Goal: Task Accomplishment & Management: Manage account settings

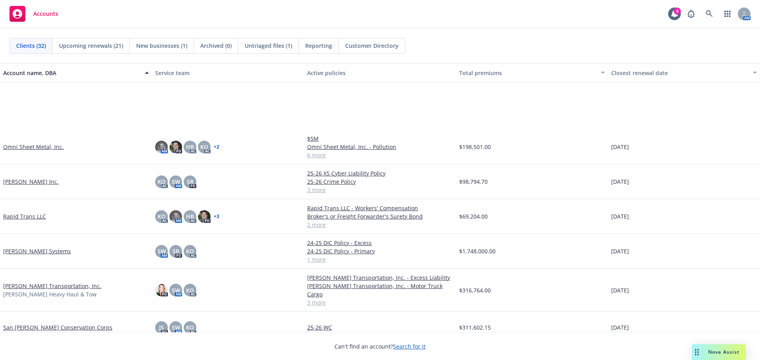
scroll to position [763, 0]
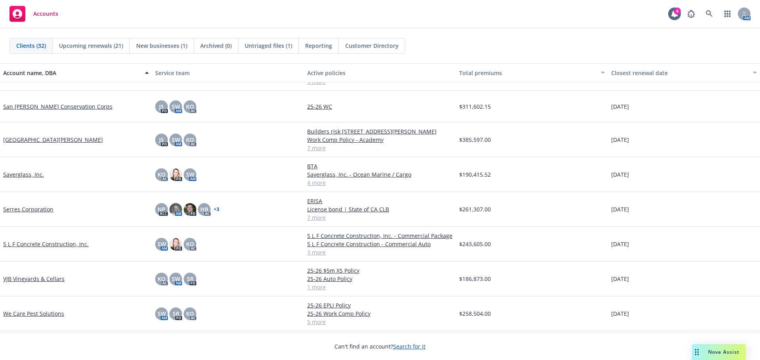
click at [30, 240] on link "S L F Concrete Construction, Inc." at bounding box center [45, 244] width 85 height 8
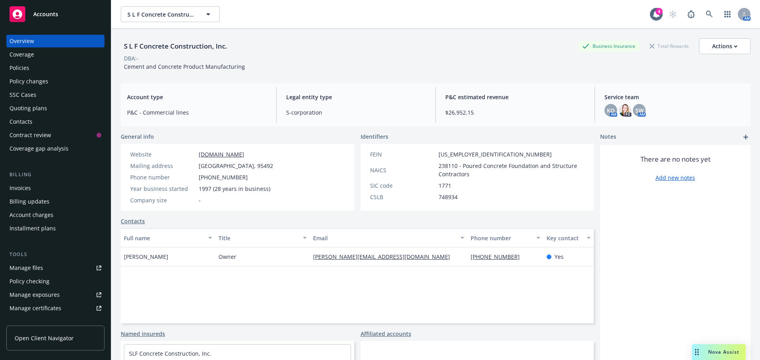
click at [36, 110] on div "Quoting plans" at bounding box center [28, 108] width 38 height 13
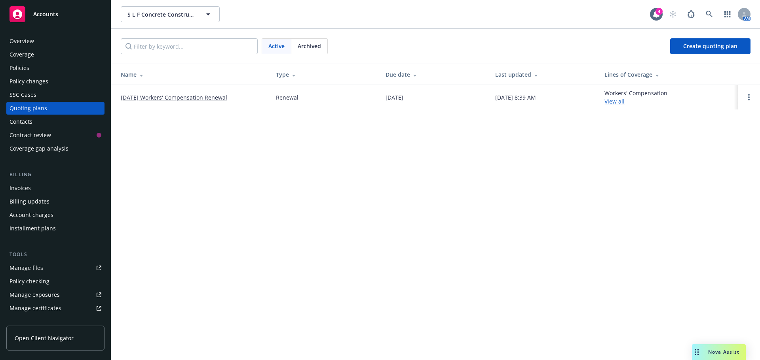
click at [165, 95] on link "[DATE] Workers' Compensation Renewal" at bounding box center [174, 97] width 106 height 8
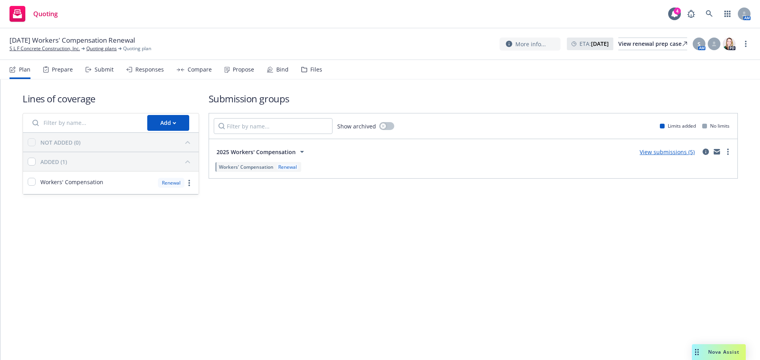
click at [228, 69] on div "Propose" at bounding box center [239, 69] width 30 height 19
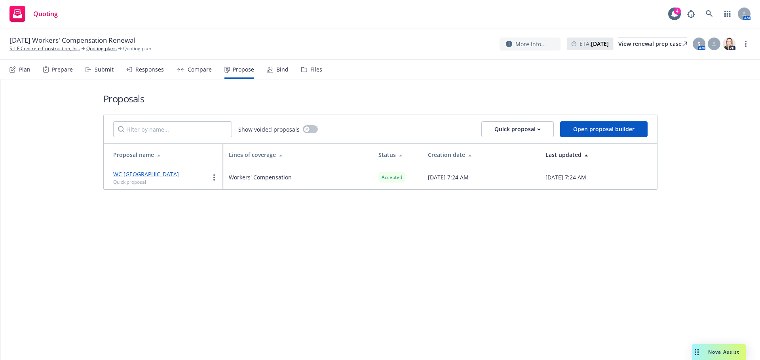
click at [310, 71] on div "Files" at bounding box center [316, 69] width 12 height 6
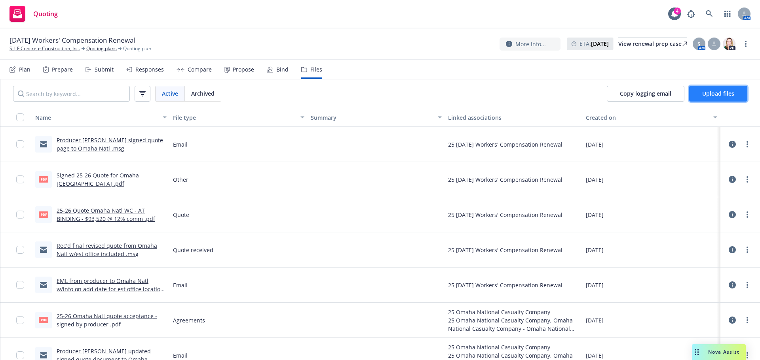
click at [701, 99] on button "Upload files" at bounding box center [718, 94] width 58 height 16
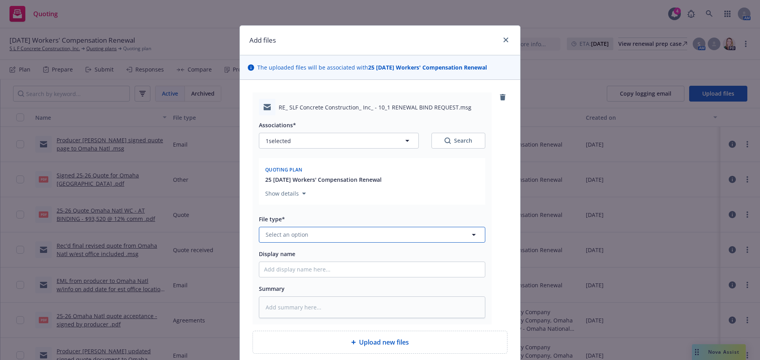
click at [312, 237] on button "Select an option" at bounding box center [372, 235] width 226 height 16
type input "emai"
click at [316, 222] on div "Email" at bounding box center [372, 213] width 226 height 21
click at [290, 269] on input "Display name" at bounding box center [372, 269] width 226 height 15
type textarea "x"
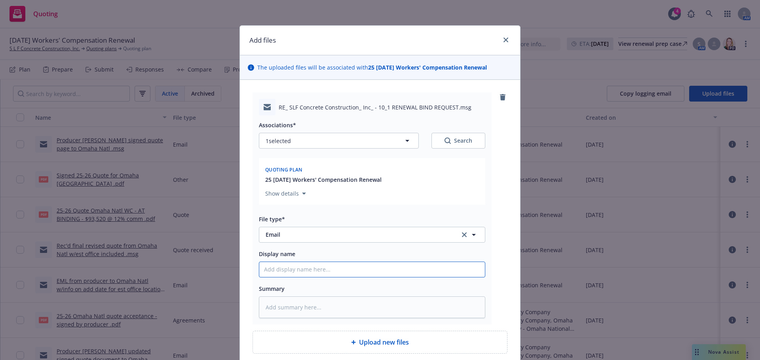
type input "P"
type textarea "x"
type input "Pr"
type textarea "x"
type input "Pro"
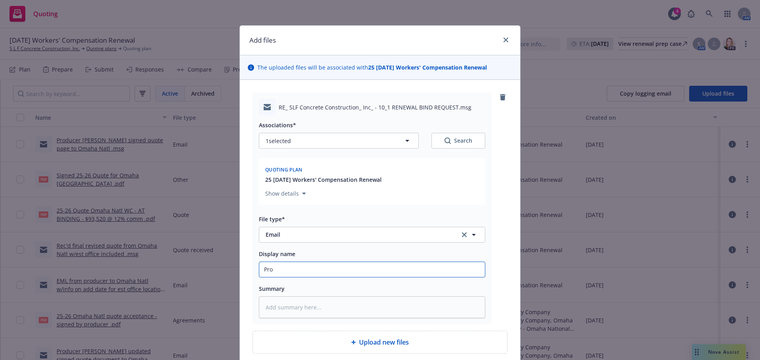
type textarea "x"
type input "Prod"
type textarea "x"
type input "Produ"
type textarea "x"
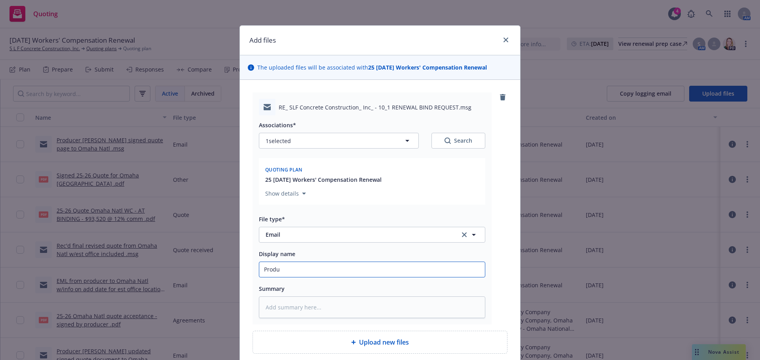
type input "Produc"
type textarea "x"
type input "Produce"
type textarea "x"
type input "Producer"
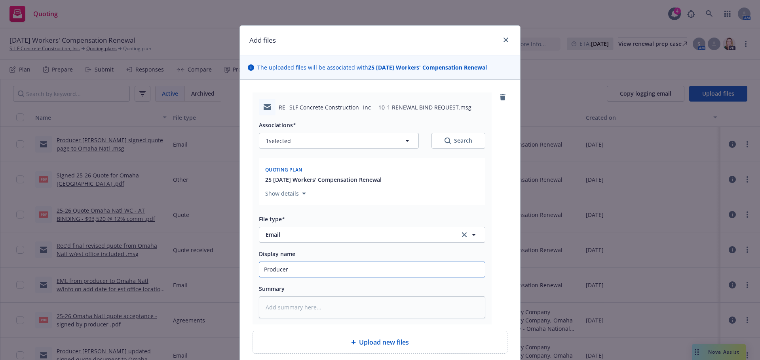
type textarea "x"
type input "Producer"
type textarea "x"
type input "Producer e"
type textarea "x"
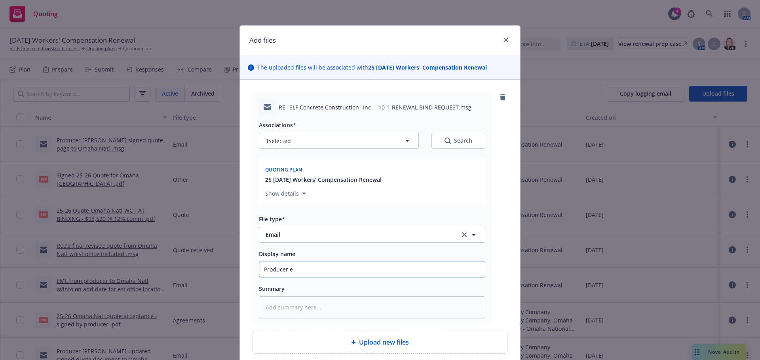
type input "Producer em"
type textarea "x"
type input "Producer eml"
type textarea "x"
type input "Producer emld"
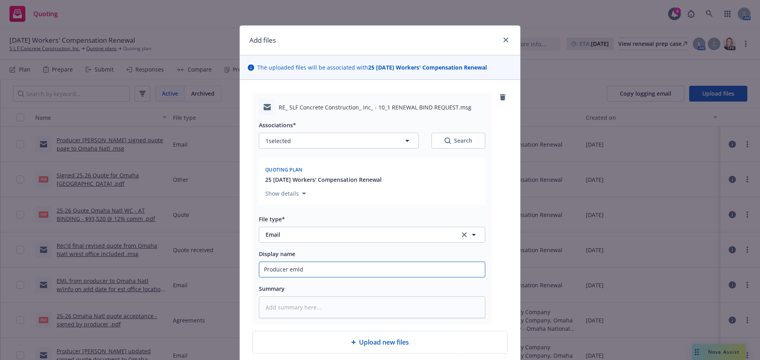
type textarea "x"
type input "Producer emlds"
type textarea "x"
type input "Producer emlds"
type textarea "x"
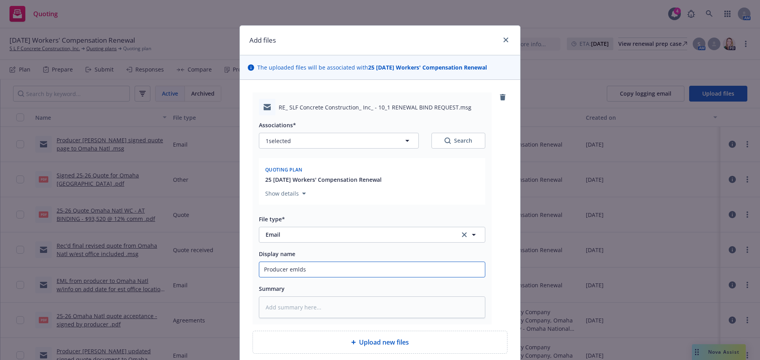
type input "Producer emlds u"
type textarea "x"
type input "Producer emlds up"
type textarea "x"
type input "Producer emlds upd"
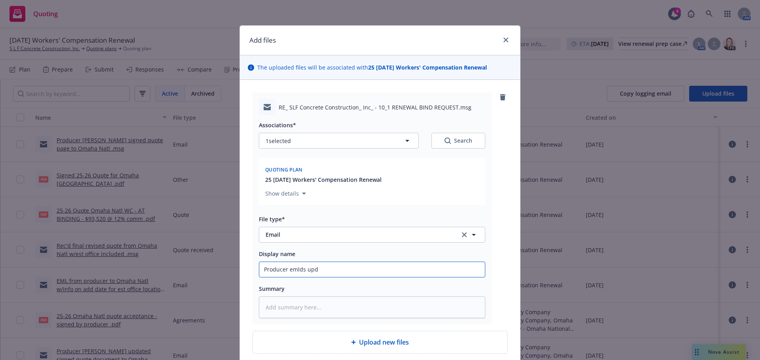
type textarea "x"
type input "Producer emlds upda"
type textarea "x"
type input "Producer emlds updat"
type textarea "x"
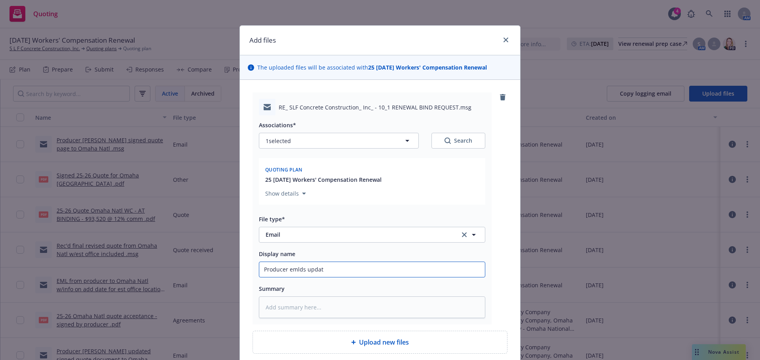
type input "Producer emlds update"
type textarea "x"
type input "Producer emlds updated"
type textarea "x"
type input "Producer emlds updated/"
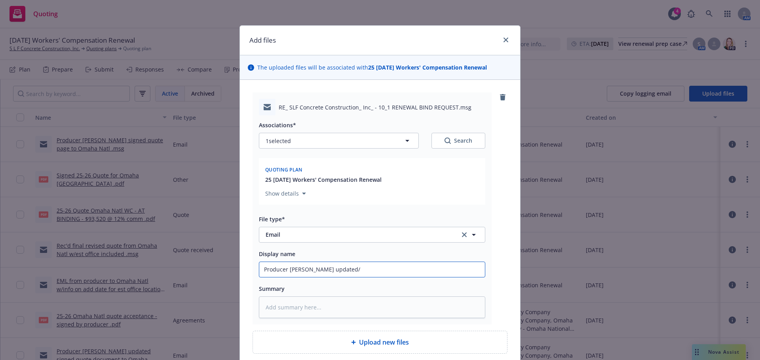
type textarea "x"
type input "Producer emlds updated"
type textarea "x"
type input "Producer emlds update"
type textarea "x"
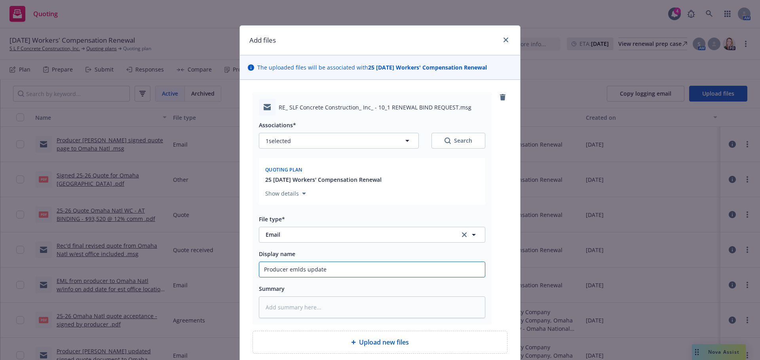
type input "Producer emlds updat"
type textarea "x"
type input "Producer emlds upda"
type textarea "x"
type input "Producer emlds upd"
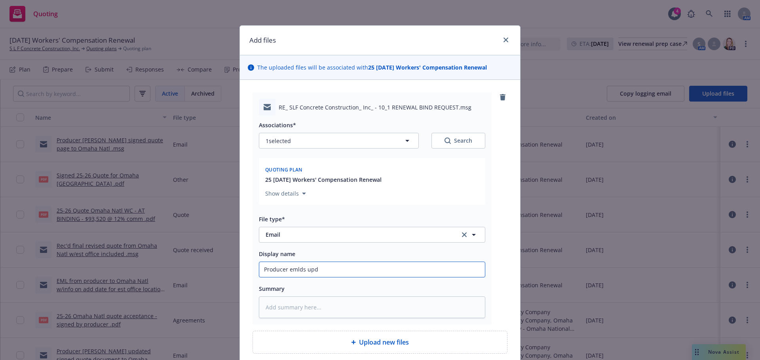
type textarea "x"
type input "Producer emlds up"
type textarea "x"
type input "Producer emlds u"
type textarea "x"
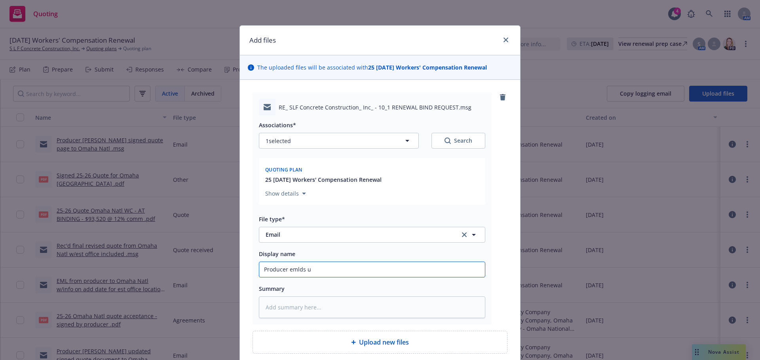
type input "Producer emlds"
type textarea "x"
type input "Producer emlds"
type textarea "x"
type input "Producer emld"
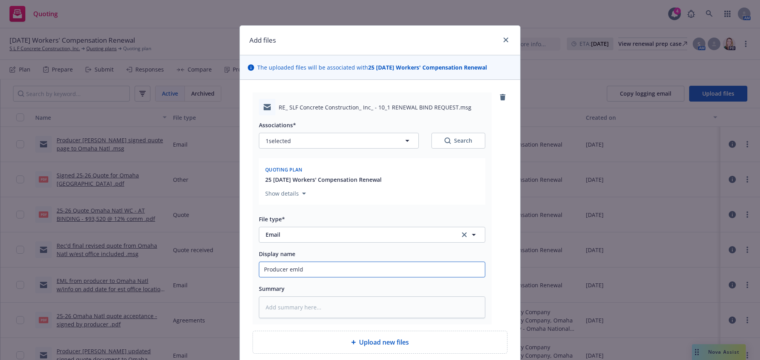
type textarea "x"
type input "Producer emld"
type textarea "x"
type input "Producer emld u"
type textarea "x"
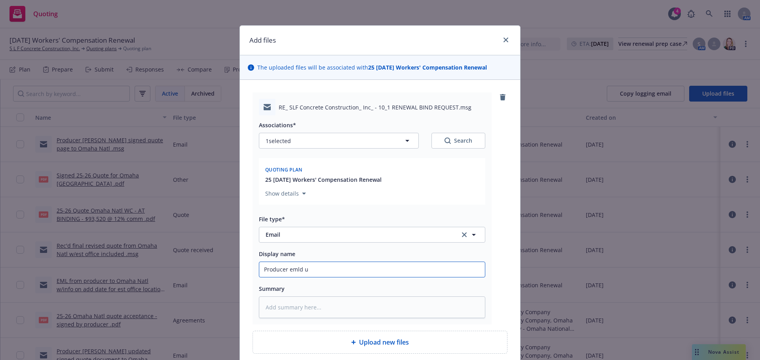
type input "Producer emld up"
type textarea "x"
type input "Producer emld upd"
type textarea "x"
type input "Producer emld upda"
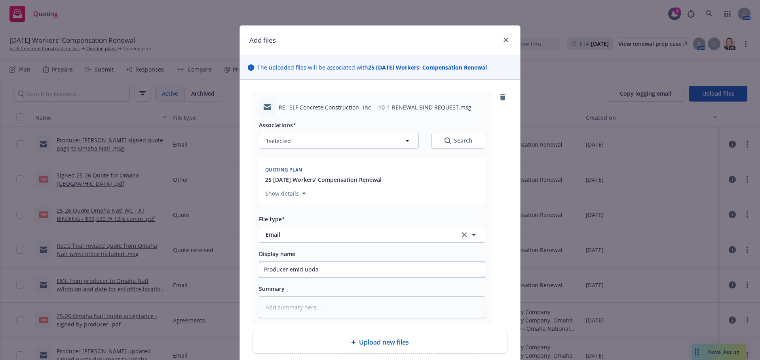
type textarea "x"
type input "Producer emld updat"
type textarea "x"
type input "Producer emld update"
type textarea "x"
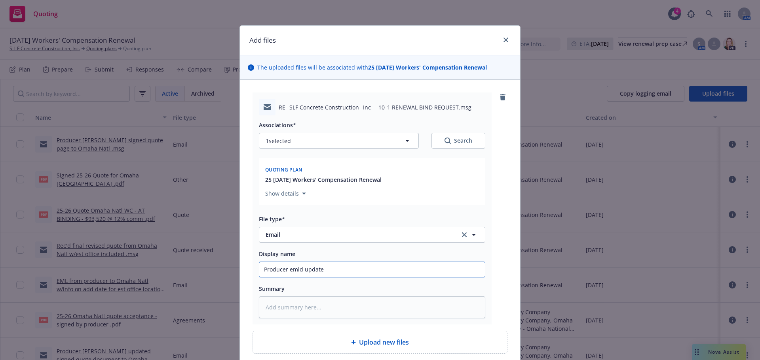
type input "Producer emld updates"
type textarea "x"
type input "Producer emld updates/"
type textarea "x"
type input "Producer emld updates"
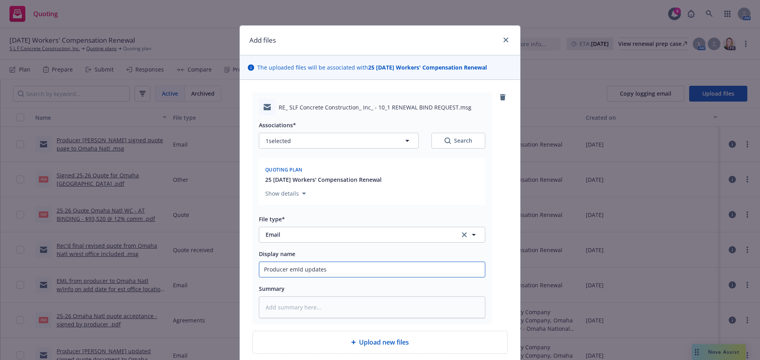
type textarea "x"
type input "Producer emld update"
type textarea "x"
type input "Producer emld updated"
type textarea "x"
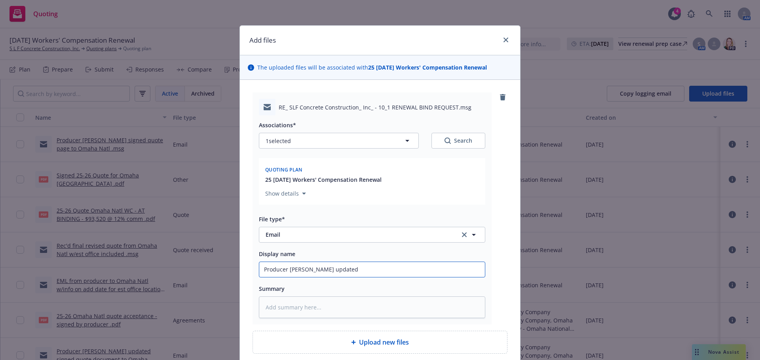
type input "Producer emld updated/"
type textarea "x"
type input "Producer emld updated/s"
type textarea "x"
type input "Producer emld updated/si"
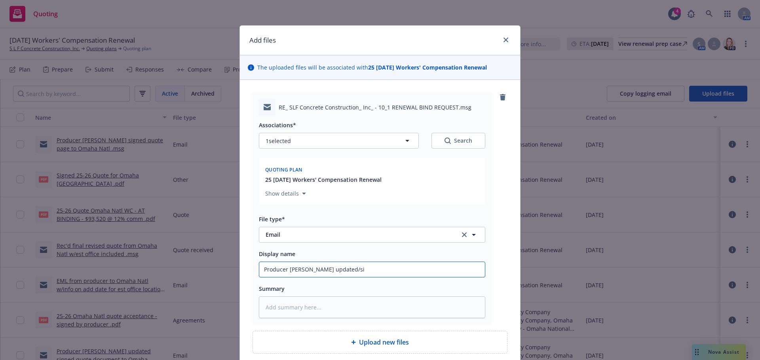
type textarea "x"
type input "Producer emld updated/sig"
type textarea "x"
type input "Producer emld updated/sign"
type textarea "x"
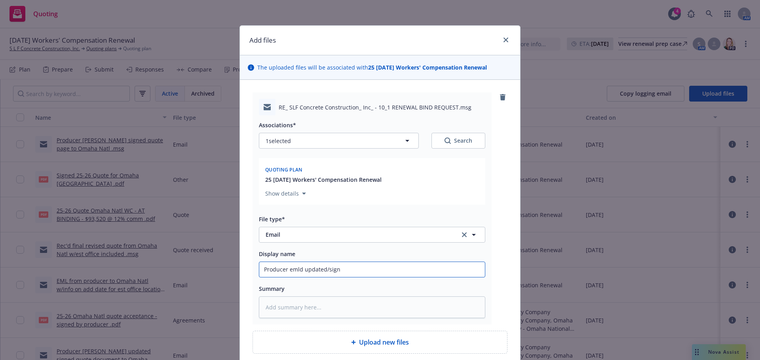
type input "Producer emld updated/signe"
type textarea "x"
type input "Producer emld updated/signed"
type textarea "x"
type input "Producer emld updated/signed"
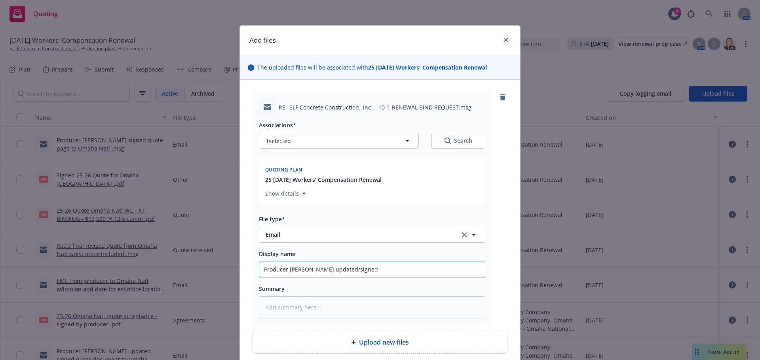
type textarea "x"
type input "Producer emld updated/signed P"
type textarea "x"
type input "Producer emld updated/signed Pr"
type textarea "x"
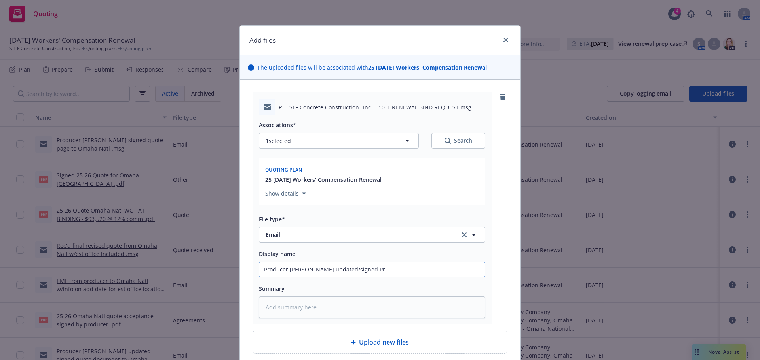
type input "Producer emld updated/signed Pro"
type textarea "x"
type input "Producer emld updated/signed Prod"
type textarea "x"
type input "Producer emld updated/signed Produ"
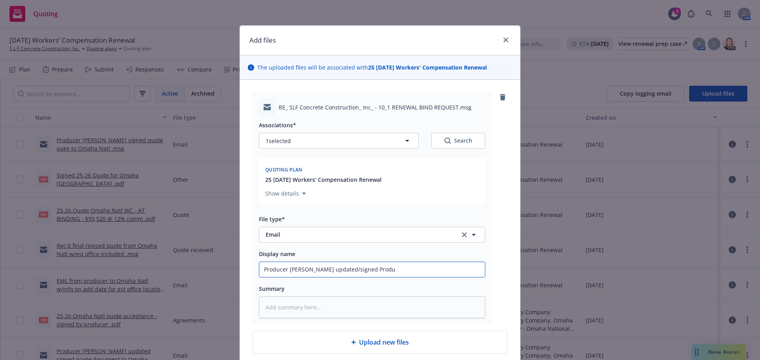
type textarea "x"
type input "Producer emld updated/signed Produc"
type textarea "x"
type input "Producer emld updated/signed Produce"
type textarea "x"
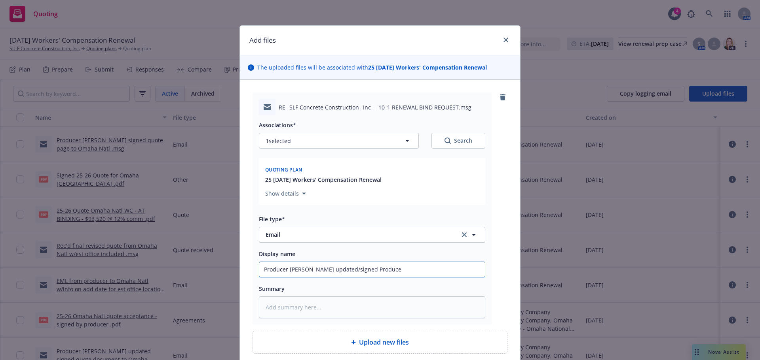
type input "Producer emld updated/signed Producer"
type textarea "x"
type input "Producer emld updated/signed Producer"
type textarea "x"
type input "Producer emld updated/signed Producer q"
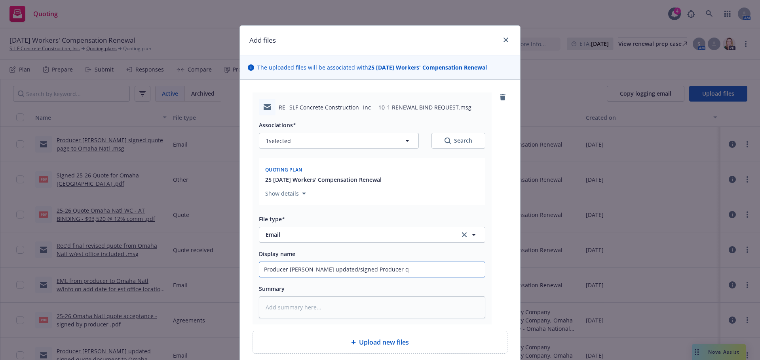
type textarea "x"
type input "Producer emld updated/signed Producer qu"
type textarea "x"
type input "Producer emld updated/signed Producer quo"
type textarea "x"
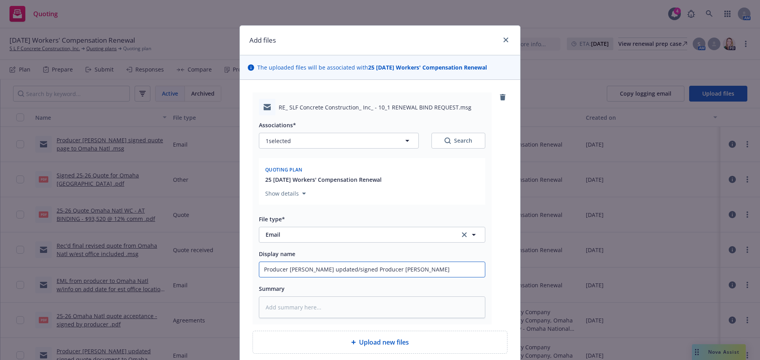
type input "Producer emld updated/signed Producer quot"
type textarea "x"
type input "Producer emld updated/signed Producer quote"
type textarea "x"
type input "Producer emld updated/signed Producer quote"
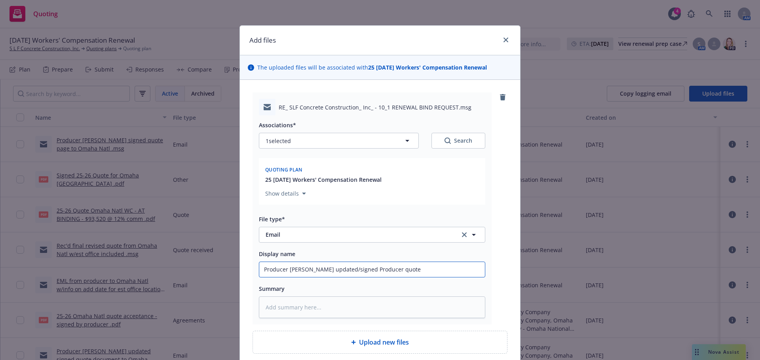
type textarea "x"
type input "Producer emld updated/signed Producer quote to"
type textarea "x"
type input "Producer emld updated/signed Producer quote to"
type textarea "x"
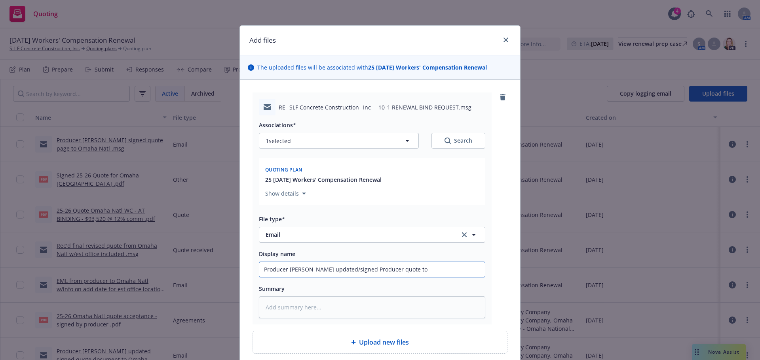
type input "Producer emld updated/signed Producer quote to O"
type textarea "x"
type input "Producer emld updated/signed Producer quote to Om"
type textarea "x"
type input "Producer emld updated/signed Producer quote to Oma"
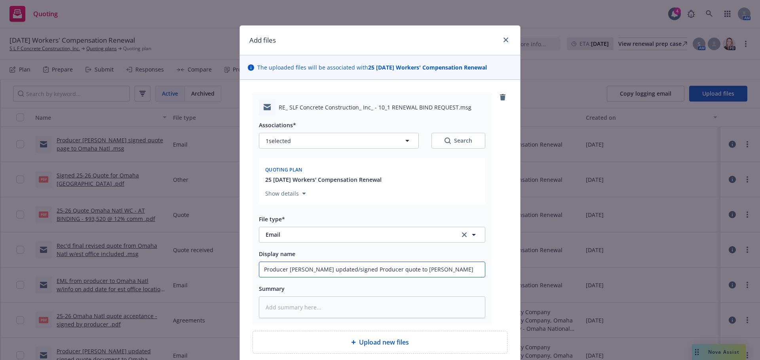
type textarea "x"
type input "Producer emld updated/signed Producer quote to Omah"
type textarea "x"
type input "Producer emld updated/signed Producer quote to Omaha"
type textarea "x"
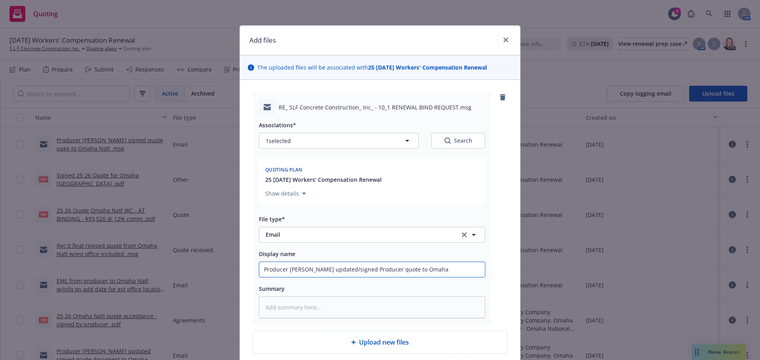
type input "Producer emld updated/signed Producer quote to Omaha"
type textarea "x"
type input "Producer emld updated/signed Producer quote to Omaha N"
type textarea "x"
type input "Producer emld updated/signed Producer quote to Omaha Na"
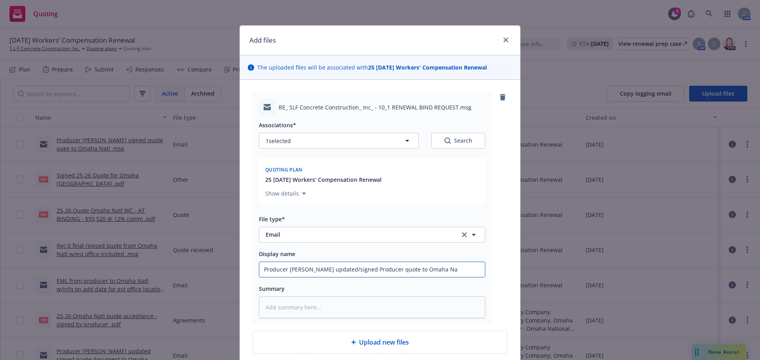
type textarea "x"
type input "Producer emld updated/signed Producer quote to Omaha Nat"
type textarea "x"
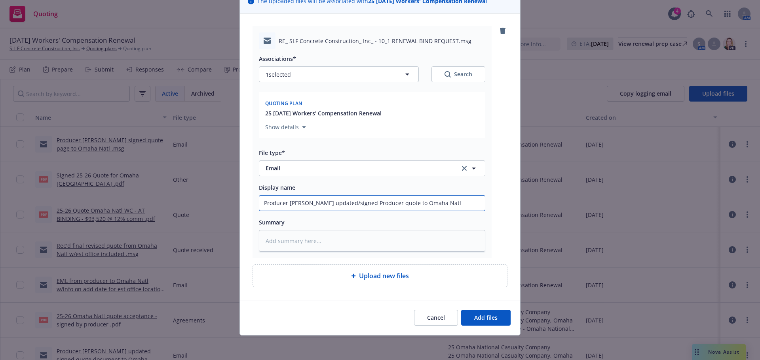
scroll to position [67, 0]
type input "Producer emld updated/signed Producer quote to Omaha Natl"
click at [489, 320] on span "Add files" at bounding box center [485, 317] width 23 height 8
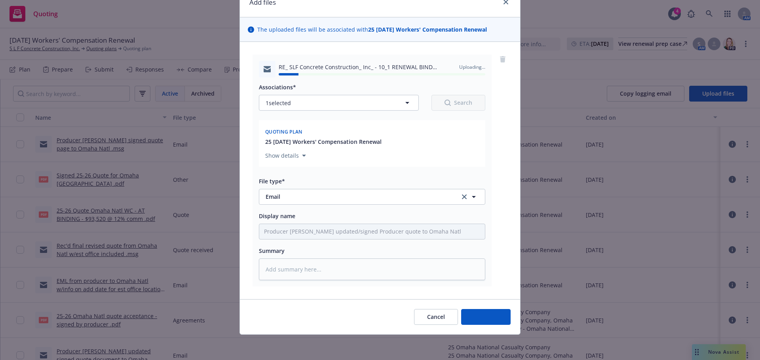
type textarea "x"
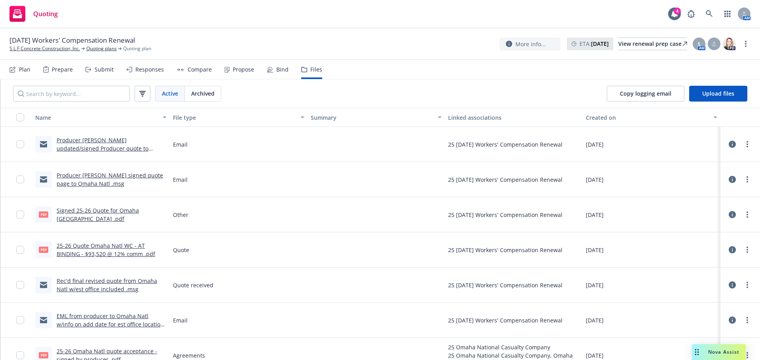
click at [268, 71] on icon at bounding box center [269, 71] width 2 height 2
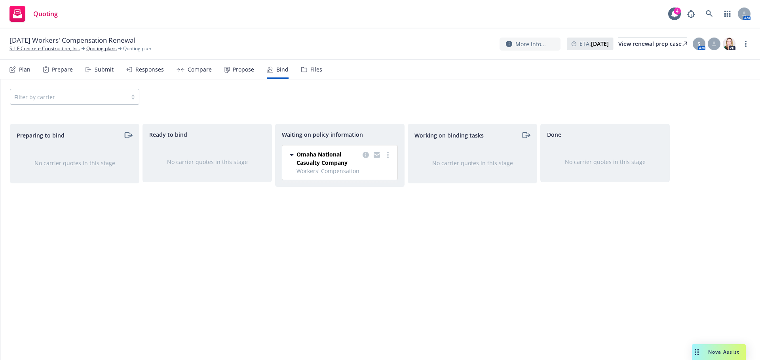
click at [243, 71] on div "Propose" at bounding box center [243, 69] width 21 height 6
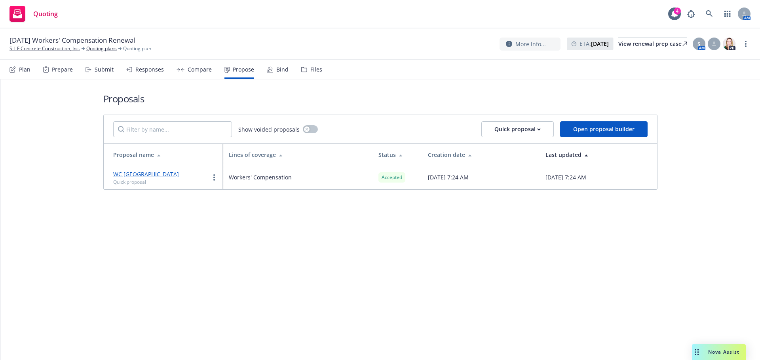
click at [272, 67] on div "Bind" at bounding box center [278, 69] width 22 height 19
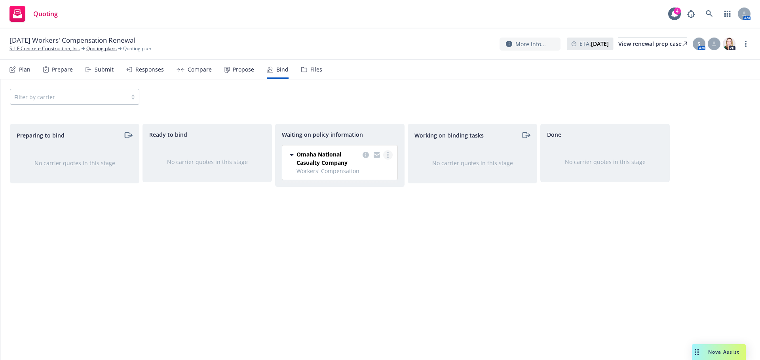
click at [386, 157] on link "more" at bounding box center [387, 154] width 9 height 9
click at [335, 171] on span "Create policies" at bounding box center [350, 171] width 58 height 8
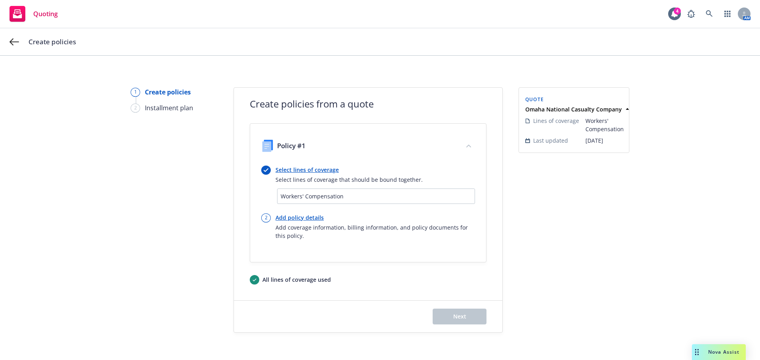
click at [352, 198] on div "Workers' Compensation" at bounding box center [376, 196] width 191 height 8
click at [449, 166] on div "Select lines of coverage Select lines of coverage that should be bound together." at bounding box center [368, 175] width 214 height 18
click at [472, 151] on div "Policy #1" at bounding box center [368, 146] width 233 height 32
click at [305, 195] on div "Workers' Compensation" at bounding box center [376, 196] width 191 height 8
click at [288, 216] on link "Add policy details" at bounding box center [374, 218] width 199 height 8
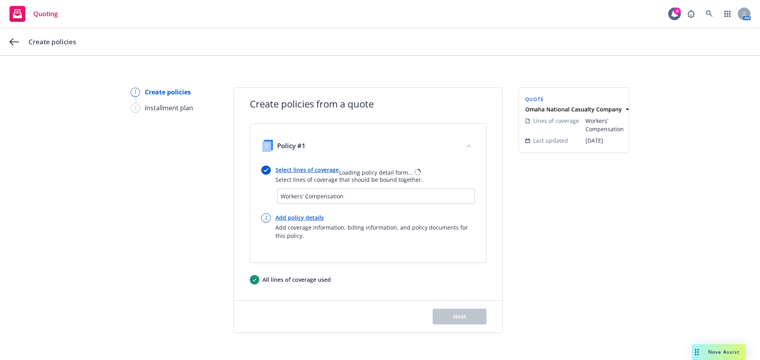
select select "12"
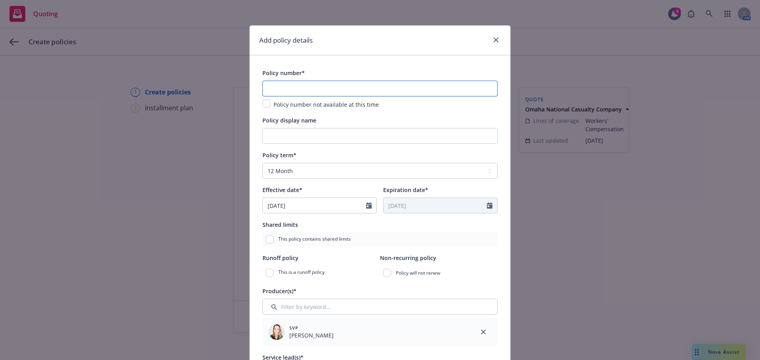
click at [298, 84] on input "text" at bounding box center [379, 89] width 235 height 16
type input "ONCC10335-06"
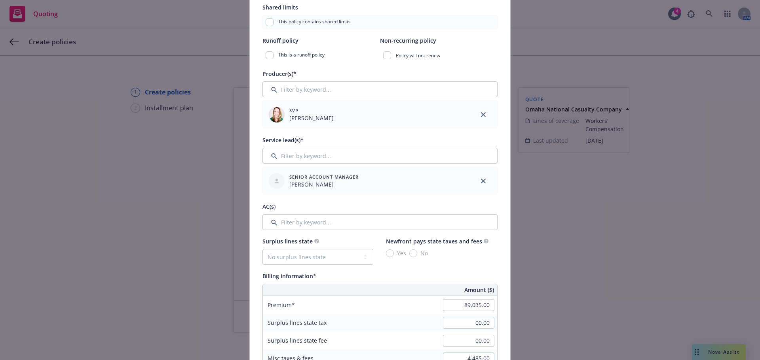
scroll to position [237, 0]
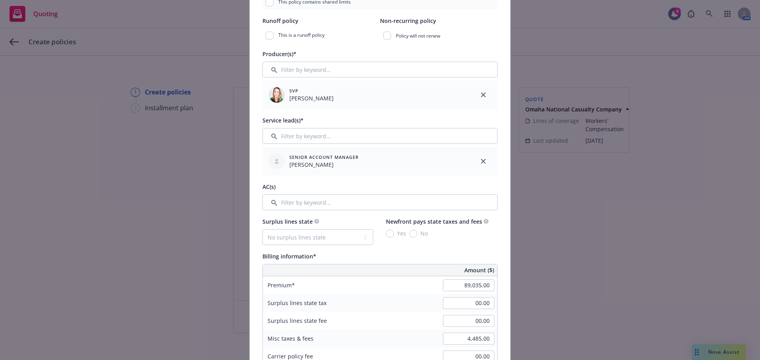
type input "25-26 Work Comp"
click at [292, 212] on div "Policy number* ONCC10335-06 Policy number not available at this time Policy dis…" at bounding box center [379, 313] width 235 height 965
click at [292, 207] on input "Filter by keyword..." at bounding box center [379, 203] width 235 height 16
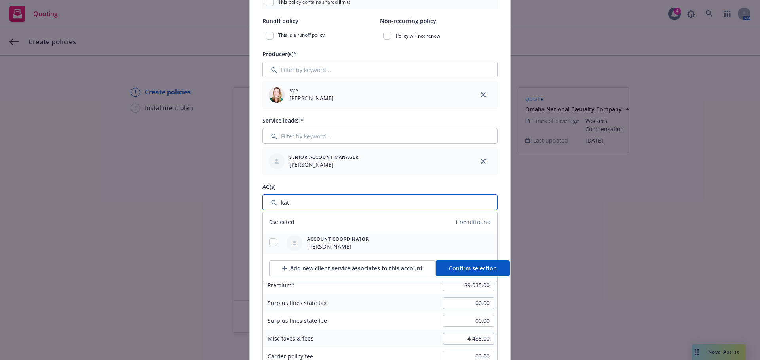
type input "kat"
click at [269, 240] on input "checkbox" at bounding box center [273, 243] width 8 height 8
checkbox input "true"
click at [452, 267] on span "Confirm selection" at bounding box center [473, 269] width 48 height 8
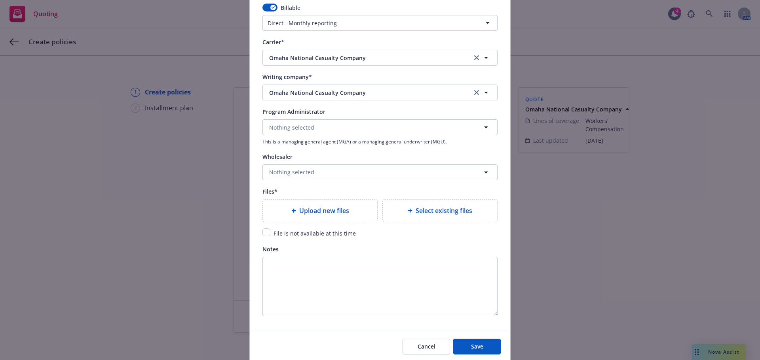
scroll to position [752, 0]
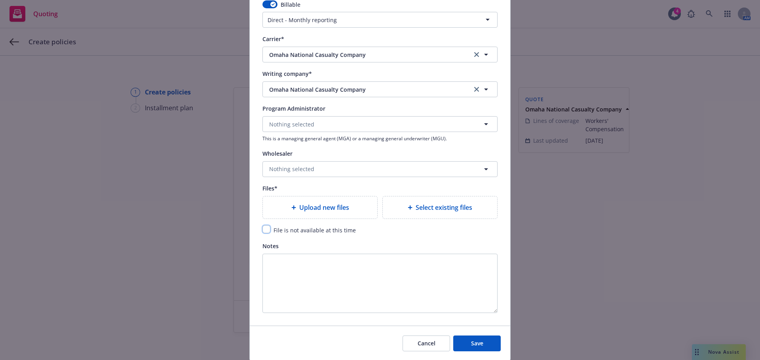
click at [263, 230] on input "checkbox" at bounding box center [266, 230] width 8 height 8
checkbox input "true"
click at [479, 343] on span "Save" at bounding box center [477, 344] width 12 height 8
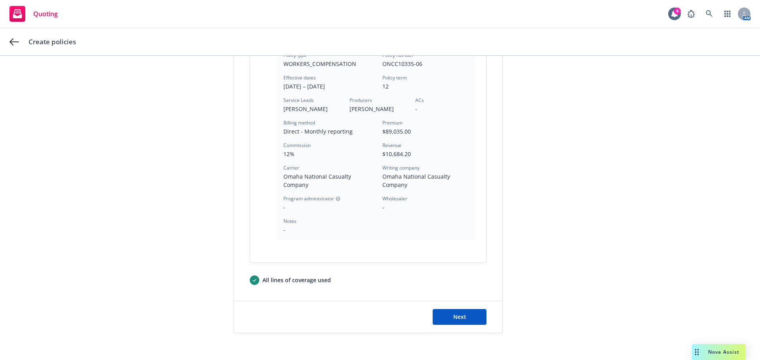
scroll to position [235, 0]
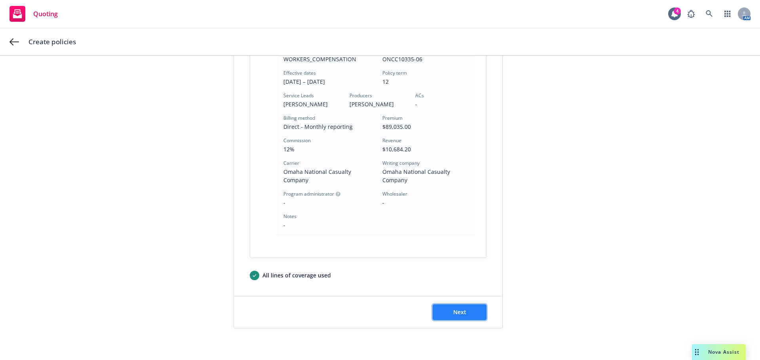
click at [453, 309] on span "Next" at bounding box center [459, 313] width 13 height 8
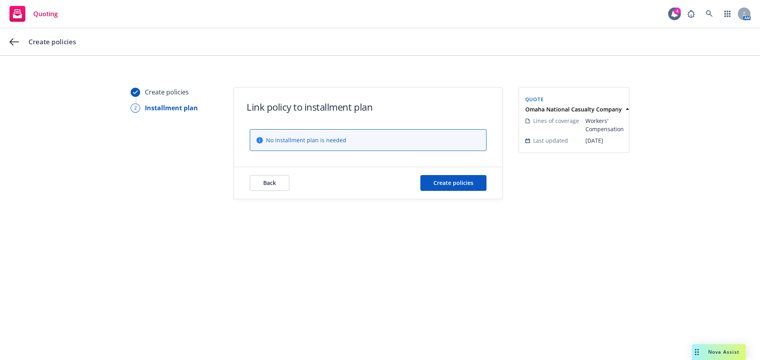
scroll to position [0, 0]
click at [465, 178] on button "Create policies" at bounding box center [453, 183] width 66 height 16
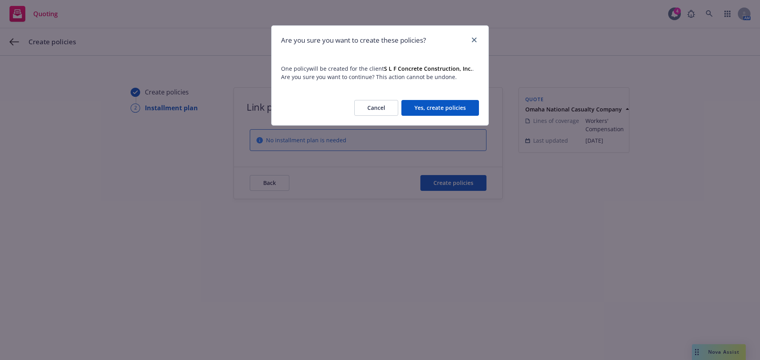
click at [452, 109] on button "Yes, create policies" at bounding box center [440, 108] width 78 height 16
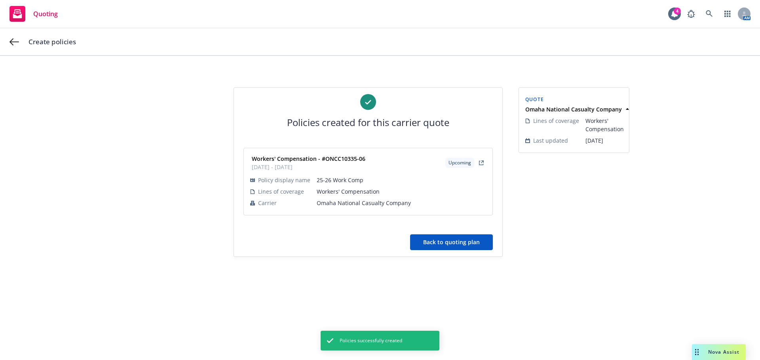
click at [467, 245] on button "Back to quoting plan" at bounding box center [451, 243] width 83 height 16
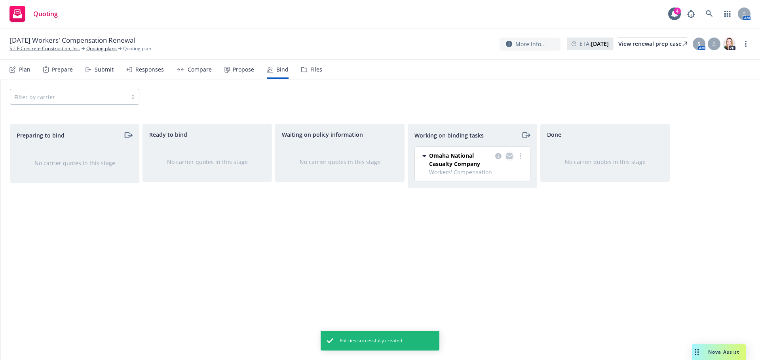
click at [511, 157] on icon "copy logging email" at bounding box center [509, 158] width 6 height 4
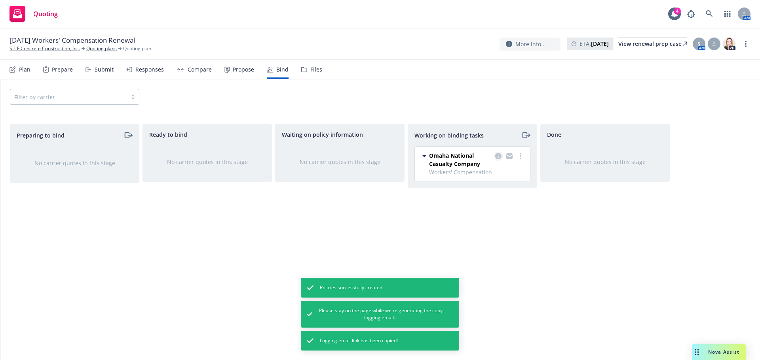
click at [496, 157] on icon "copy logging email" at bounding box center [498, 156] width 6 height 6
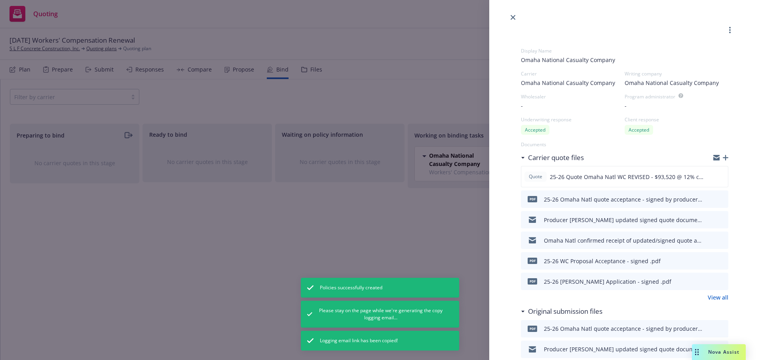
click at [723, 159] on icon "button" at bounding box center [726, 158] width 6 height 6
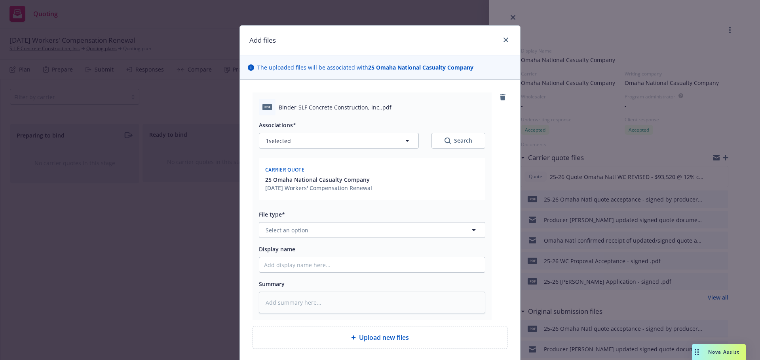
type textarea "x"
drag, startPoint x: 284, startPoint y: 230, endPoint x: 286, endPoint y: 227, distance: 4.2
click at [284, 229] on span "Select an option" at bounding box center [287, 230] width 43 height 8
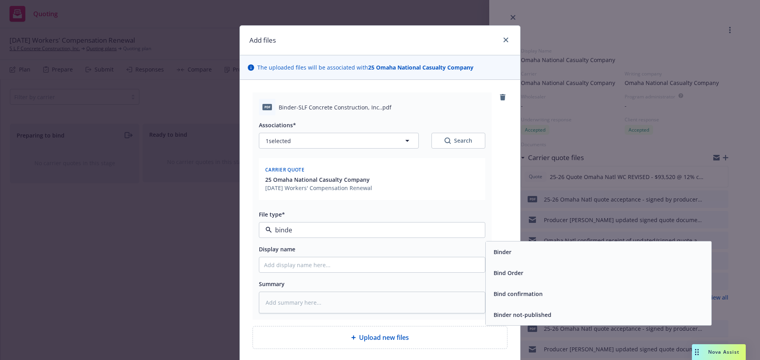
type input "binder"
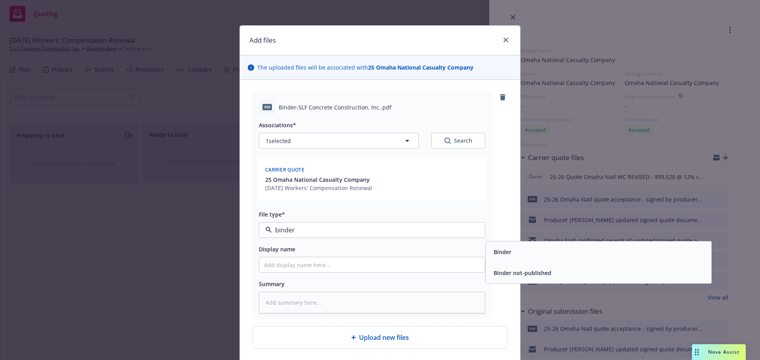
click at [542, 251] on div "Binder" at bounding box center [598, 252] width 216 height 11
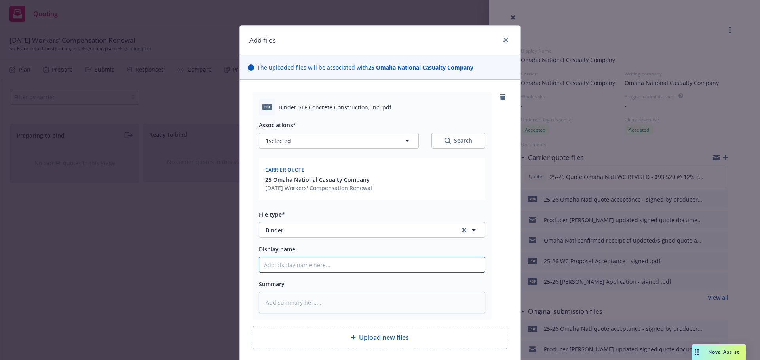
click at [286, 262] on input "Display name" at bounding box center [372, 265] width 226 height 15
type textarea "x"
type input "2"
type textarea "x"
type input "25"
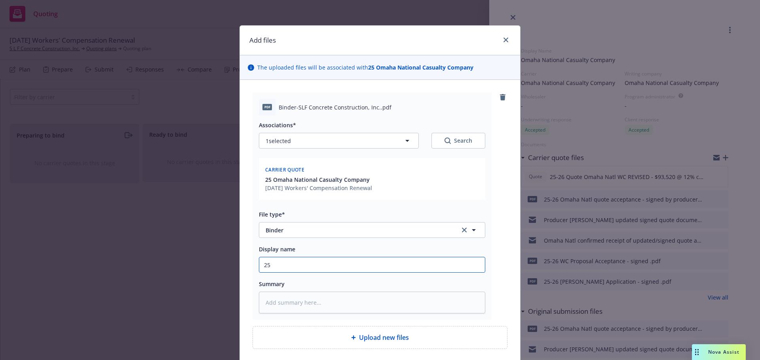
type textarea "x"
type input "25-"
type textarea "x"
type input "25-2"
type textarea "x"
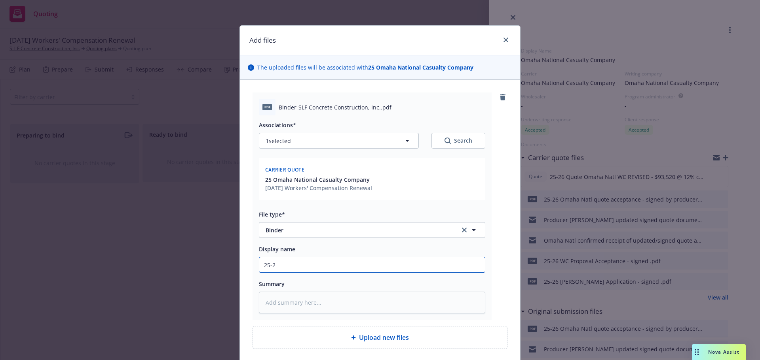
type input "25-26"
type textarea "x"
type input "25-26"
type textarea "x"
type input "25-26 W"
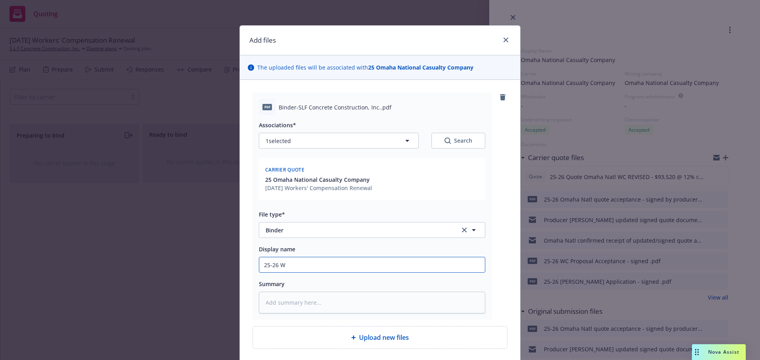
type textarea "x"
type input "25-26 WC"
type textarea "x"
type input "25-26 WC"
type textarea "x"
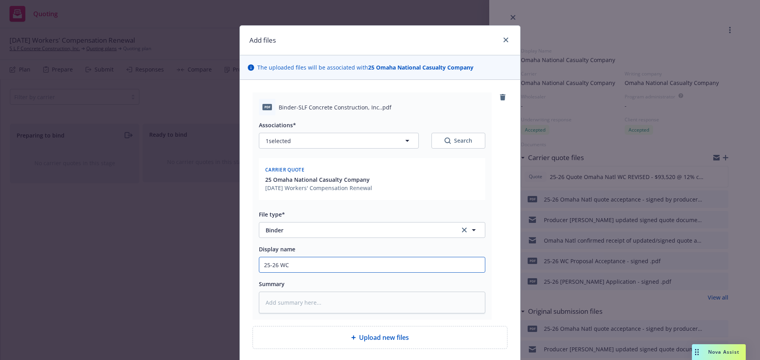
type input "25-26 WC B"
type textarea "x"
type input "25-26 WC"
type textarea "x"
type input "25-26 WC"
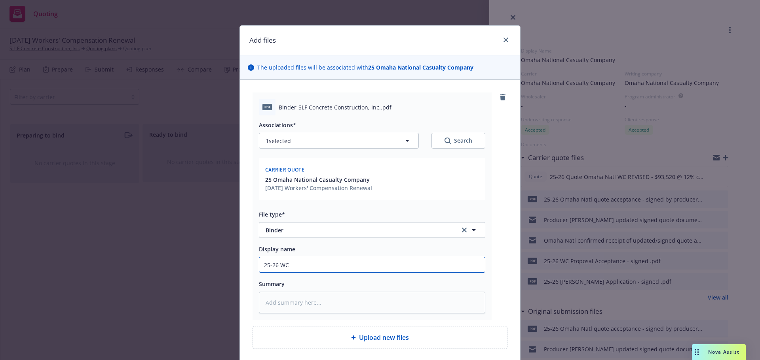
type textarea "x"
type input "25-26 W"
type textarea "x"
type input "25-26 B"
type textarea "x"
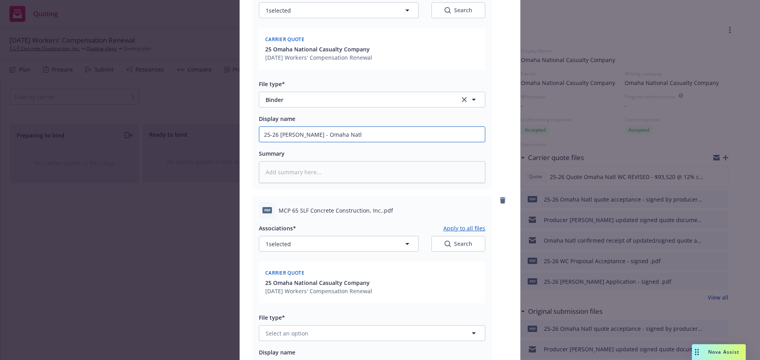
scroll to position [296, 0]
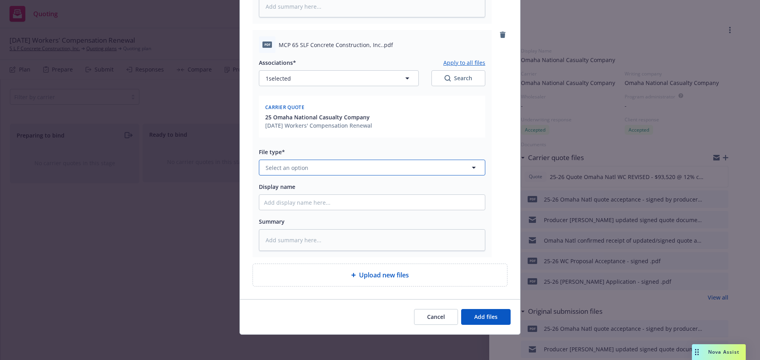
click at [306, 169] on button "Select an option" at bounding box center [372, 168] width 226 height 16
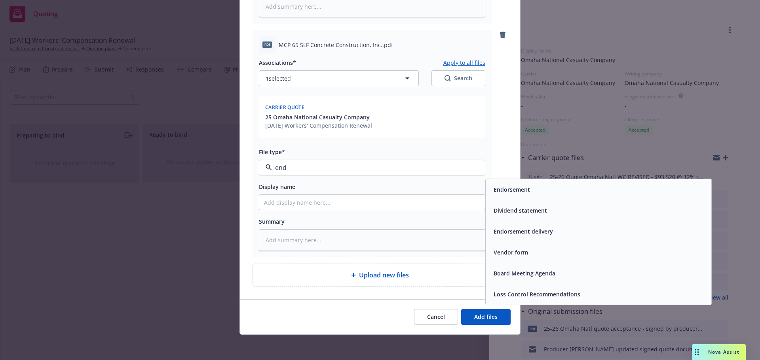
click at [522, 186] on span "Endorsement" at bounding box center [511, 190] width 36 height 8
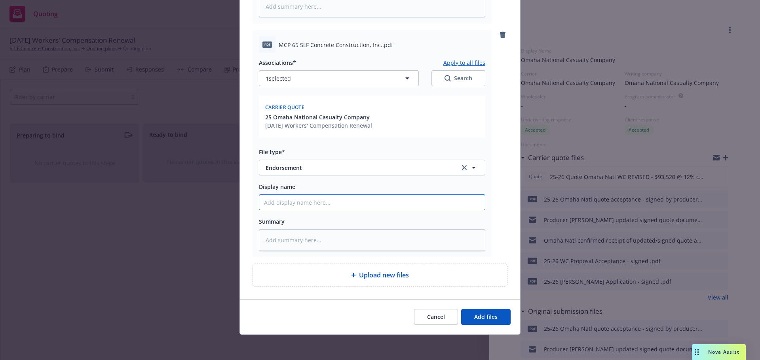
click at [356, 207] on input "Display name" at bounding box center [372, 202] width 226 height 15
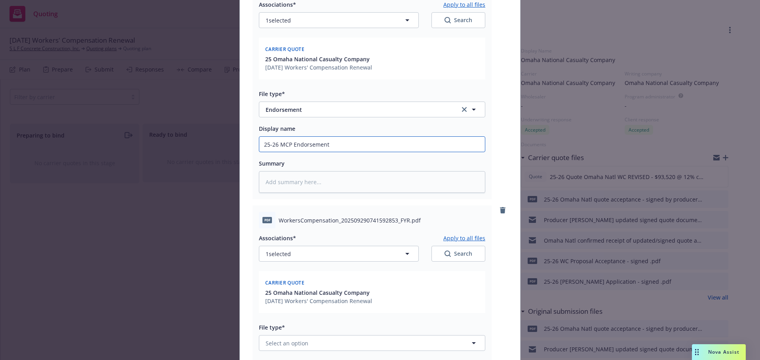
scroll to position [494, 0]
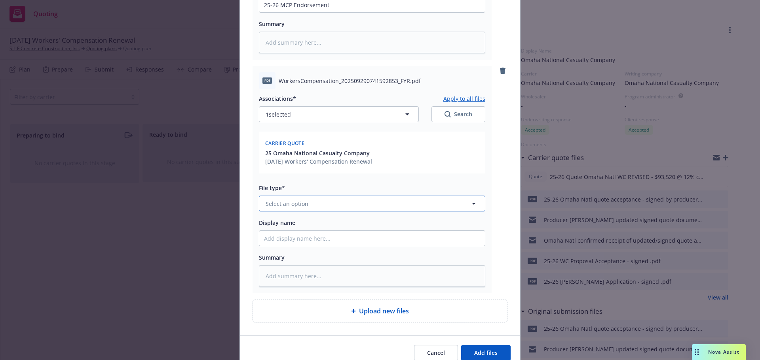
click at [303, 201] on span "Select an option" at bounding box center [287, 204] width 43 height 8
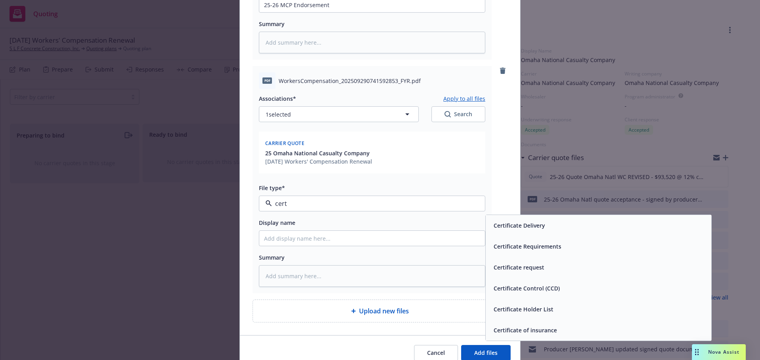
click at [500, 332] on span "Certificate of insurance" at bounding box center [524, 330] width 63 height 8
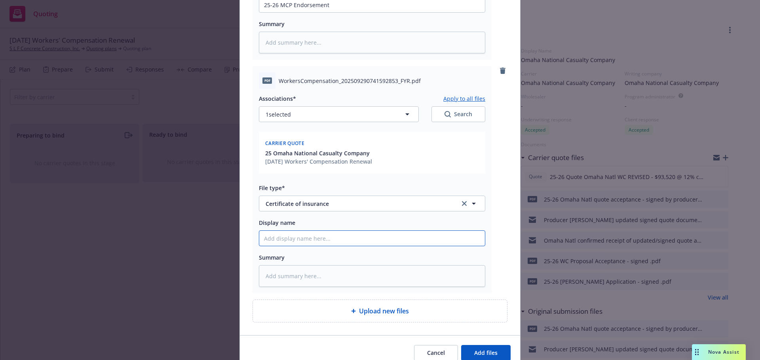
drag, startPoint x: 266, startPoint y: 240, endPoint x: 271, endPoint y: 239, distance: 5.6
click at [266, 240] on input "Display name" at bounding box center [372, 238] width 226 height 15
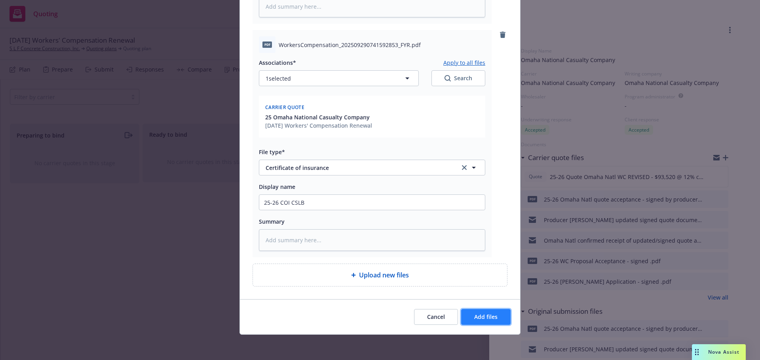
click at [485, 311] on button "Add files" at bounding box center [485, 317] width 49 height 16
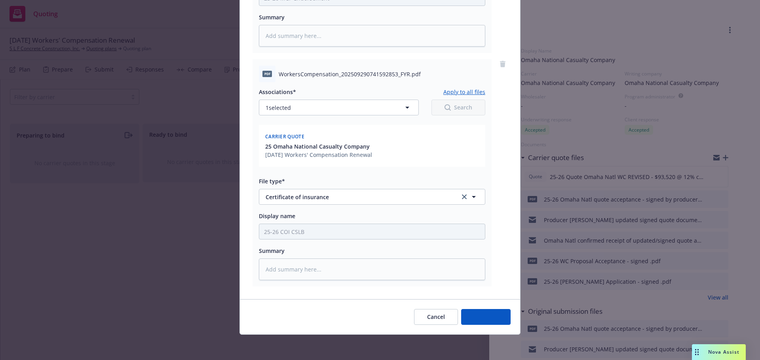
scroll to position [501, 0]
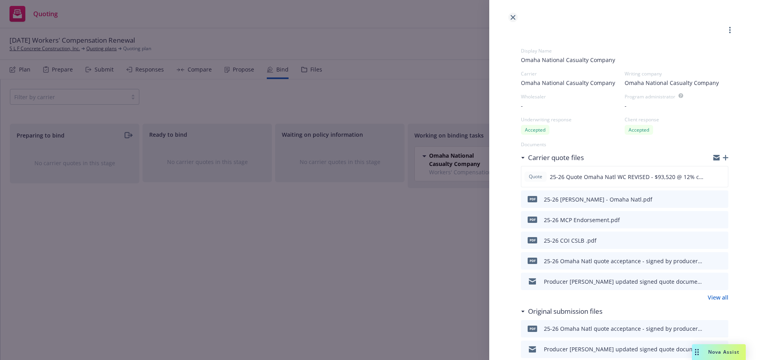
click at [513, 17] on icon "close" at bounding box center [512, 17] width 5 height 5
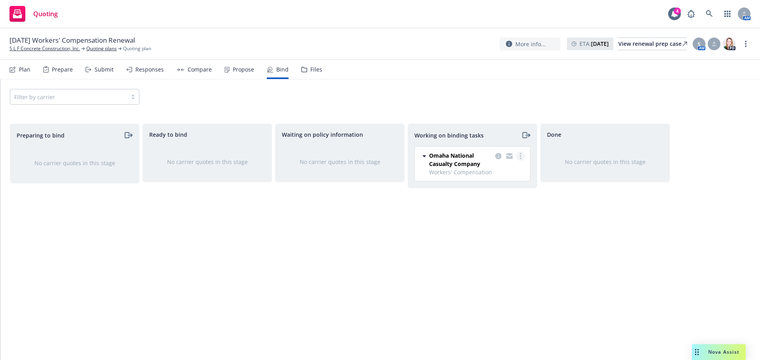
click at [518, 158] on link "more" at bounding box center [520, 156] width 9 height 9
click at [506, 186] on span "Move to done" at bounding box center [480, 188] width 55 height 8
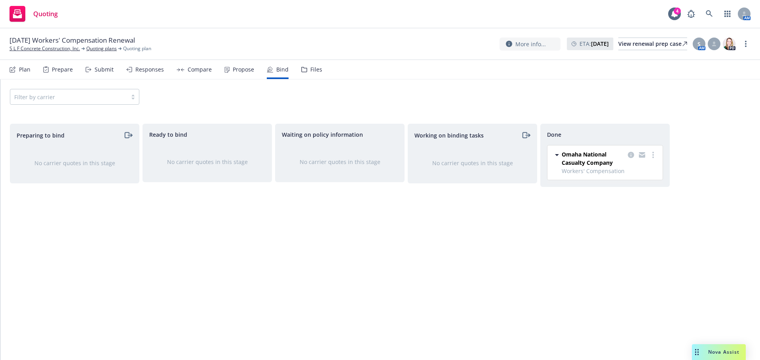
click at [36, 12] on span "Quoting" at bounding box center [45, 14] width 25 height 6
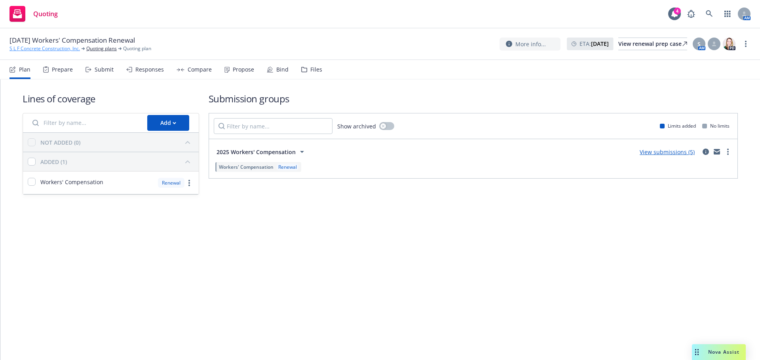
click at [38, 47] on link "S L F Concrete Construction, Inc." at bounding box center [44, 48] width 70 height 7
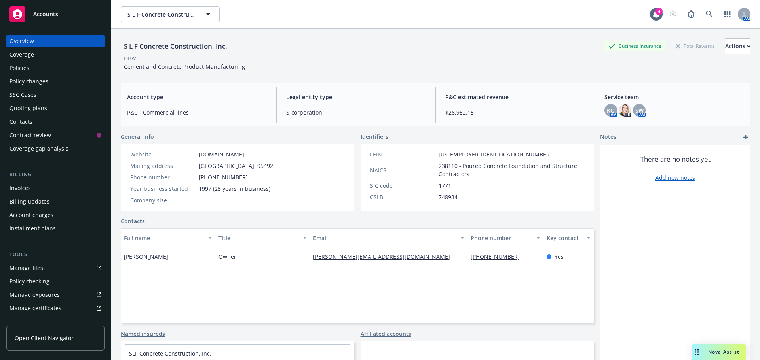
click at [29, 68] on div "Policies" at bounding box center [55, 68] width 92 height 13
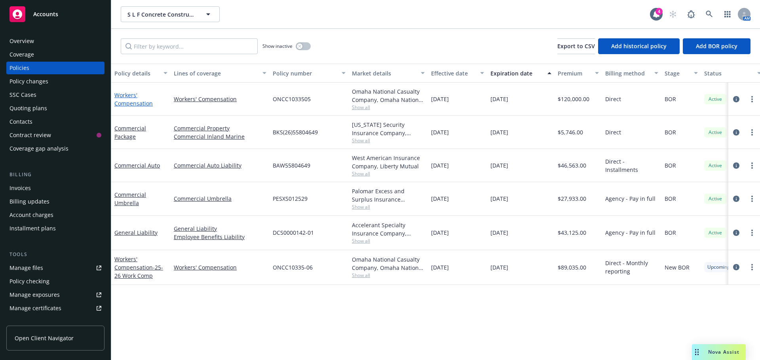
click at [121, 101] on link "Workers' Compensation" at bounding box center [133, 99] width 38 height 16
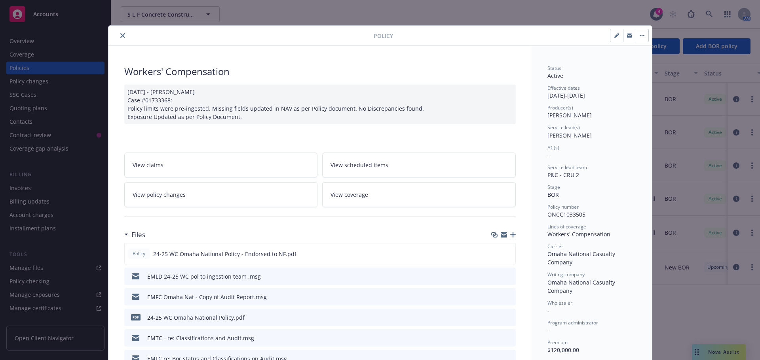
click at [120, 36] on icon "close" at bounding box center [122, 35] width 5 height 5
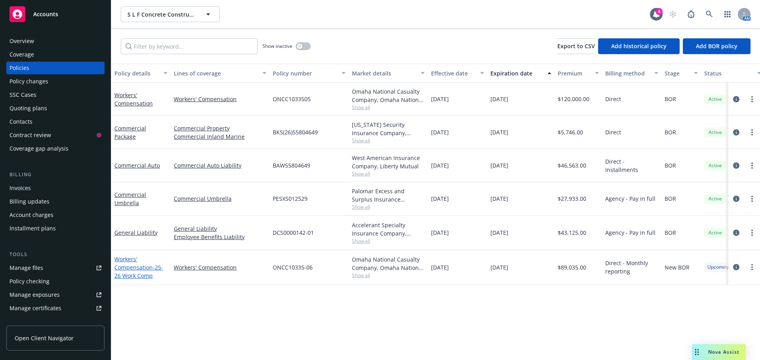
click at [139, 270] on link "Workers' Compensation - 25-26 Work Comp" at bounding box center [138, 268] width 49 height 24
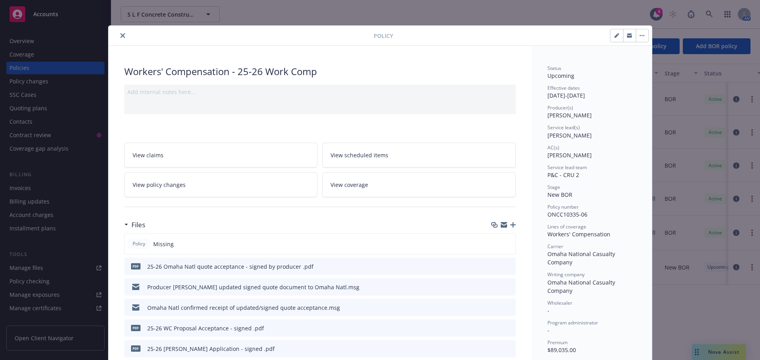
click at [510, 226] on icon "button" at bounding box center [513, 225] width 6 height 6
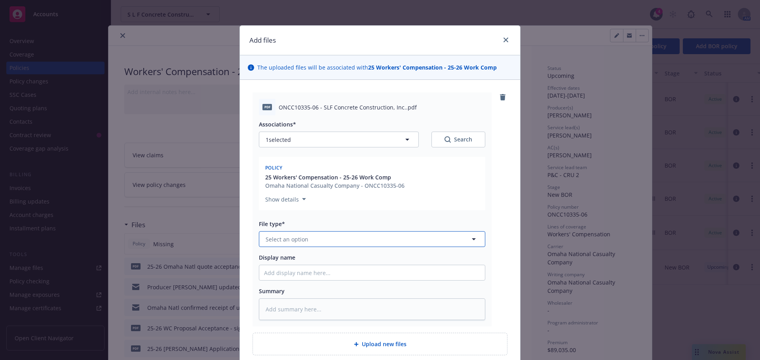
click at [288, 246] on button "Select an option" at bounding box center [372, 239] width 226 height 16
type input "pol"
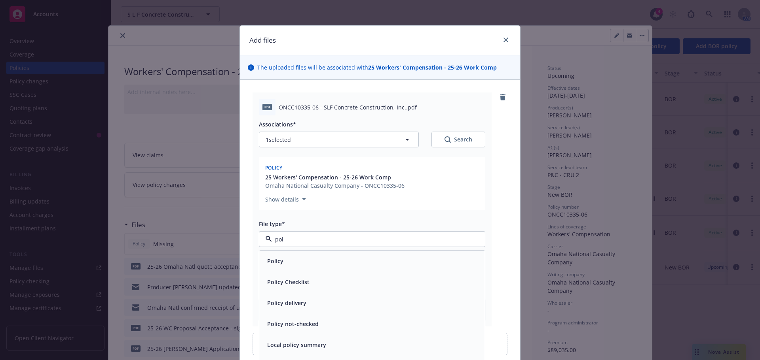
click at [294, 260] on div "Policy" at bounding box center [372, 261] width 216 height 11
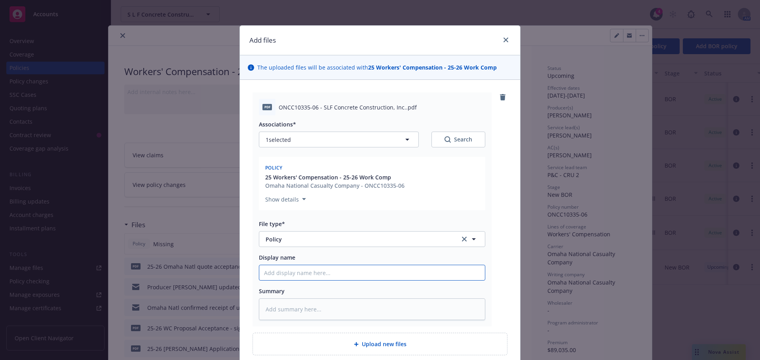
drag, startPoint x: 284, startPoint y: 270, endPoint x: 288, endPoint y: 269, distance: 4.4
click at [284, 270] on input "Display name" at bounding box center [372, 273] width 226 height 15
type textarea "x"
type input "2"
type textarea "x"
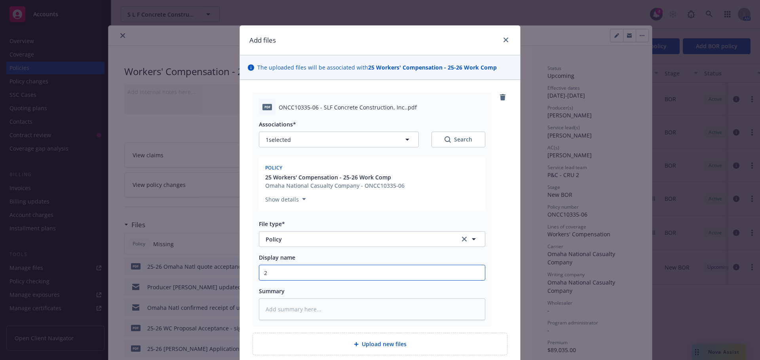
type input "25"
type textarea "x"
type input "25-"
type textarea "x"
type input "25-2"
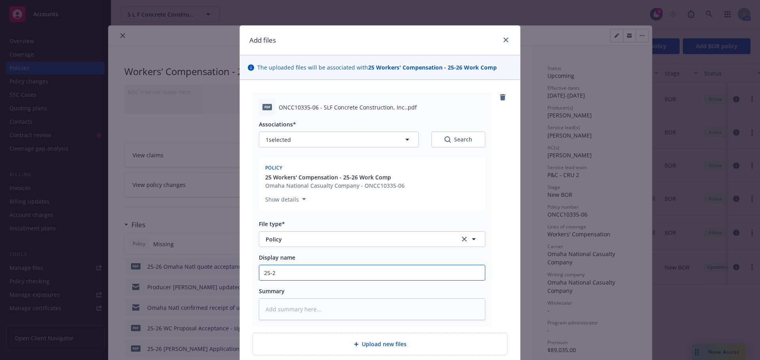
type textarea "x"
type input "25-26"
type textarea "x"
type input "25-26"
type textarea "x"
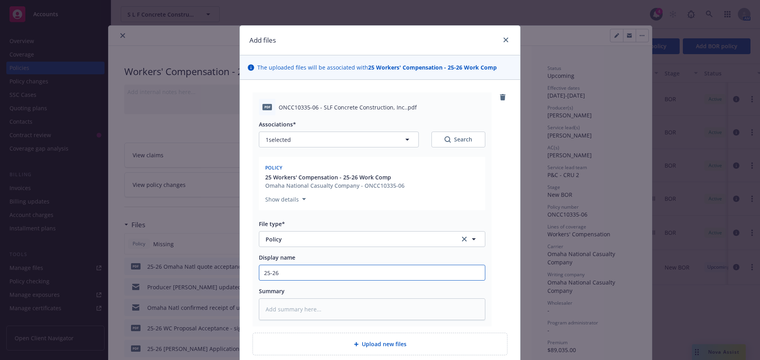
type input "25-26 I"
type textarea "x"
type input "25-26"
type textarea "x"
type input "25-26 O"
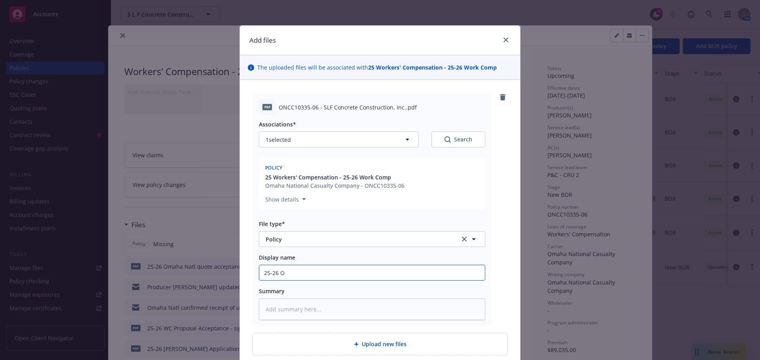
type textarea "x"
type input "25-26 Om"
type textarea "x"
type input "25-26 Oma"
type textarea "x"
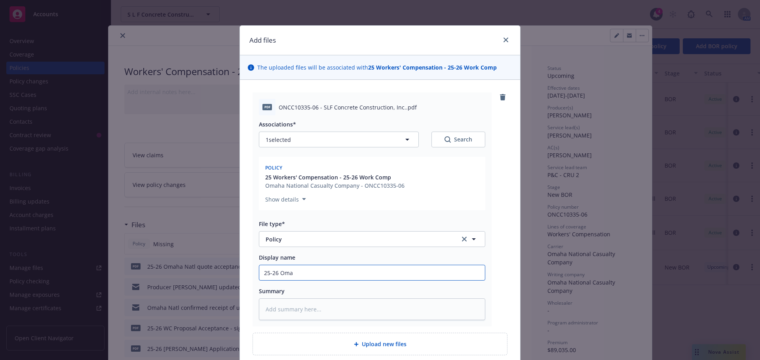
type input "25-26 Omah"
type textarea "x"
type input "25-26 Omaha"
type textarea "x"
type input "25-26 Omaha"
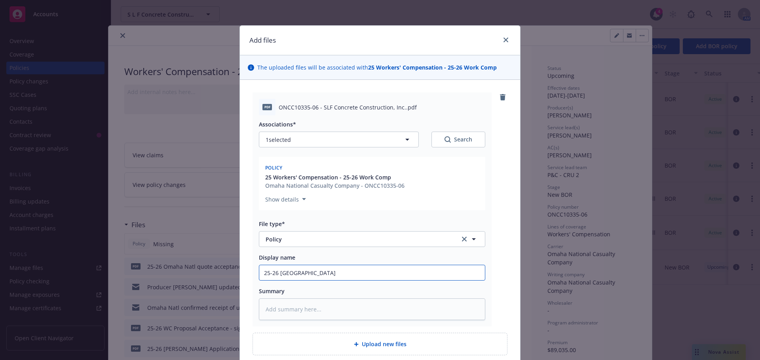
type textarea "x"
type input "25-26 Omaha N"
type textarea "x"
type input "25-26 Omaha Na"
type textarea "x"
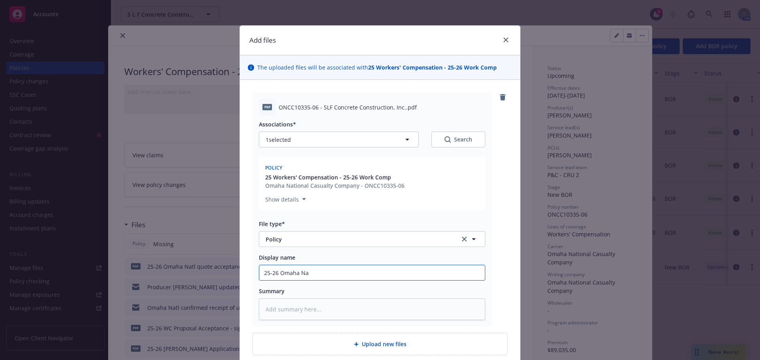
type input "25-26 Omaha Naa"
type textarea "x"
type input "25-26 Omaha Na"
type textarea "x"
type input "25-26 Omaha Nat"
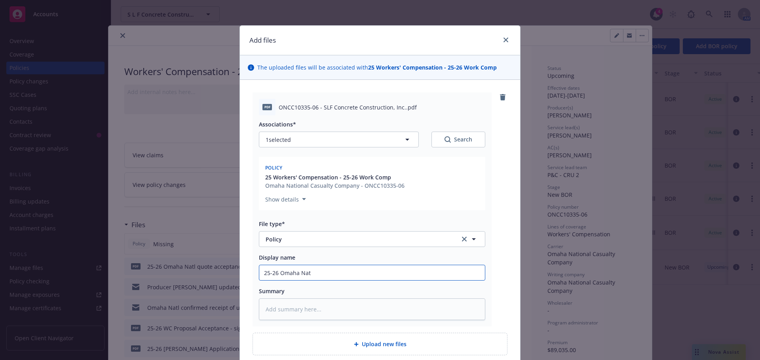
type textarea "x"
type input "25-26 Omaha Natl"
type textarea "x"
type input "25-26 Omaha Natl"
type textarea "x"
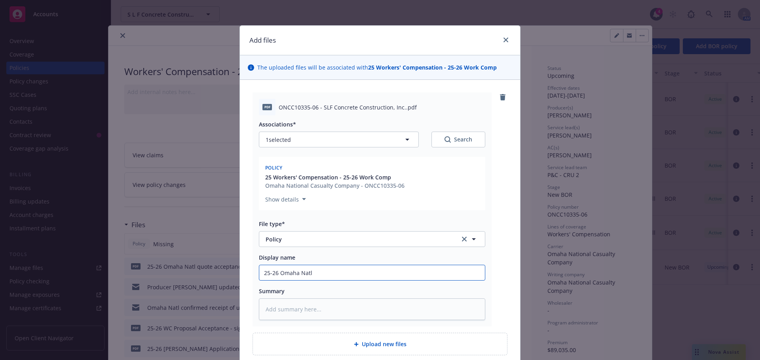
type input "25-26 Omaha Natl W"
type textarea "x"
type input "25-26 Omaha Natl WC"
type textarea "x"
type input "25-26 Omaha Natl WC"
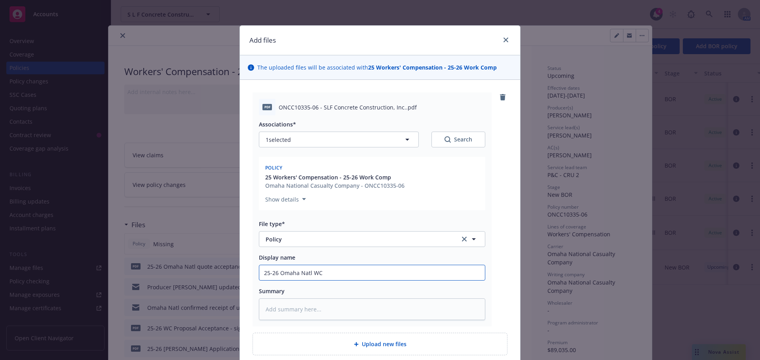
type textarea "x"
type input "25-26 Omaha Natl WC P"
type textarea "x"
type input "25-26 Omaha Natl WC Po"
type textarea "x"
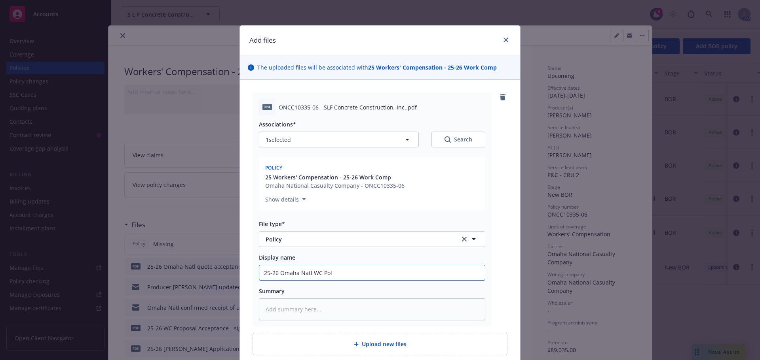
type input "25-26 Omaha Natl WC Poli"
type textarea "x"
type input "25-26 Omaha Natl WC Polic"
type textarea "x"
type input "25-26 Omaha Natl WC Policy"
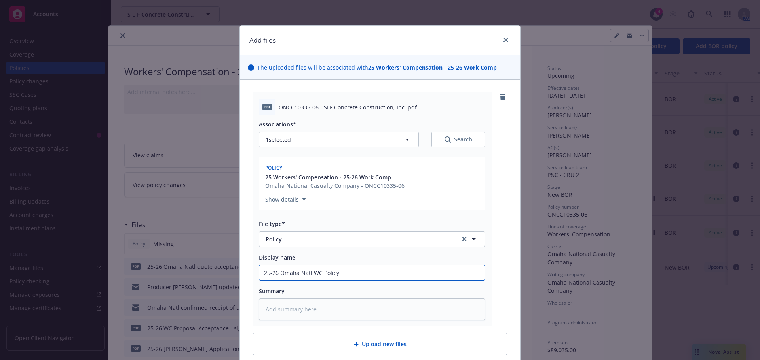
type textarea "x"
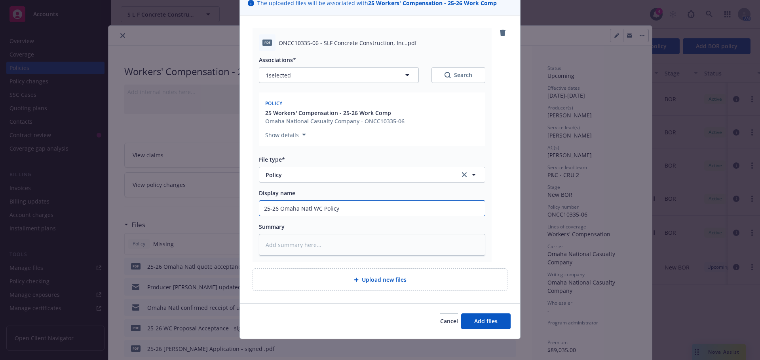
scroll to position [69, 0]
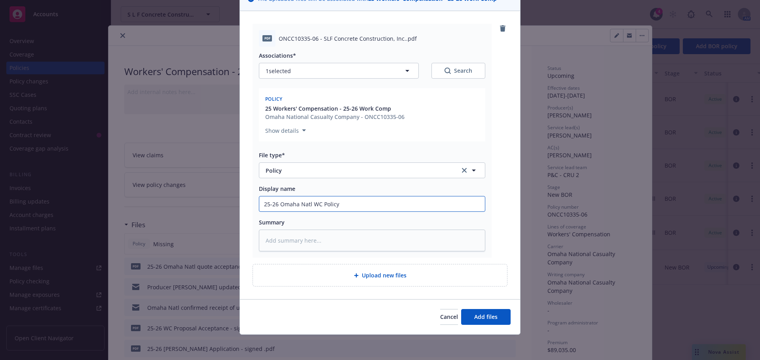
type input "25-26 Omaha Natl WC Policy"
paste textarea "Hello, Thank you for renewing your business with Omaha National! Claims kits an…"
type textarea "x"
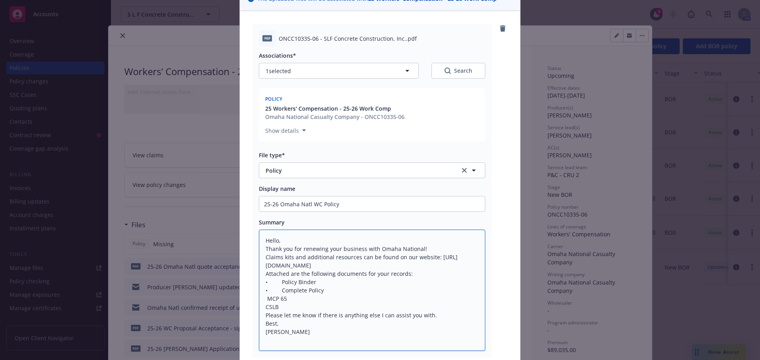
scroll to position [169, 0]
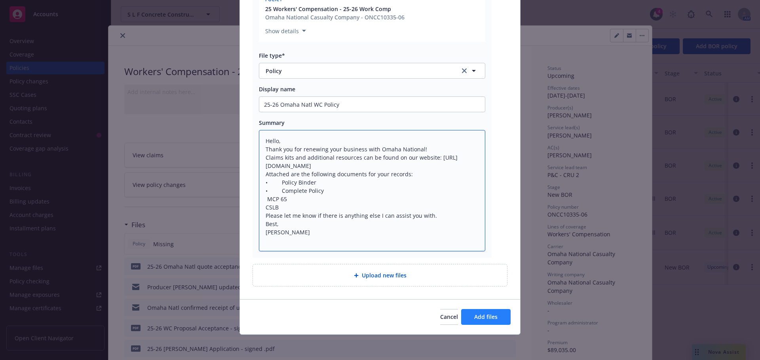
type textarea "Hello, Thank you for renewing your business with Omaha National! Claims kits an…"
click at [483, 310] on button "Add files" at bounding box center [485, 317] width 49 height 16
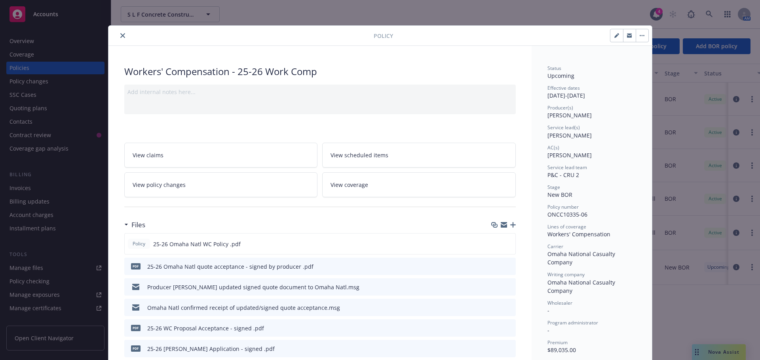
click at [510, 226] on icon "button" at bounding box center [513, 225] width 6 height 6
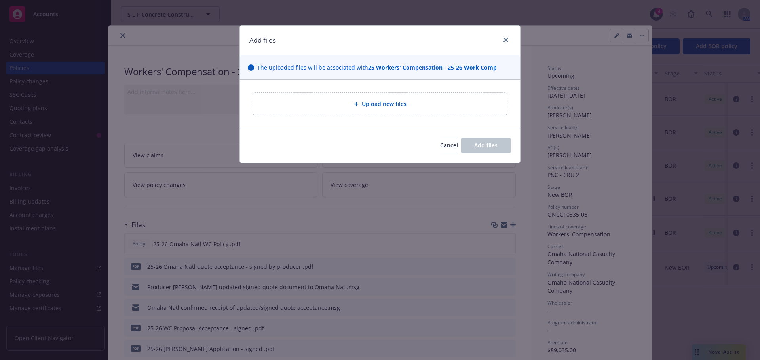
type textarea "x"
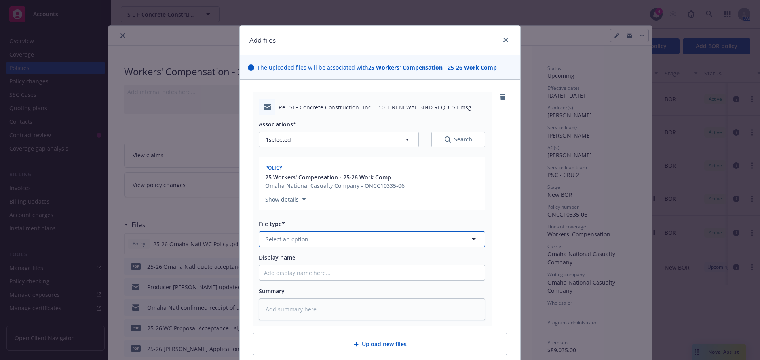
click at [279, 245] on button "Select an option" at bounding box center [372, 239] width 226 height 16
type input "p"
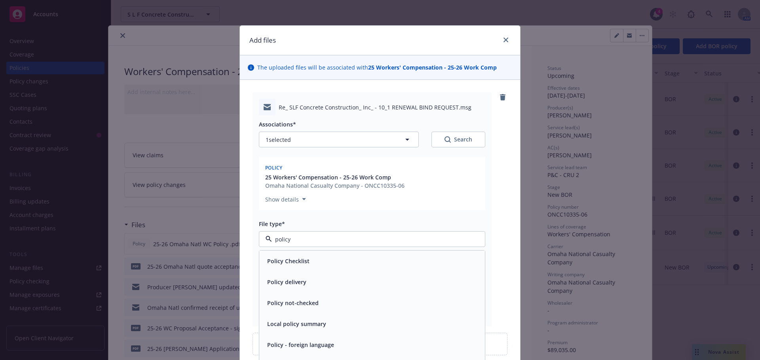
scroll to position [69, 0]
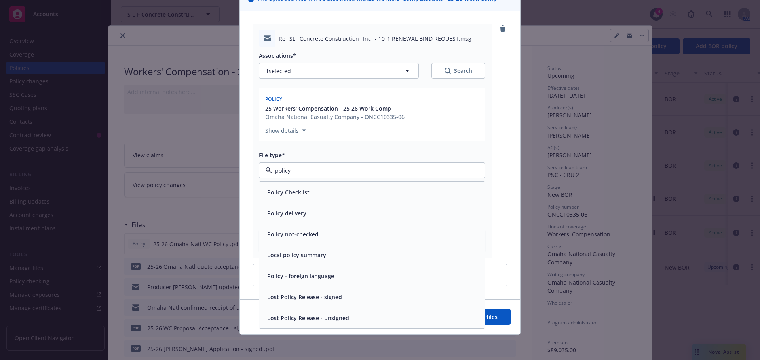
drag, startPoint x: 302, startPoint y: 173, endPoint x: 252, endPoint y: 172, distance: 50.3
click at [252, 172] on div "Re_ SLF Concrete Construction_ Inc_ - 10_1 RENEWAL BIND REQUEST.msg Association…" at bounding box center [371, 141] width 239 height 234
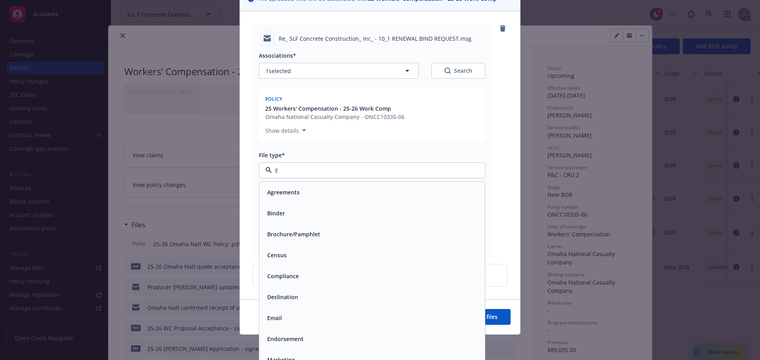
type input "EM"
click at [277, 212] on span "Email" at bounding box center [274, 213] width 15 height 8
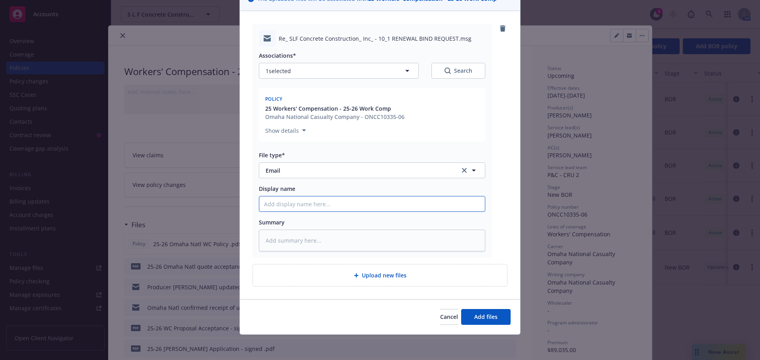
click at [277, 203] on input "Display name" at bounding box center [372, 204] width 226 height 15
type textarea "x"
type input "R"
type textarea "x"
type input "Re"
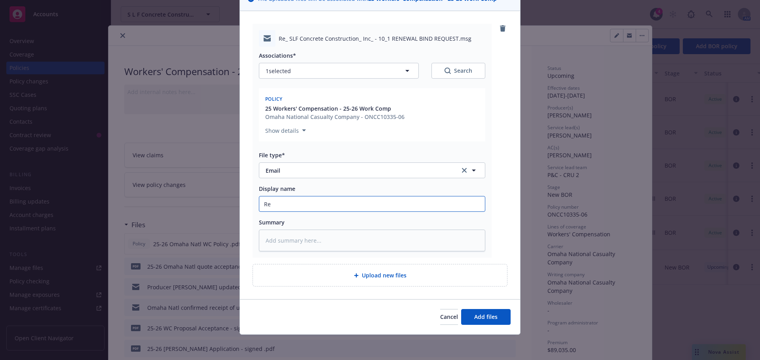
type textarea "x"
type input "Rec"
type textarea "x"
type input "Rec'"
type textarea "x"
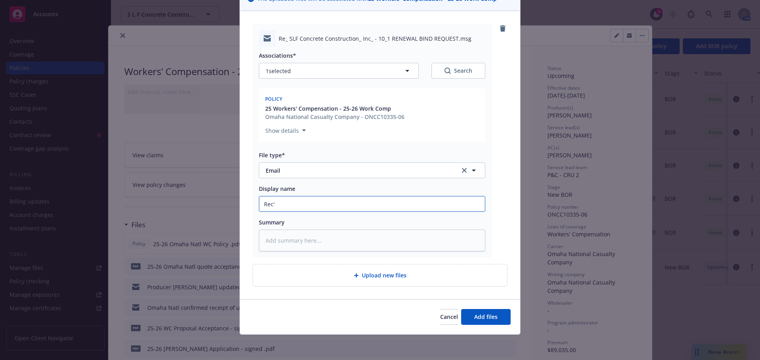
type input "Rec'd"
type textarea "x"
type input "Rec'd"
type textarea "x"
type input "Rec'd 2"
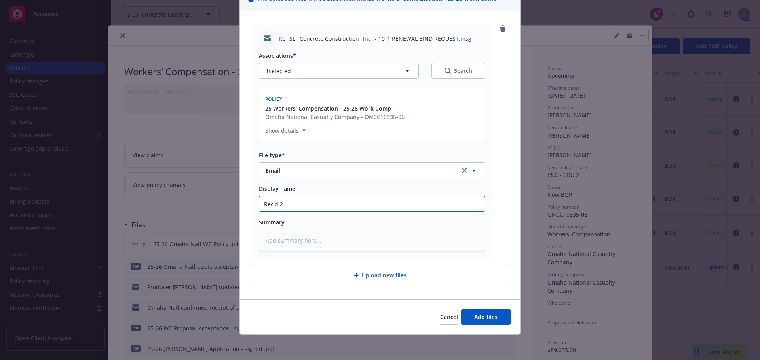
type textarea "x"
type input "Rec'd 25"
type textarea "x"
type input "Rec'd 25-"
type textarea "x"
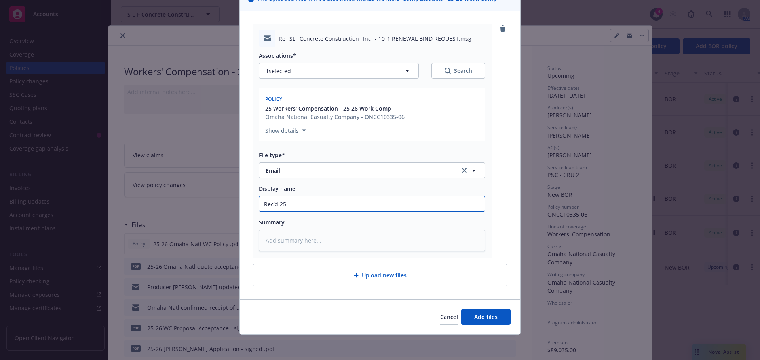
type input "Rec'd 25-2"
type textarea "x"
type input "Rec'd 25-26"
type textarea "x"
type input "Rec'd 25-26"
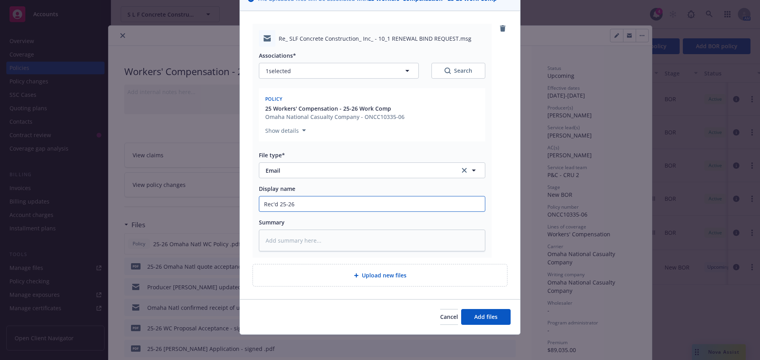
type textarea "x"
type input "Rec'd 25-26 P"
type textarea "x"
type input "Rec'd 25-26 Po"
type textarea "x"
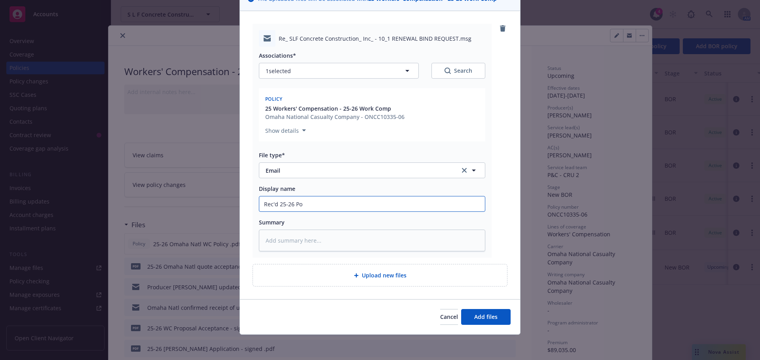
type input "Rec'd 25-26 Pol"
type textarea "x"
type input "Rec'd 25-26 Pol"
type textarea "x"
type input "Rec'd 25-26 Pol f"
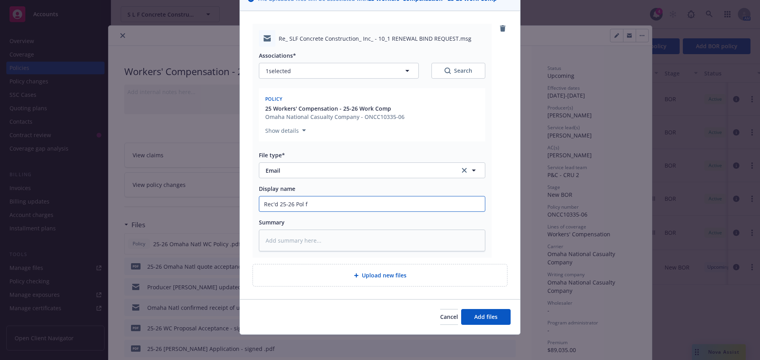
type textarea "x"
type input "Rec'd 25-26 Pol fr"
type textarea "x"
type input "Rec'd 25-26 Pol fro"
type textarea "x"
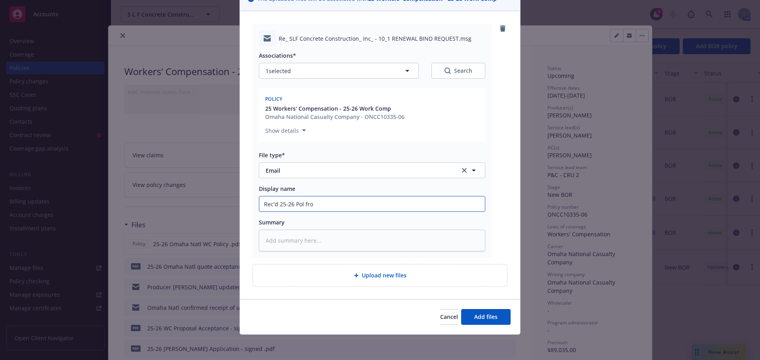
type input "Rec'd 25-26 Pol from"
type textarea "x"
type input "Rec'd 25-26 Pol from"
type textarea "x"
type input "Rec'd 25-26 Pol from O"
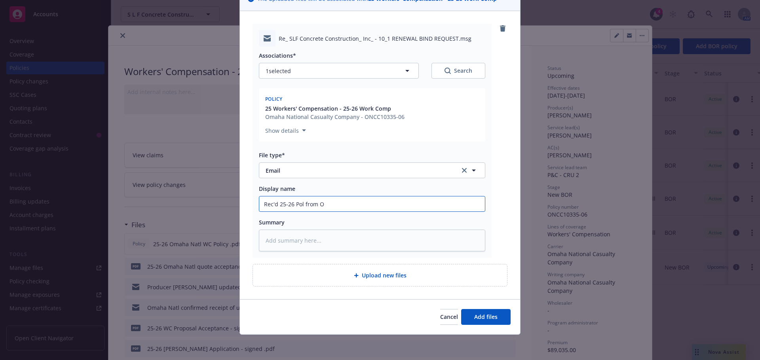
type textarea "x"
type input "Rec'd 25-26 Pol from OM"
type textarea "x"
type input "Rec'd 25-26 Pol from OMa"
type textarea "x"
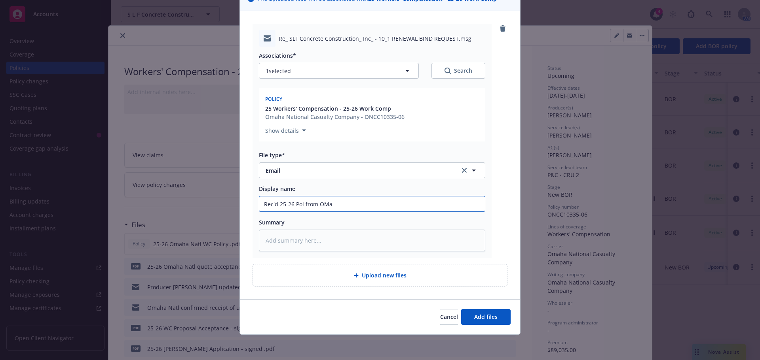
type input "Rec'd 25-26 Pol from OMah"
type textarea "x"
type input "Rec'd 25-26 Pol from OMaha"
type textarea "x"
type input "Rec'd 25-26 Pol from OMah"
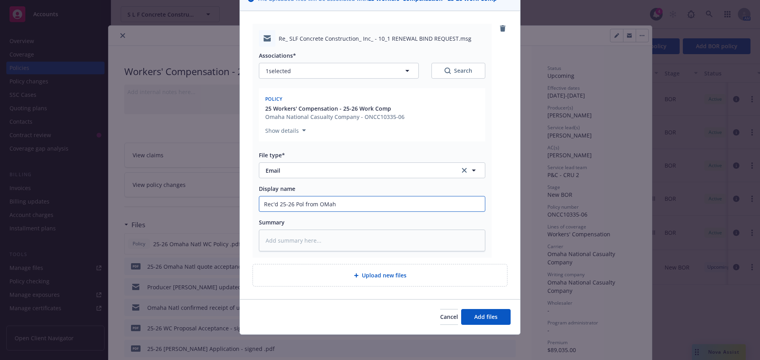
type textarea "x"
type input "Rec'd 25-26 Pol from OMa"
type textarea "x"
type input "Rec'd 25-26 Pol from OM"
type textarea "x"
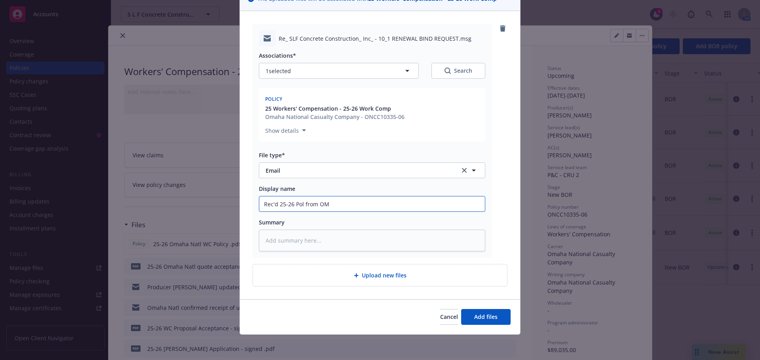
type input "Rec'd 25-26 Pol from O"
type textarea "x"
type input "Rec'd 25-26 Pol from Om"
type textarea "x"
type input "Rec'd 25-26 Pol from Oma"
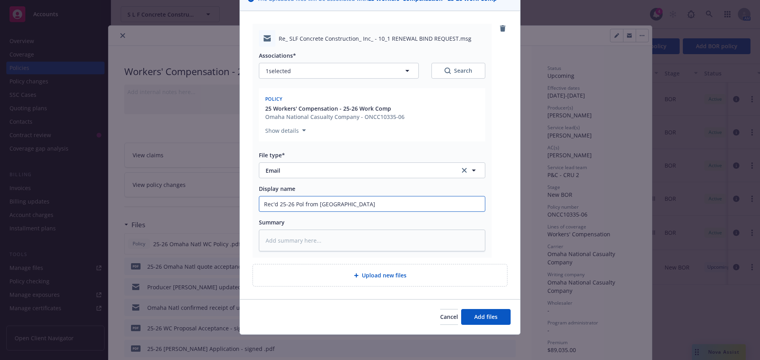
type textarea "x"
type input "Rec'd 25-26 Pol from Omah"
type textarea "x"
type input "Rec'd 25-26 Pol from Omaha"
type textarea "x"
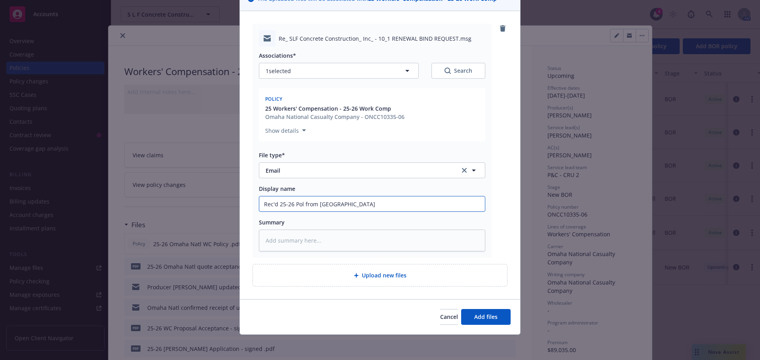
type input "Rec'd 25-26 Pol from Omaha"
type textarea "x"
type input "Rec'd 25-26 Pol from Omaha N"
type textarea "x"
type input "Rec'd 25-26 Pol from Omaha Na"
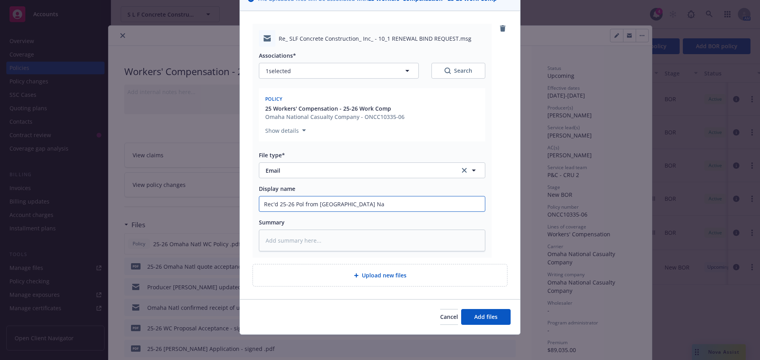
type textarea "x"
type input "Rec'd 25-26 Pol from Omaha Nat"
type textarea "x"
type input "Rec'd 25-26 Pol from Omaha Natl"
type textarea "x"
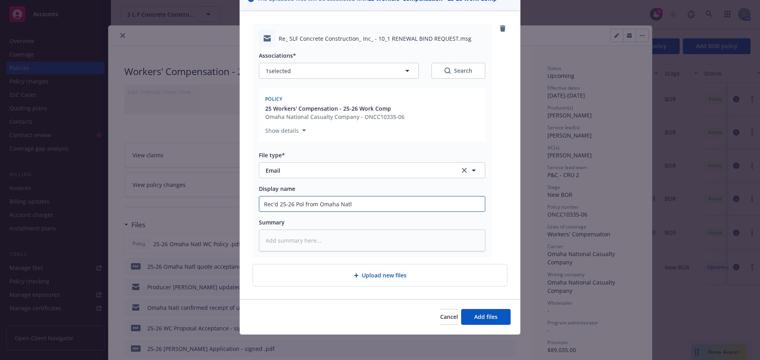
type input "Rec'd 25-26 Pol from Omaha Natl"
type textarea "x"
type input "Rec'd 25-26 Pol from Omaha Natl a"
type textarea "x"
type input "Rec'd 25-26 Pol from Omaha Natl al"
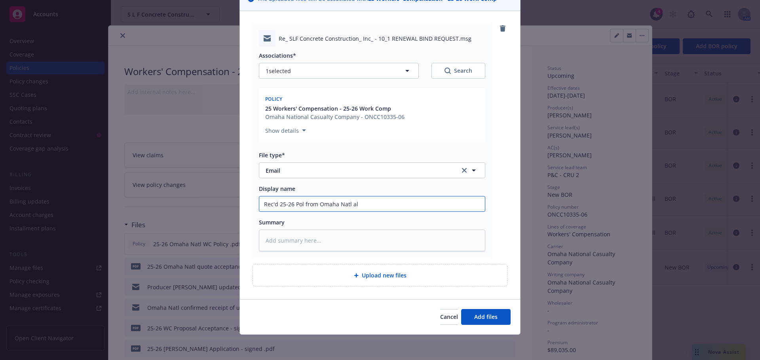
type textarea "x"
type input "Rec'd 25-26 Pol from Omaha Natl alo"
type textarea "x"
type input "Rec'd 25-26 Pol from Omaha Natl alon"
type textarea "x"
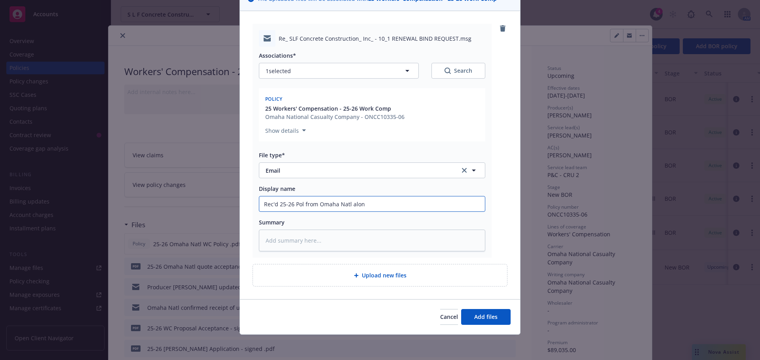
type input "Rec'd 25-26 Pol from Omaha Natl along"
type textarea "x"
type input "Rec'd 25-26 Pol from Omaha Natl along"
type textarea "x"
type input "Rec'd 25-26 Pol from Omaha Natl along w"
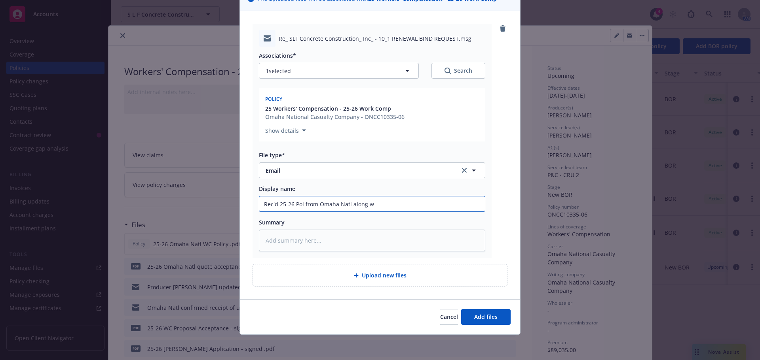
type textarea "x"
type input "Rec'd 25-26 Pol from Omaha Natl along w/"
type textarea "x"
type input "Rec'd 25-26 Pol from Omaha Natl along w/M"
type textarea "x"
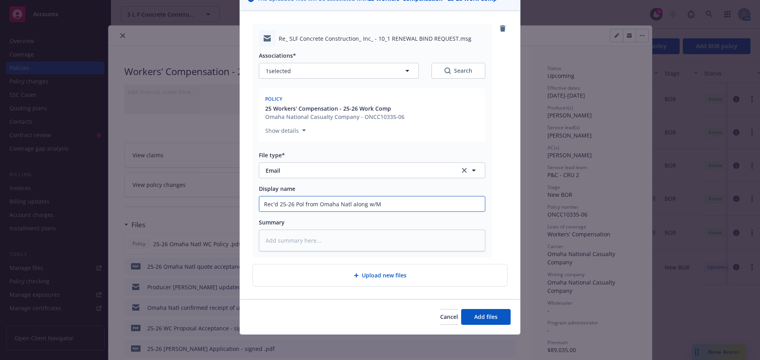
type input "Rec'd 25-26 Pol from Omaha Natl along w/MC"
type textarea "x"
type input "Rec'd 25-26 Pol from Omaha Natl along w/MCP"
type textarea "x"
type input "Rec'd 25-26 Pol from Omaha Natl along w/MCP"
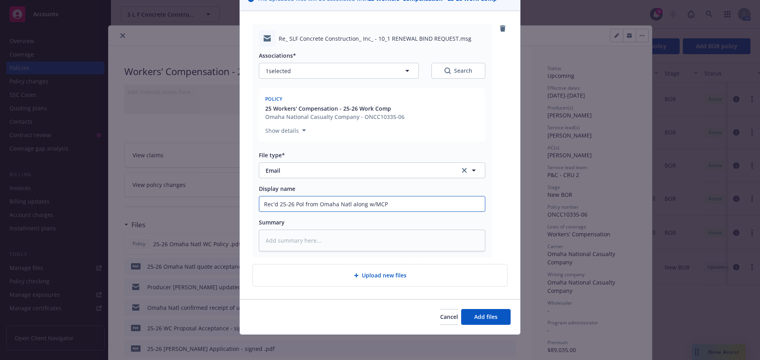
type textarea "x"
type input "Rec'd 25-26 Pol from Omaha Natl along w/MCP e"
type textarea "x"
type input "Rec'd 25-26 Pol from Omaha Natl along w/MCP en"
type textarea "x"
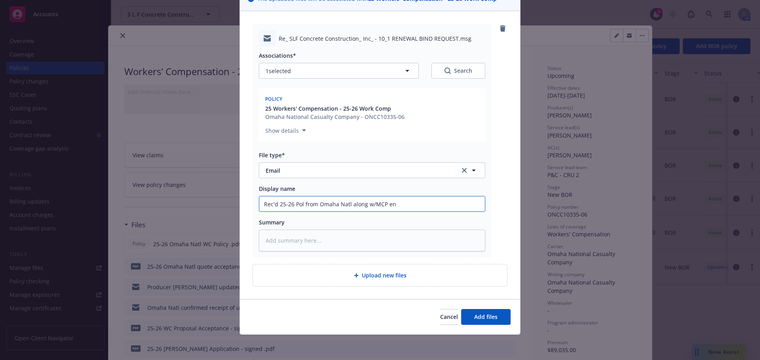
type input "Rec'd 25-26 Pol from Omaha Natl along w/MCP end"
type textarea "x"
type input "Rec'd 25-26 Pol from Omaha Natl along w/MCP endt"
type textarea "x"
type input "Rec'd 25-26 Pol from Omaha Natl along w/MCP endt,"
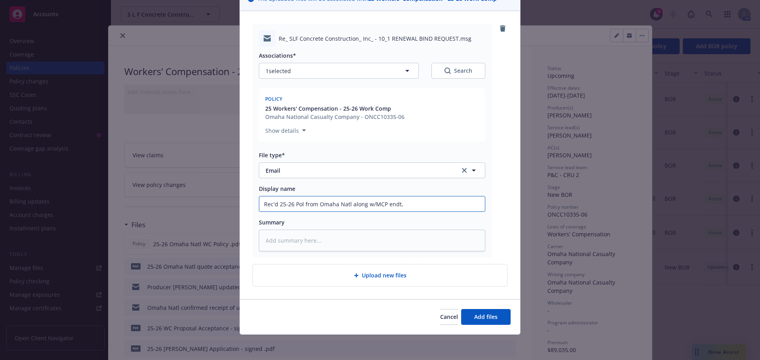
type textarea "x"
type input "Rec'd 25-26 Pol from Omaha Natl along w/MCP endt,"
type textarea "x"
type input "Rec'd 25-26 Pol from Omaha Natl along w/MCP endt, C"
type textarea "x"
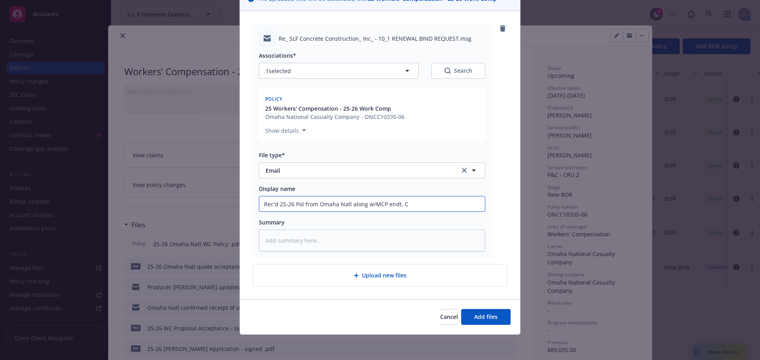
type input "Rec'd 25-26 Pol from Omaha Natl along w/MCP endt, CO"
type textarea "x"
type input "Rec'd 25-26 Pol from Omaha Natl along w/MCP endt, COI"
type textarea "x"
type input "Rec'd 25-26 Pol from Omaha Natl along w/MCP endt, COI"
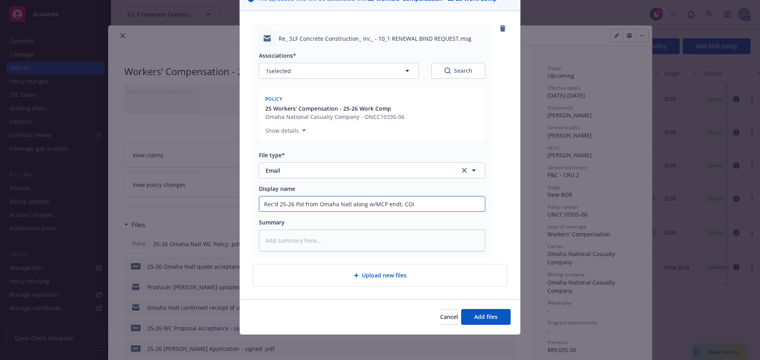
type textarea "x"
type input "Rec'd 25-26 Pol from Omaha Natl along w/MCP endt, COI"
type textarea "x"
type input "Rec'd 25-26 Pol from Omaha Natl along w/MCP endt, CO"
type textarea "x"
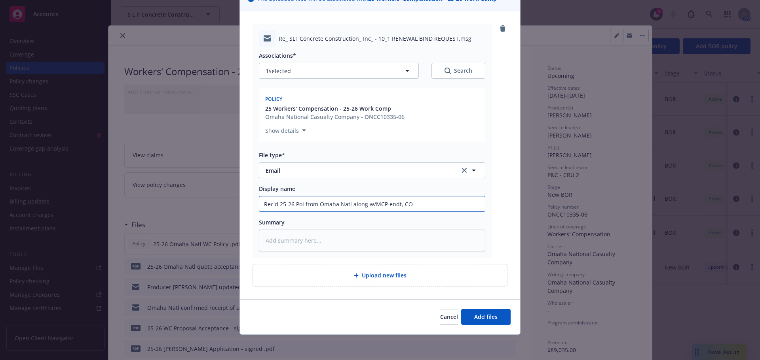
type input "Rec'd 25-26 Pol from Omaha Natl along w/MCP endt, C"
type textarea "x"
type input "Rec'd 25-26 Pol from Omaha Natl along w/MCP endt,"
type textarea "x"
type input "Rec'd 25-26 Pol from Omaha Natl along w/MCP endt, C"
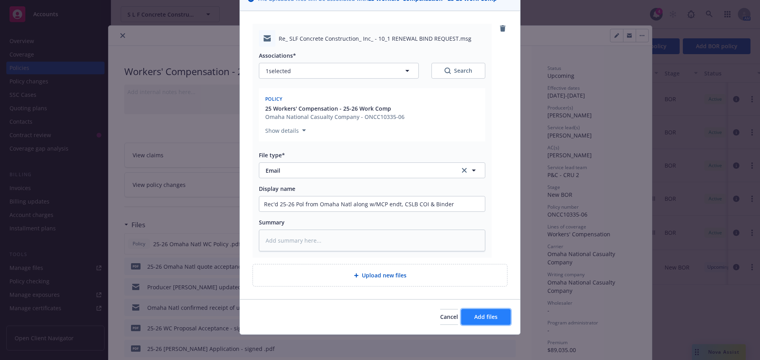
click at [478, 321] on button "Add files" at bounding box center [485, 317] width 49 height 16
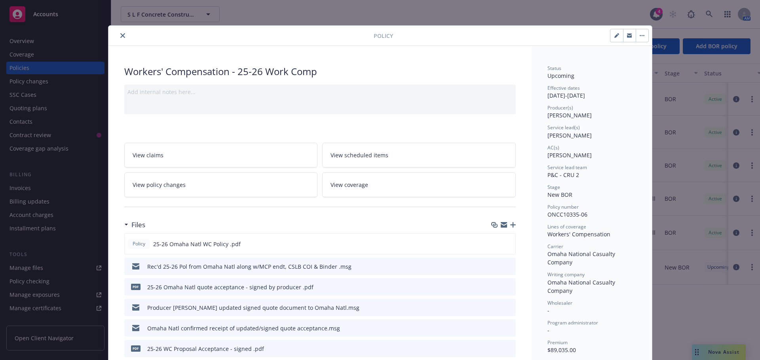
click at [510, 227] on icon "button" at bounding box center [513, 225] width 6 height 6
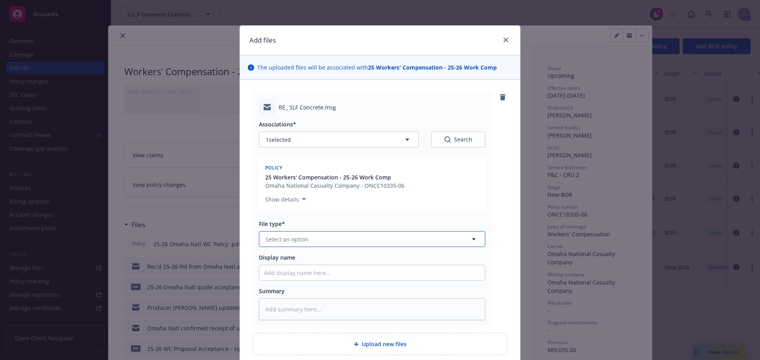
click at [295, 241] on span "Select an option" at bounding box center [287, 239] width 43 height 8
click at [361, 260] on div "Email" at bounding box center [372, 261] width 216 height 11
click at [303, 275] on input "Display name" at bounding box center [372, 273] width 226 height 15
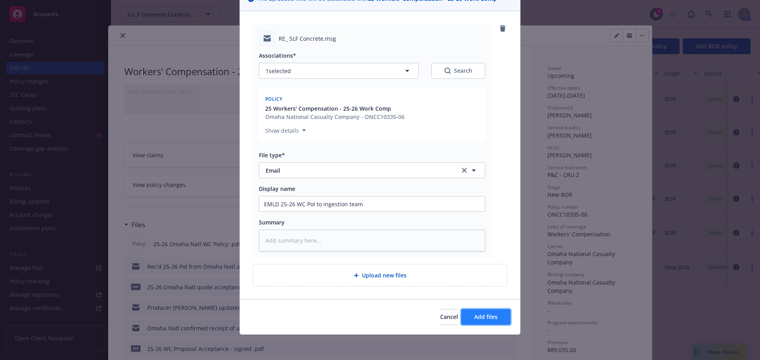
click at [481, 319] on span "Add files" at bounding box center [485, 317] width 23 height 8
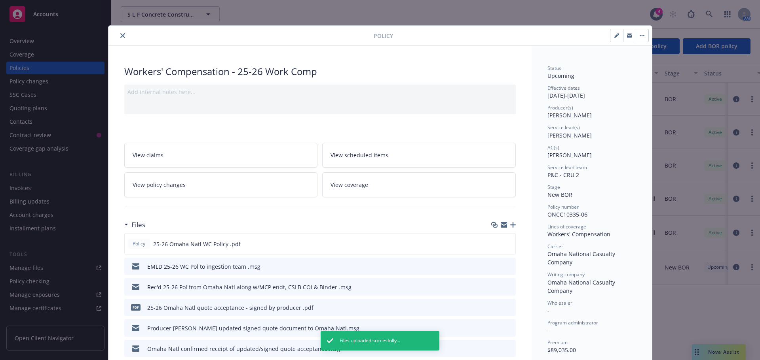
click at [512, 224] on icon "button" at bounding box center [513, 225] width 6 height 6
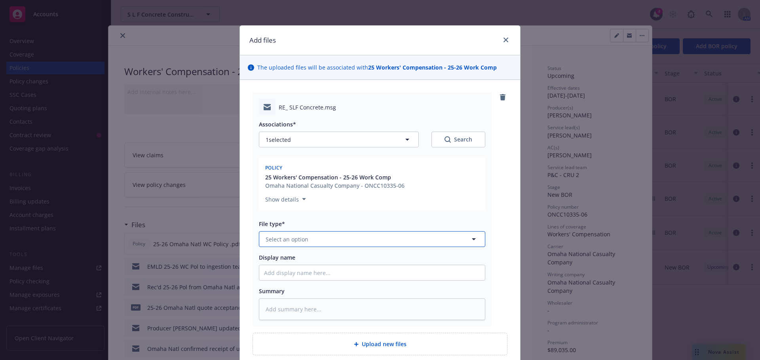
click at [297, 239] on span "Select an option" at bounding box center [287, 239] width 43 height 8
click at [295, 261] on div "Email" at bounding box center [372, 261] width 216 height 11
click at [281, 273] on input "Display name" at bounding box center [372, 273] width 226 height 15
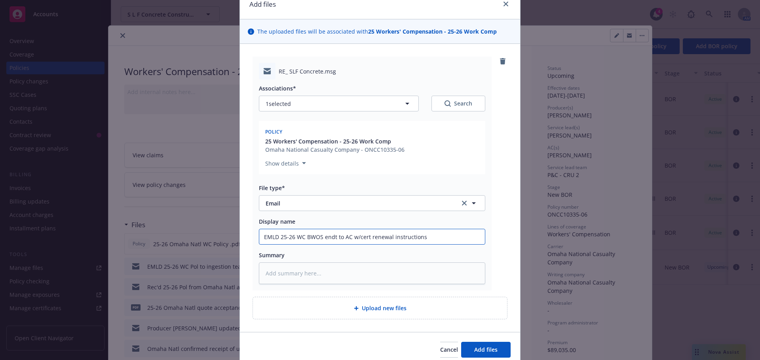
scroll to position [69, 0]
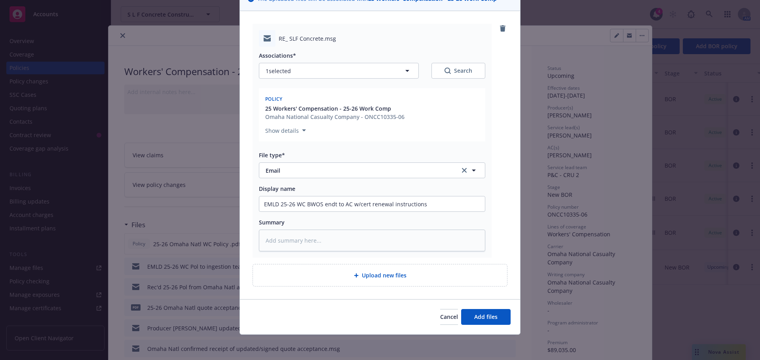
click at [509, 316] on div "Cancel Add files" at bounding box center [380, 317] width 280 height 35
click at [494, 316] on span "Add files" at bounding box center [485, 317] width 23 height 8
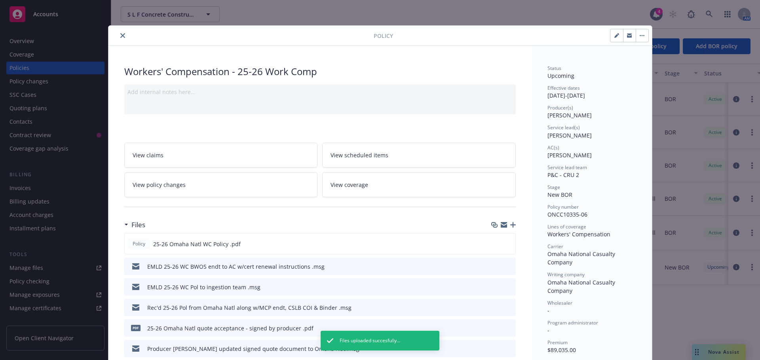
click at [512, 226] on icon "button" at bounding box center [513, 225] width 6 height 6
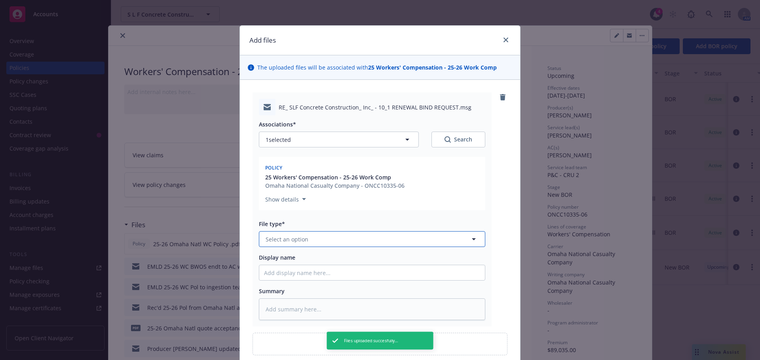
click at [296, 241] on span "Select an option" at bounding box center [287, 239] width 43 height 8
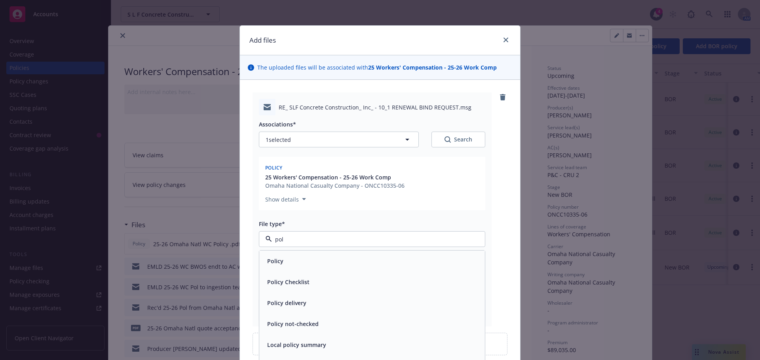
click at [292, 308] on div "Policy delivery" at bounding box center [286, 303] width 44 height 11
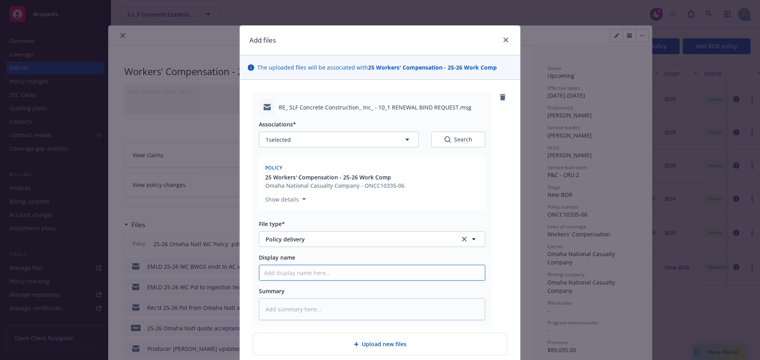
click at [290, 279] on input "Display name" at bounding box center [372, 273] width 226 height 15
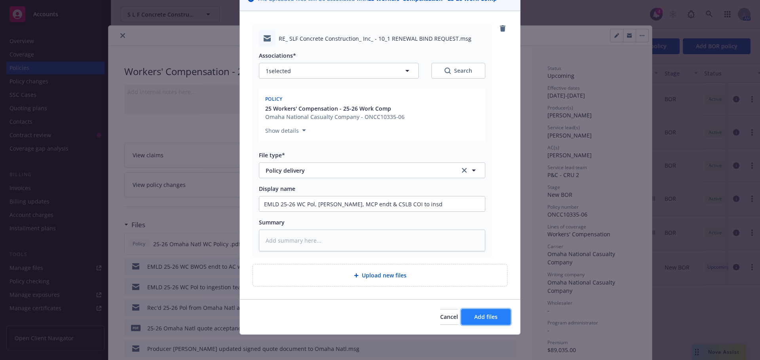
click at [486, 319] on span "Add files" at bounding box center [485, 317] width 23 height 8
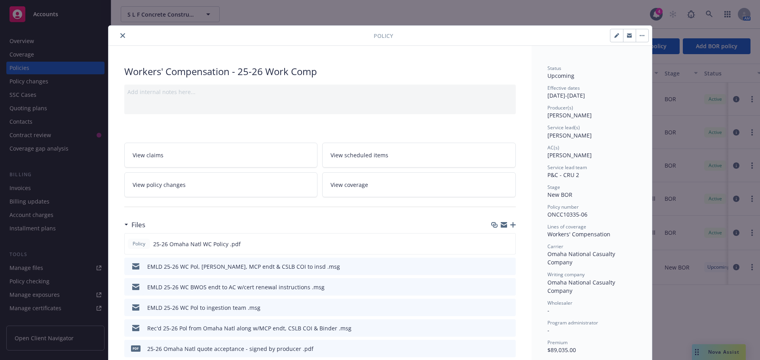
click at [120, 37] on icon "close" at bounding box center [122, 35] width 5 height 5
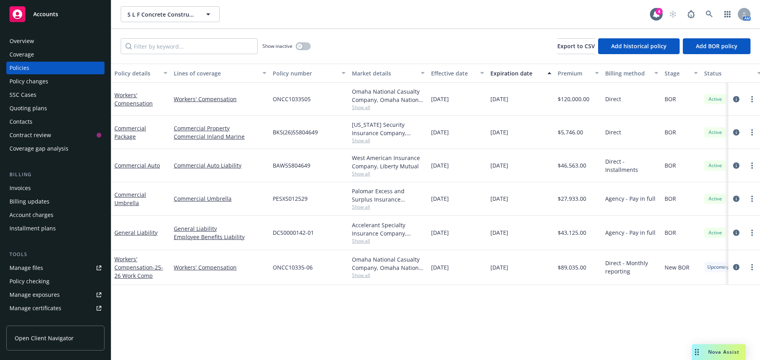
click at [60, 11] on div "Accounts" at bounding box center [55, 14] width 92 height 16
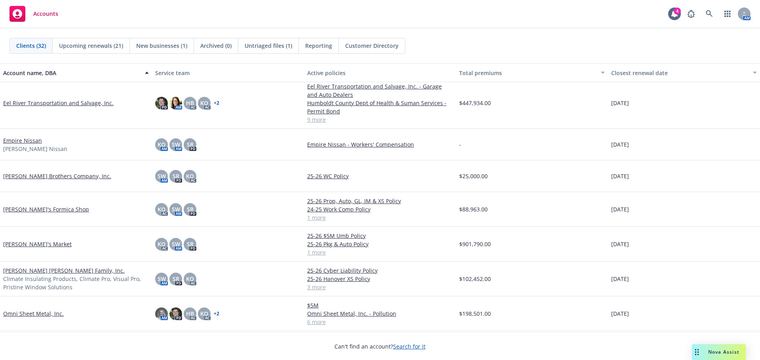
scroll to position [435, 0]
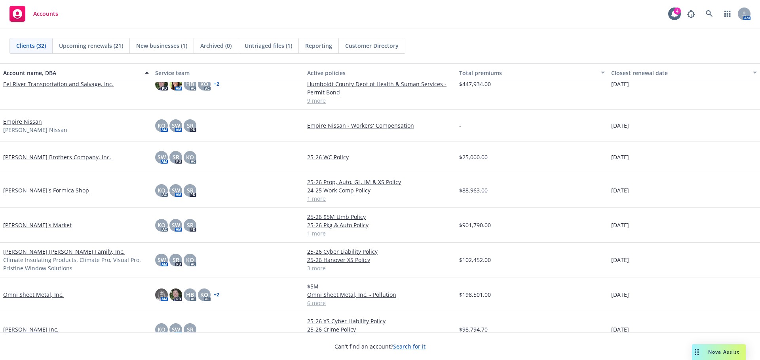
click at [29, 193] on link "John's Formica Shop" at bounding box center [46, 190] width 86 height 8
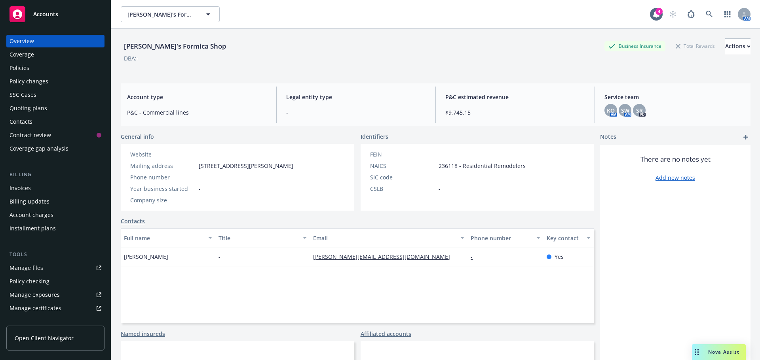
click at [36, 106] on div "Quoting plans" at bounding box center [28, 108] width 38 height 13
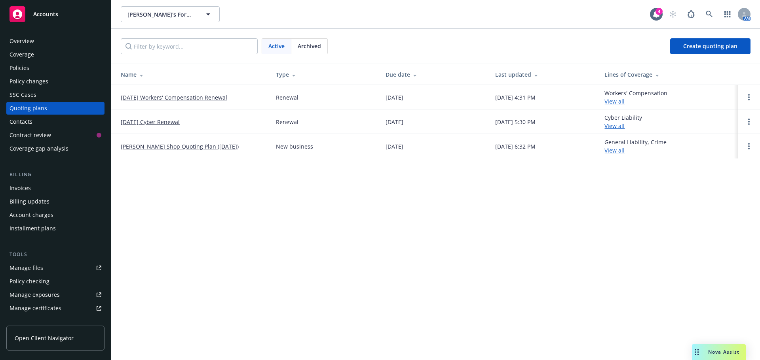
click at [164, 95] on link "[DATE] Workers' Compensation Renewal" at bounding box center [174, 97] width 106 height 8
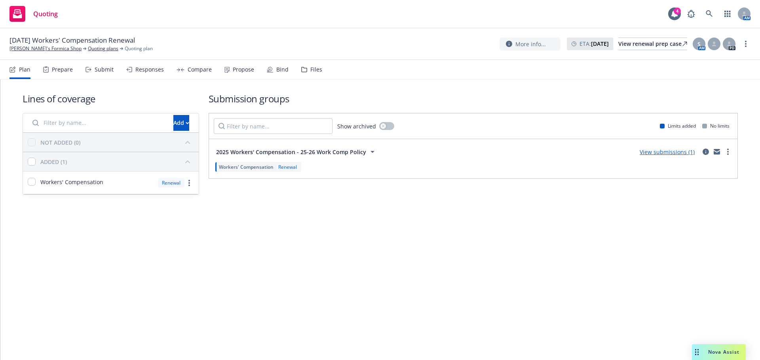
click at [237, 68] on div "Propose" at bounding box center [243, 69] width 21 height 6
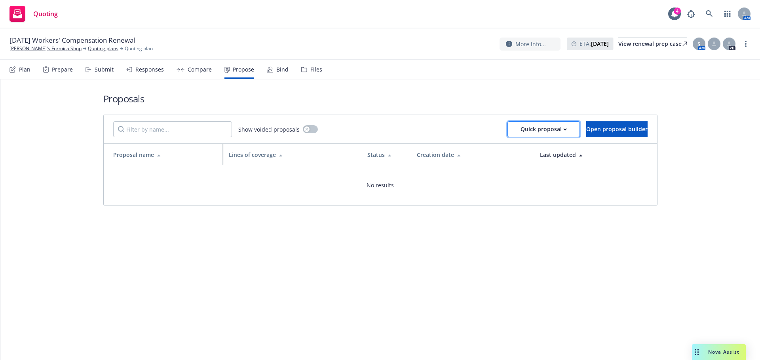
click at [520, 129] on div "Quick proposal" at bounding box center [543, 129] width 46 height 15
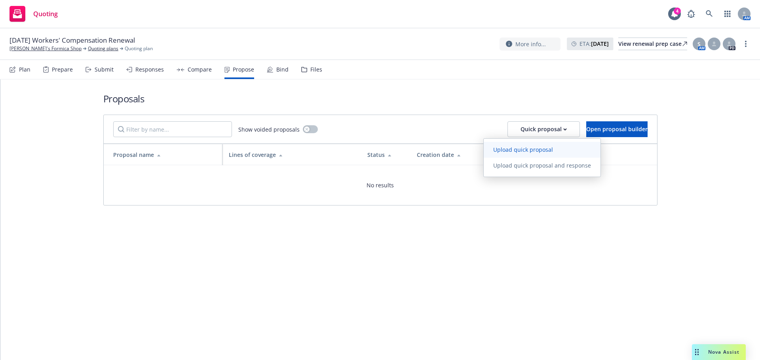
click at [511, 151] on span "Upload quick proposal" at bounding box center [523, 150] width 79 height 8
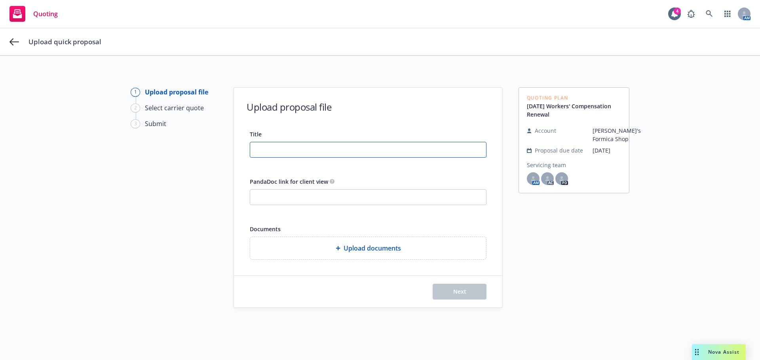
click at [283, 145] on input "Title" at bounding box center [368, 149] width 236 height 15
type input "25-26 WC Proposal"
click at [325, 253] on div "Upload documents" at bounding box center [367, 248] width 223 height 9
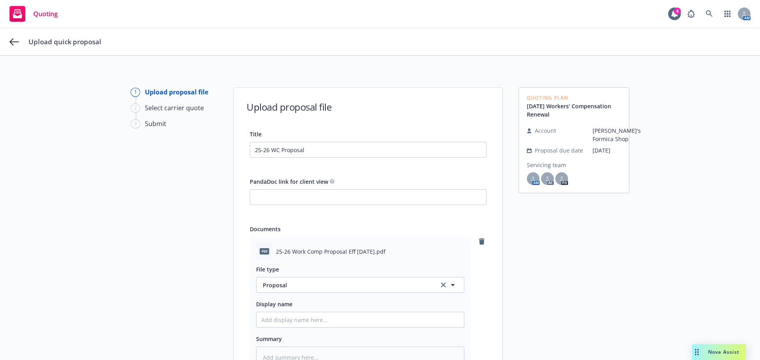
scroll to position [119, 0]
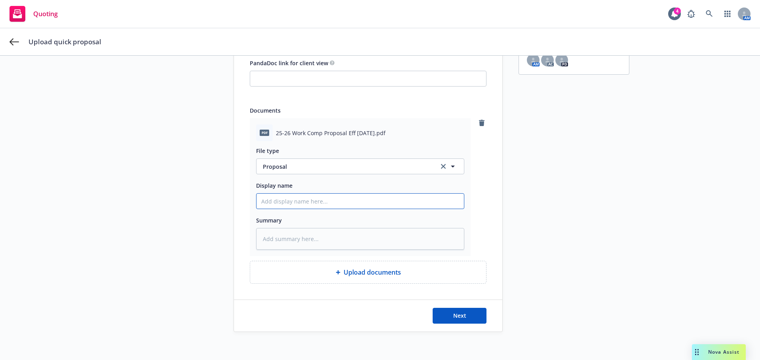
click at [290, 204] on input "Display name" at bounding box center [359, 201] width 207 height 15
type textarea "x"
type input "2"
type textarea "x"
type input "25"
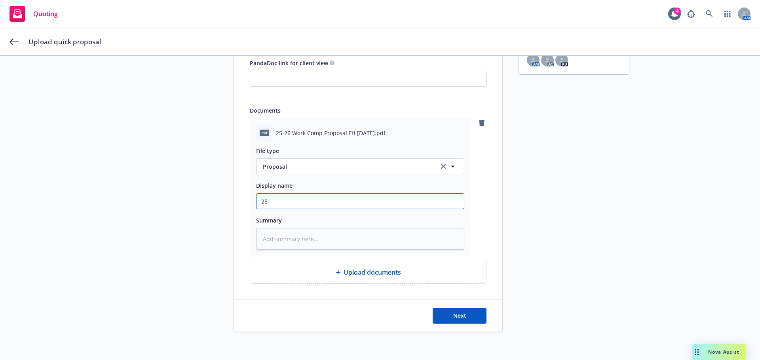
type textarea "x"
type input "25-"
type textarea "x"
type input "25-26"
type textarea "x"
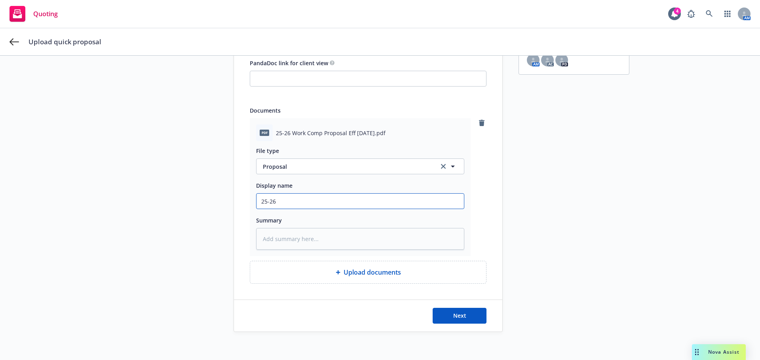
type input "25-265"
type textarea "x"
type input "25-265"
type textarea "x"
type input "25-265"
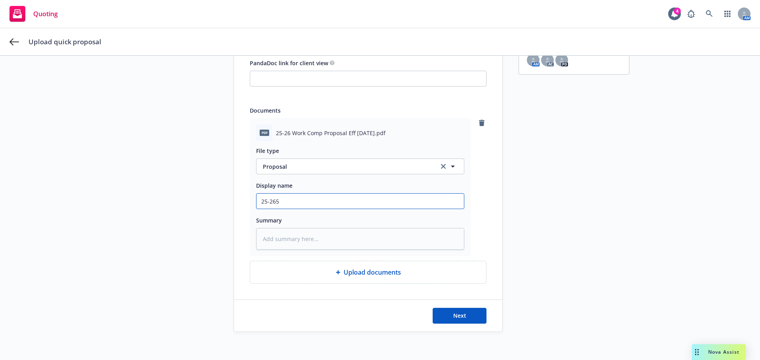
type textarea "x"
type input "25-26"
type textarea "x"
type input "25-26"
type textarea "x"
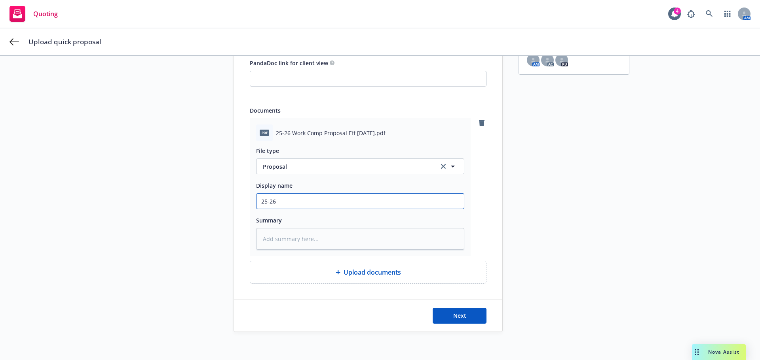
type input "25-26 W"
type textarea "x"
type input "25-26 Wo"
type textarea "x"
type input "25-26 Wor"
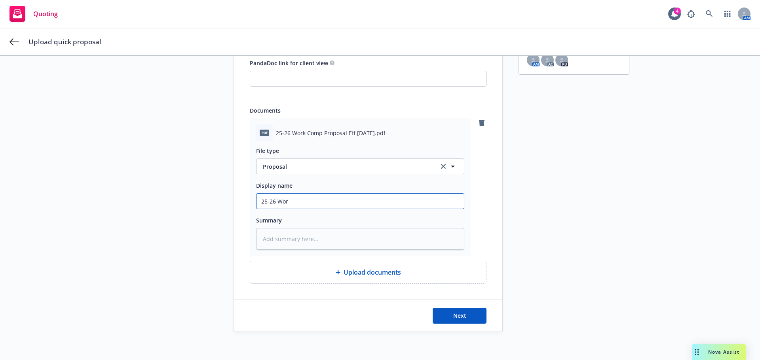
type textarea "x"
type input "25-26 Work"
type textarea "x"
type input "25-26 Work"
type textarea "x"
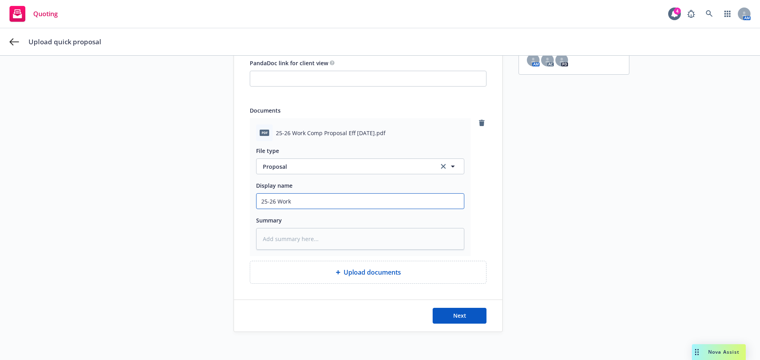
type input "25-26 Work C"
type textarea "x"
type input "25-26 Work Cm"
type textarea "x"
type input "25-26 Work Cmp"
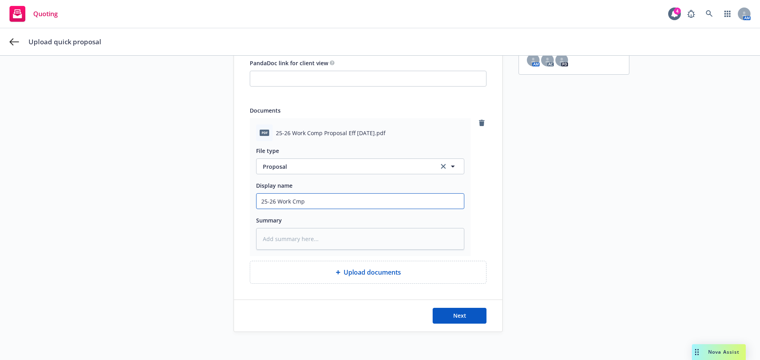
type textarea "x"
type input "25-26 Work Cmp"
type textarea "x"
type input "25-26 Work Cmp"
type textarea "x"
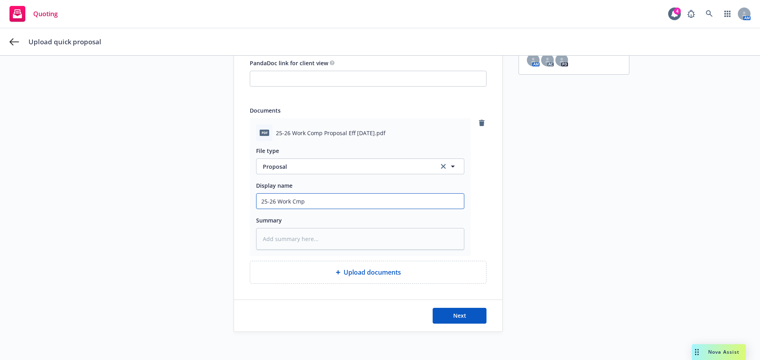
type input "25-26 Work Cm"
type textarea "x"
type input "25-26 Work C"
type textarea "x"
type input "25-26 Work Co"
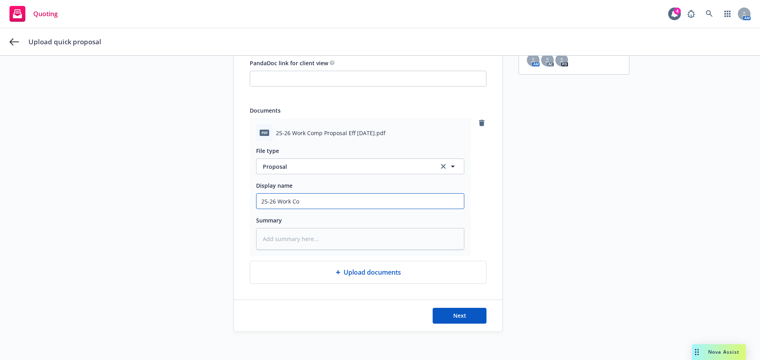
type textarea "x"
type input "25-26 Work Com"
type textarea "x"
type input "25-26 Work Comp"
type textarea "x"
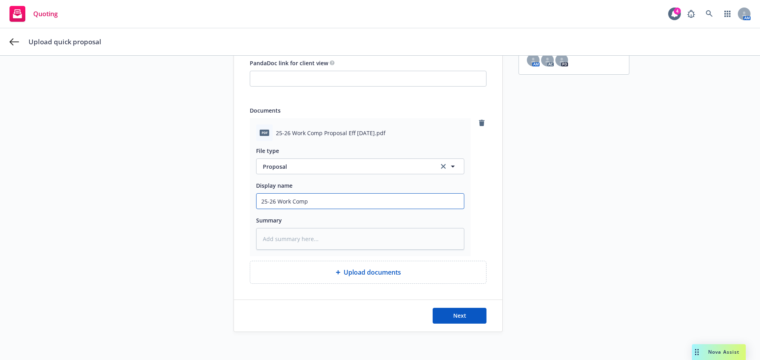
type input "25-26 Work Comp"
type textarea "x"
type input "25-26 Work Comp P"
type textarea "x"
type input "25-26 Work Comp Pr"
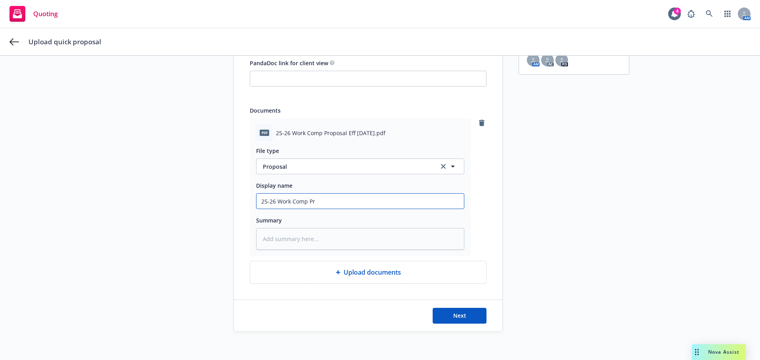
type textarea "x"
type input "25-26 Work Comp Pro"
type textarea "x"
type input "25-26 Work Comp Prop"
type textarea "x"
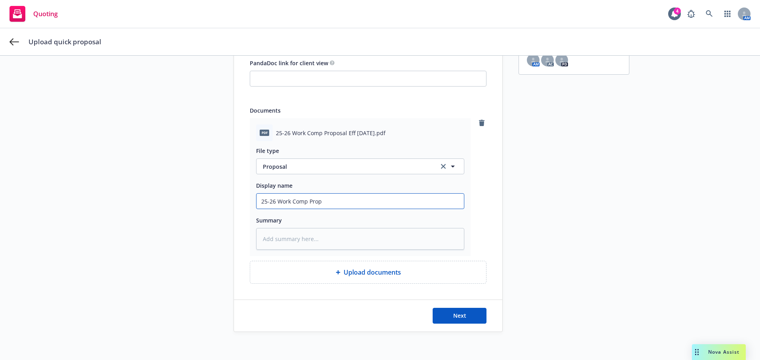
type input "25-26 Work Comp Propo"
type textarea "x"
type input "25-26 Work Comp Propos"
type textarea "x"
type input "25-26 Work Comp Proposa"
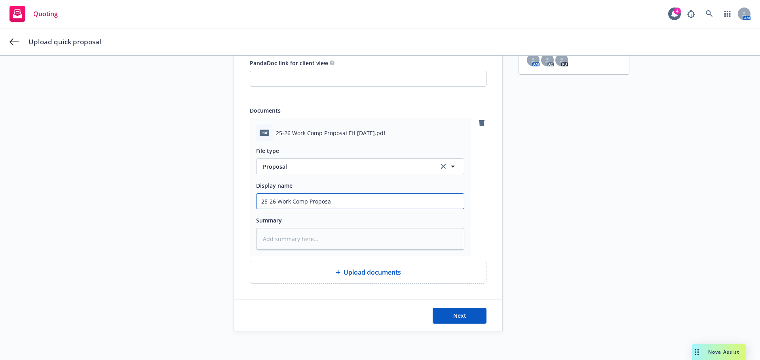
type textarea "x"
type input "25-26 Work Comp Proposal"
type textarea "x"
type input "25-26 Work Comp Proposal"
click at [448, 317] on button "Next" at bounding box center [460, 316] width 54 height 16
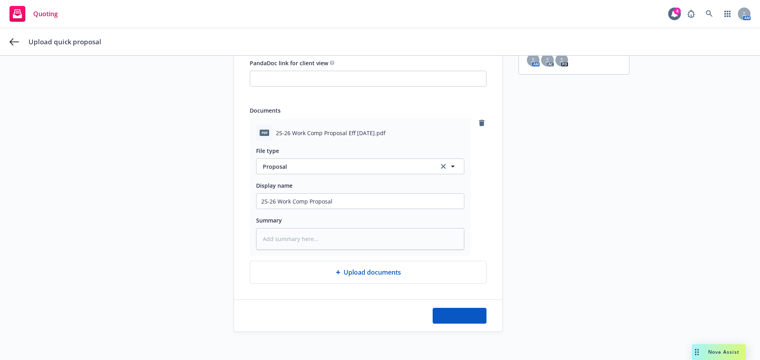
type textarea "x"
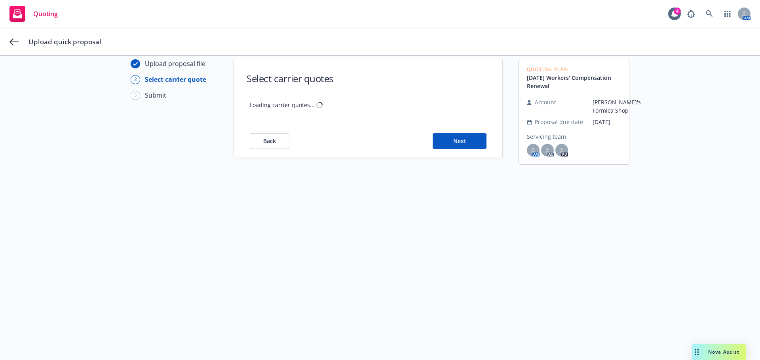
scroll to position [28, 0]
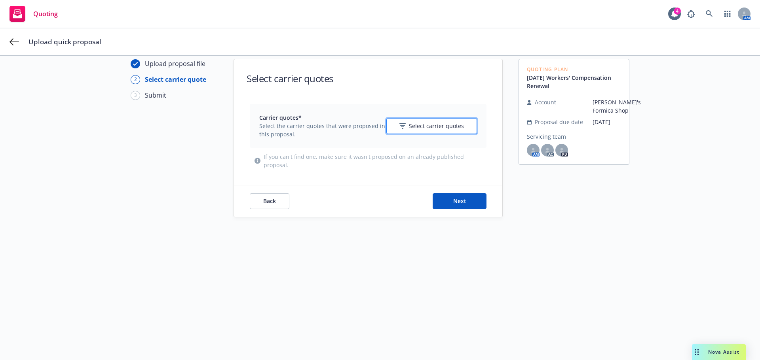
click at [436, 131] on button "Select carrier quotes" at bounding box center [431, 126] width 91 height 16
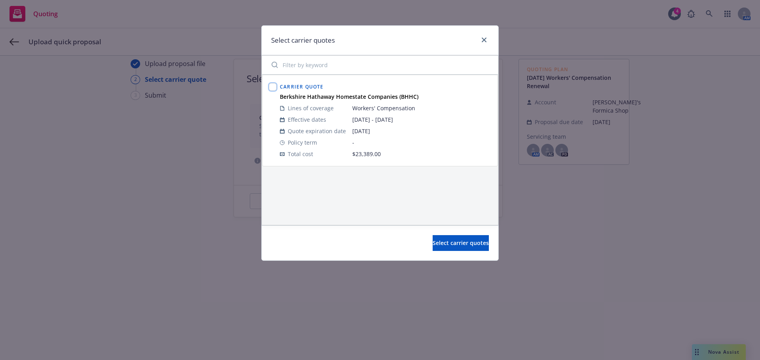
click at [273, 89] on input "checkbox" at bounding box center [273, 87] width 8 height 8
checkbox input "true"
click at [433, 239] on button "Select carrier quotes" at bounding box center [461, 243] width 56 height 16
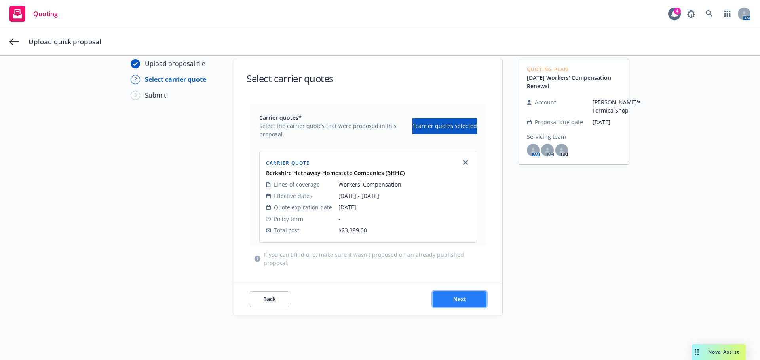
click at [444, 296] on button "Next" at bounding box center [460, 300] width 54 height 16
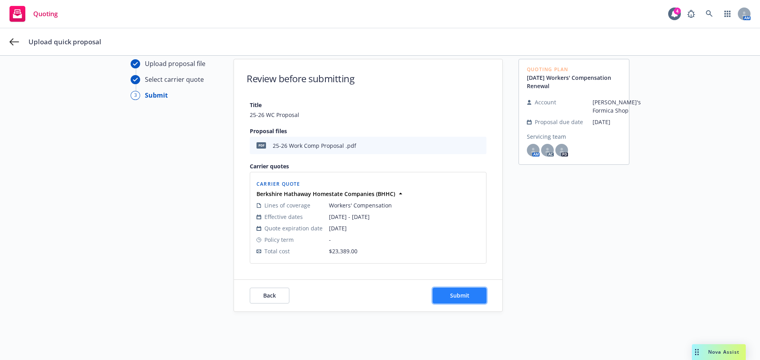
click at [445, 293] on button "Submit" at bounding box center [460, 296] width 54 height 16
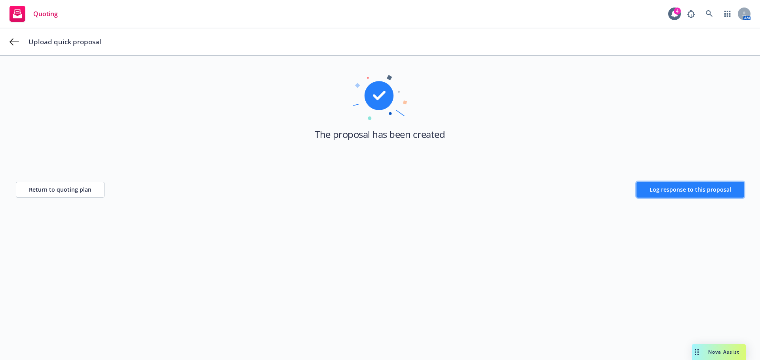
click at [690, 189] on span "Log response to this proposal" at bounding box center [690, 190] width 82 height 8
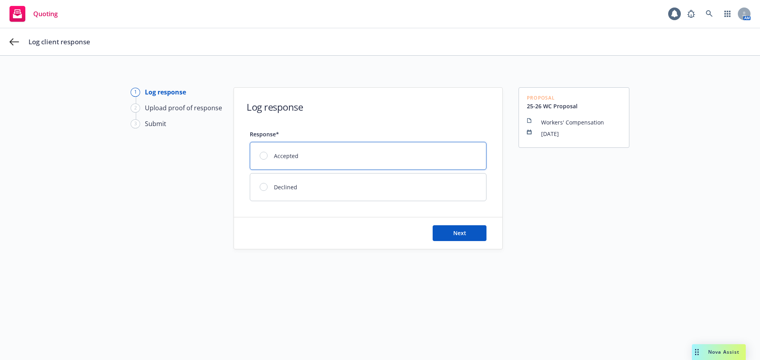
click at [274, 155] on span "Accepted" at bounding box center [286, 156] width 25 height 8
click at [460, 237] on button "Next" at bounding box center [460, 234] width 54 height 16
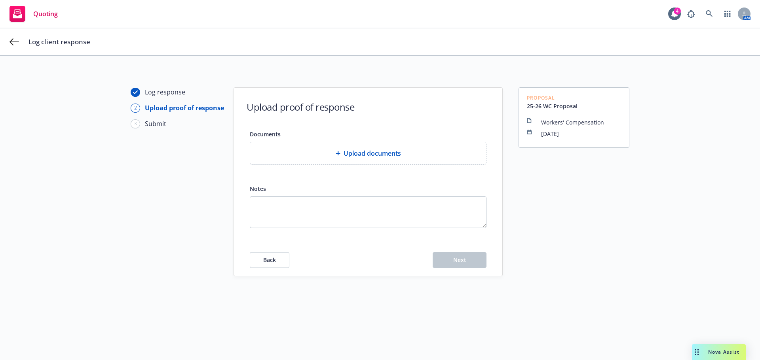
type textarea "x"
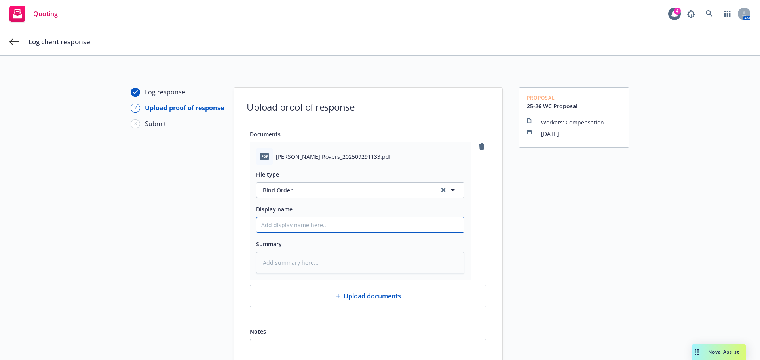
click at [326, 225] on input "Display name" at bounding box center [359, 225] width 207 height 15
click at [347, 186] on button "Bind Order" at bounding box center [360, 190] width 208 height 16
click at [396, 184] on div at bounding box center [360, 190] width 208 height 16
drag, startPoint x: 391, startPoint y: 164, endPoint x: 398, endPoint y: 161, distance: 7.9
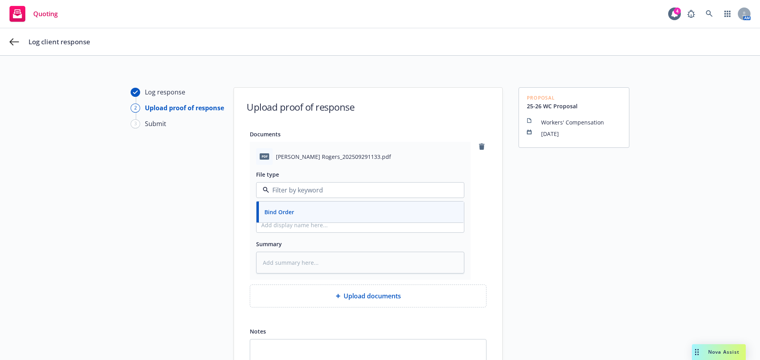
click at [396, 162] on div "pdf Steve Rogers_202509291133.pdf" at bounding box center [360, 156] width 208 height 17
click at [448, 191] on icon "button" at bounding box center [452, 190] width 9 height 9
type input "p"
click at [182, 182] on div "Log response 2 Upload proof of response 3 Submit" at bounding box center [174, 253] width 87 height 332
click at [264, 225] on input "Display name" at bounding box center [359, 225] width 207 height 15
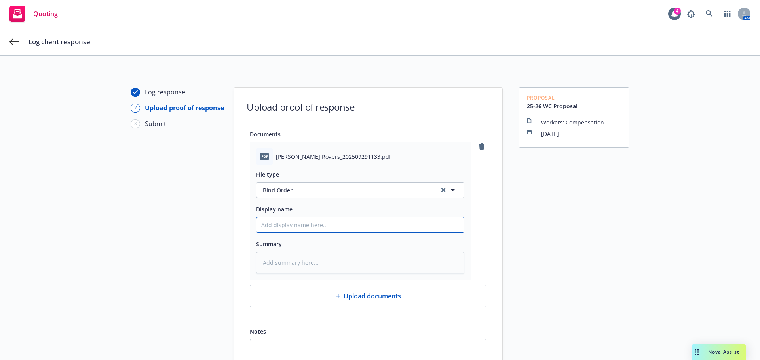
type textarea "x"
type input "2"
type textarea "x"
type input "25"
type textarea "x"
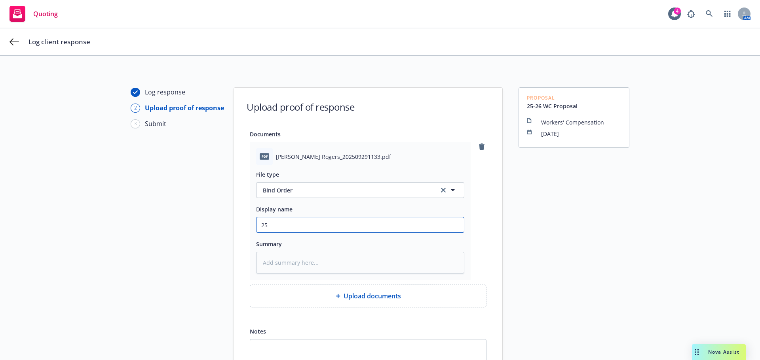
type input "25-"
type textarea "x"
type input "25-2"
type textarea "x"
type input "25-26"
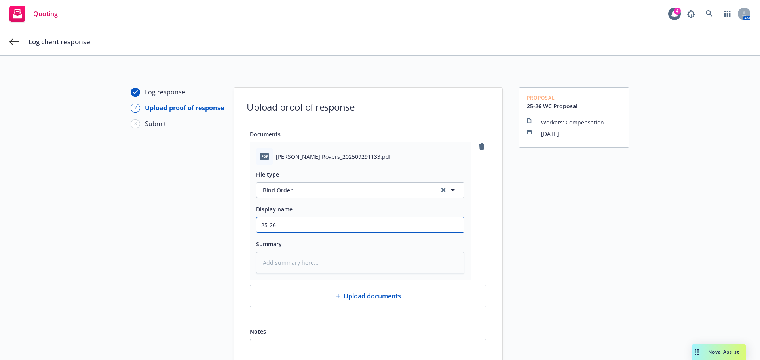
type textarea "x"
type input "25-26"
type textarea "x"
type input "25-26 W"
type textarea "x"
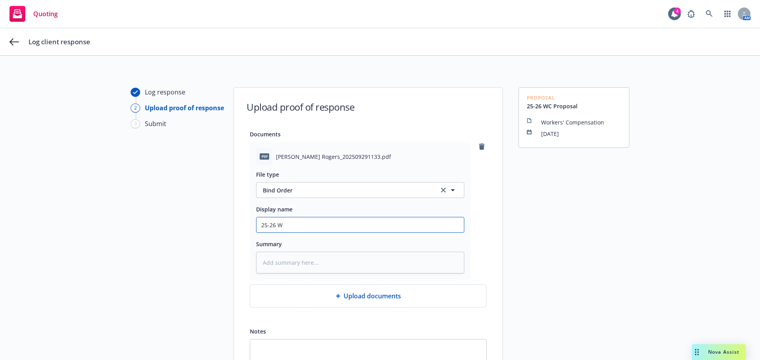
type input "25-26 WC"
type textarea "x"
type input "25-26 WC"
type textarea "x"
type input "25-26 WC B"
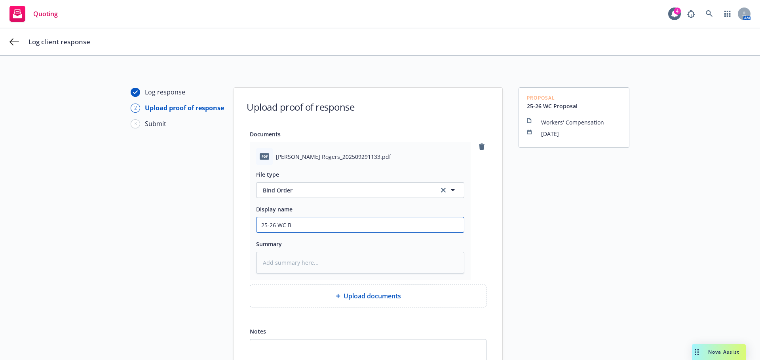
type textarea "x"
type input "25-26 WC Bi"
type textarea "x"
type input "25-26 WC Bin"
type textarea "x"
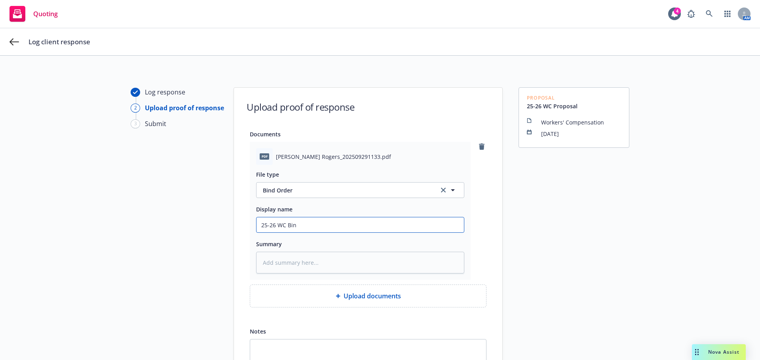
type input "25-26 WC Bind"
type textarea "x"
type input "25-26 WC Bind"
type textarea "x"
type input "25-26 WC Bind c"
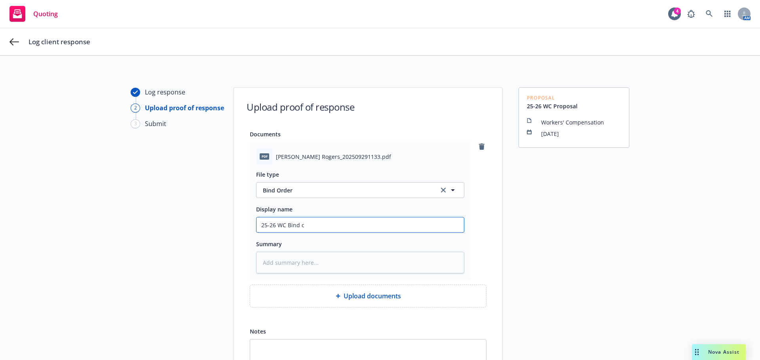
type textarea "x"
type input "25-26 WC Bind co"
type textarea "x"
type input "25-26 WC Bind con"
type textarea "x"
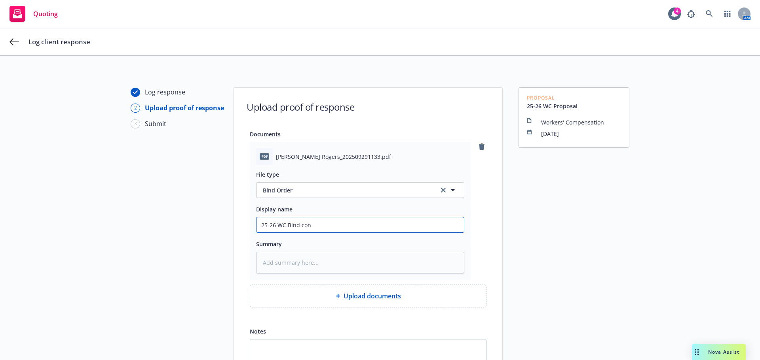
type input "25-26 WC Bind conf"
type textarea "x"
type input "25-26 WC Bind confi"
type textarea "x"
type input "25-26 WC Bind confir"
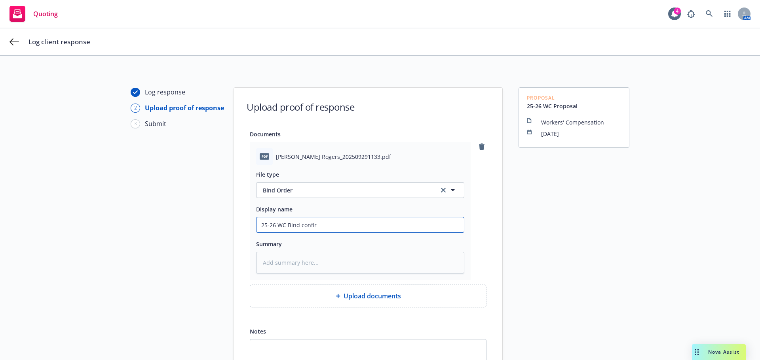
type textarea "x"
type input "25-26 WC Bind confirm"
type textarea "x"
type input "25-26 WC Bind confirma"
type textarea "x"
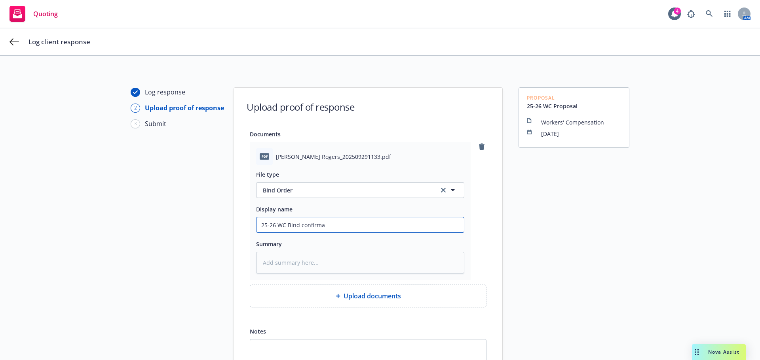
type input "25-26 WC Bind confirmat"
type textarea "x"
type input "25-26 WC Bind confirmati"
type textarea "x"
type input "25-26 WC Bind confirmatio"
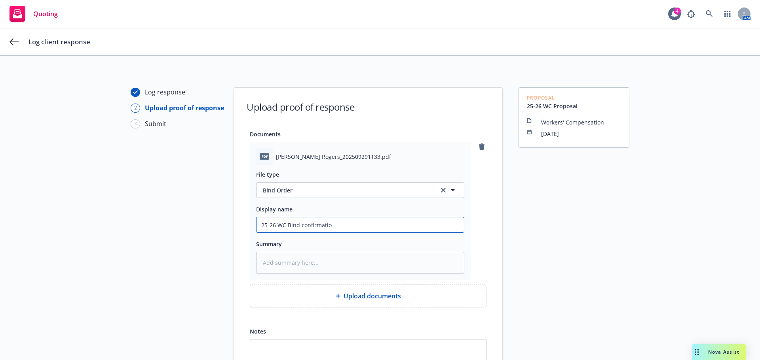
type textarea "x"
type input "25-26 WC Bind confirmation"
type textarea "x"
type input "25-26 WC Bind confirmation"
type textarea "x"
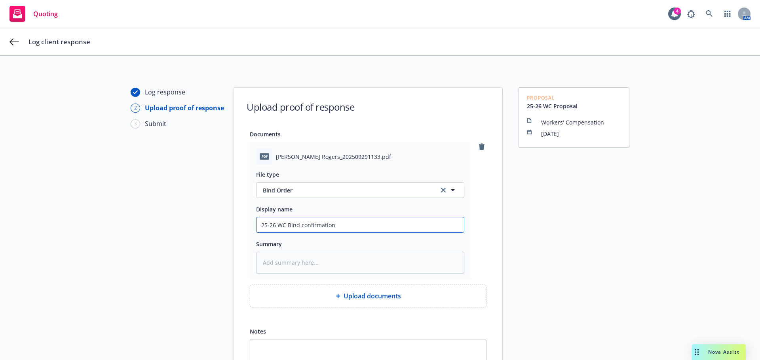
type input "25-26 WC Bind confirmation"
type textarea "x"
type input "25-26 WC Bind confirmatio"
type textarea "x"
type input "25-26 WC Bind confirmati"
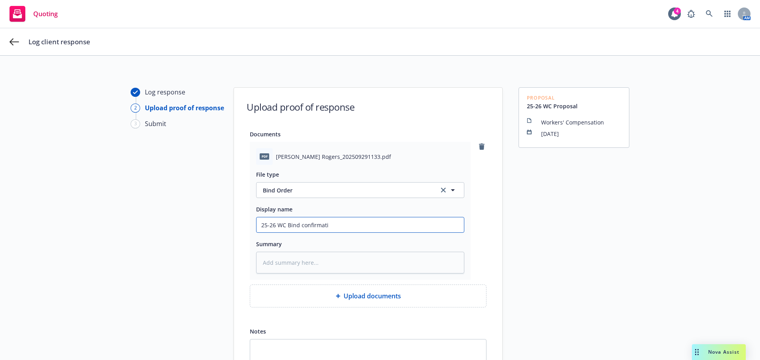
type textarea "x"
type input "25-26 WC Bind confirmat"
type textarea "x"
type input "25-26 WC Bind confirma"
type textarea "x"
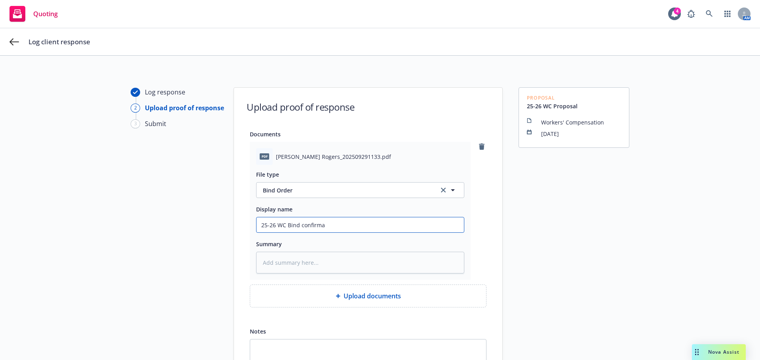
type input "25-26 WC Bind confirm"
type textarea "x"
type input "25-26 WC Bind confir"
type textarea "x"
type input "25-26 WC Bind conf"
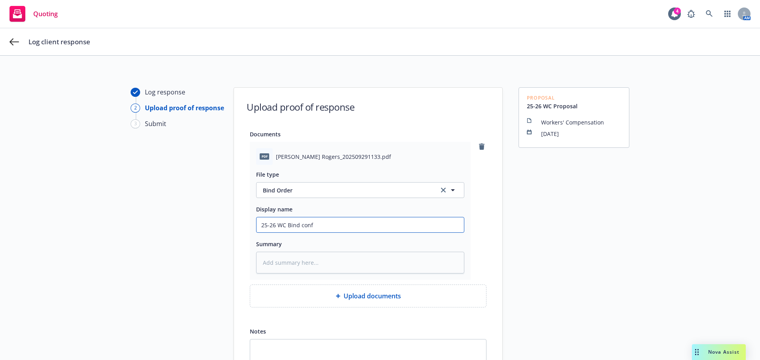
type textarea "x"
type input "25-26 WC Bind con"
type textarea "x"
type input "25-26 WC Bind co"
type textarea "x"
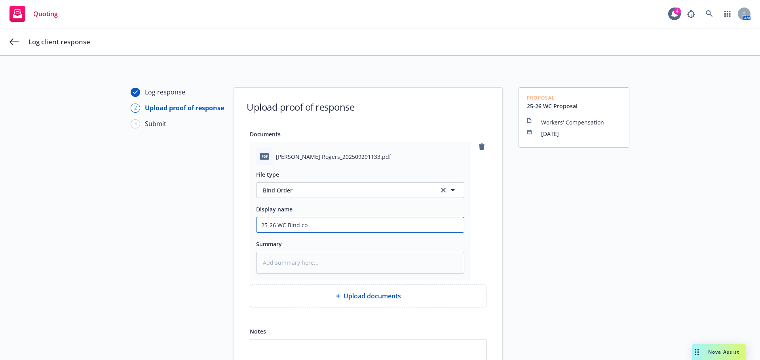
type input "25-26 WC Bind c"
type textarea "x"
type input "25-26 WC Bind"
type textarea "x"
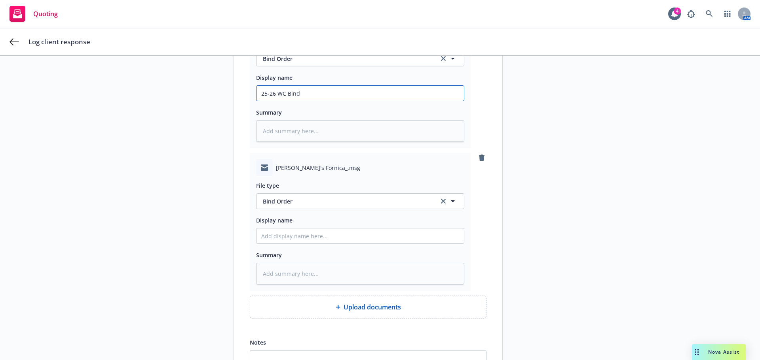
scroll to position [158, 0]
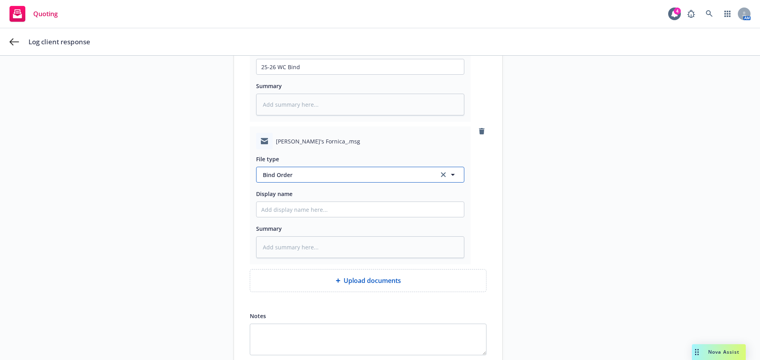
click at [375, 175] on span "Bind Order" at bounding box center [346, 175] width 167 height 8
type input "proposal"
click at [367, 156] on div "File type" at bounding box center [360, 158] width 208 height 9
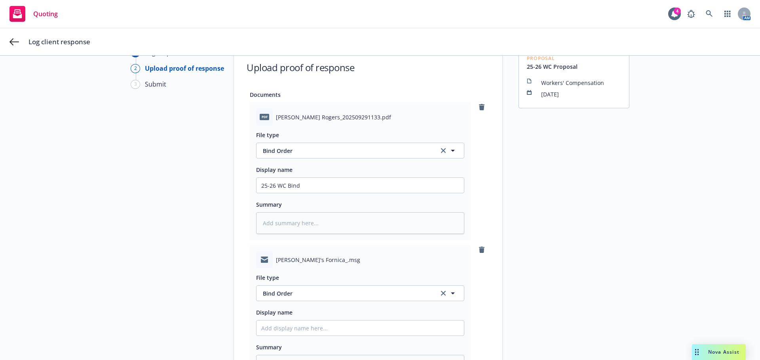
scroll to position [0, 0]
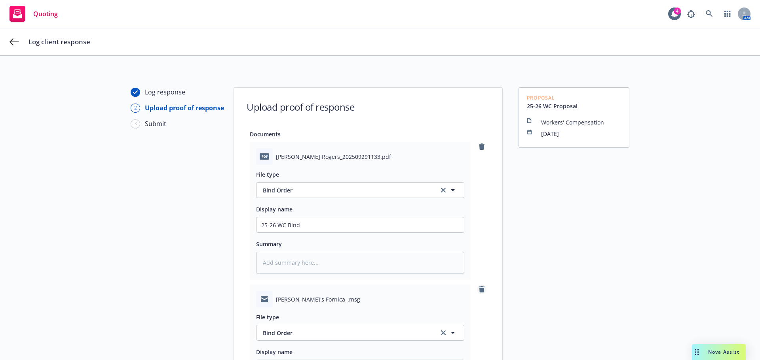
click at [479, 290] on icon "remove" at bounding box center [482, 289] width 6 height 6
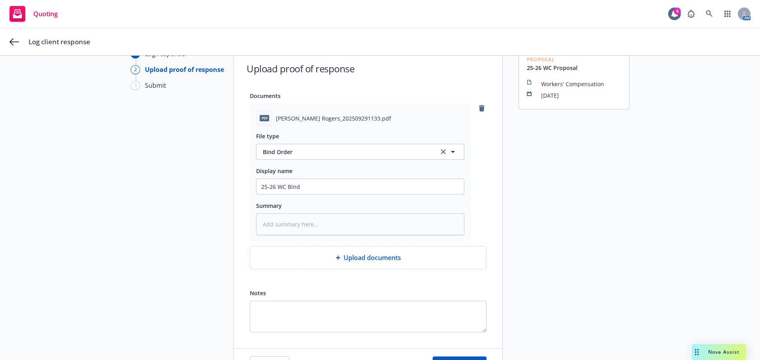
scroll to position [91, 0]
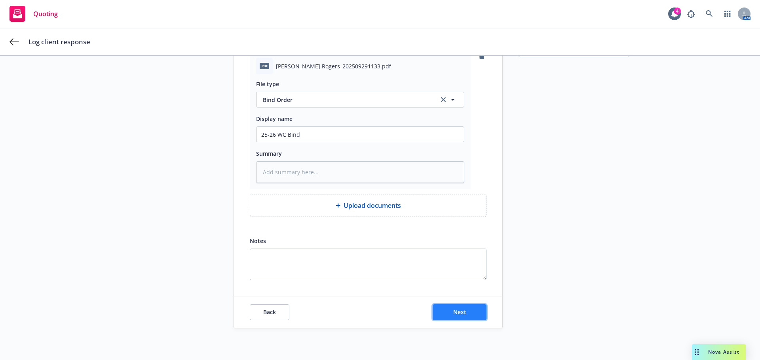
click at [448, 313] on button "Next" at bounding box center [460, 313] width 54 height 16
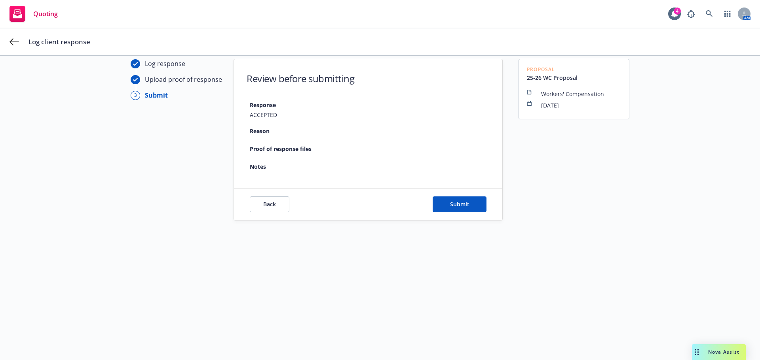
scroll to position [28, 0]
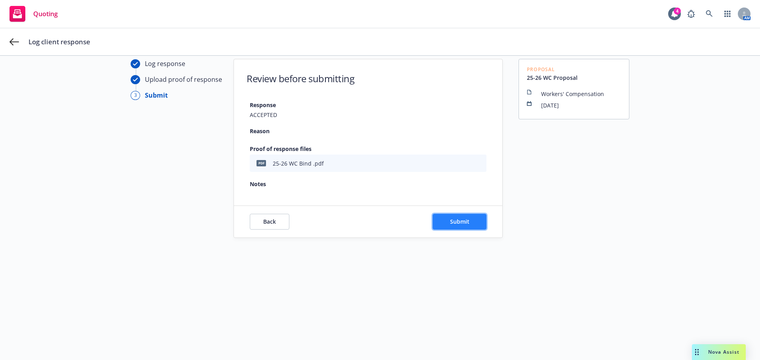
click at [460, 225] on span "Submit" at bounding box center [459, 222] width 19 height 8
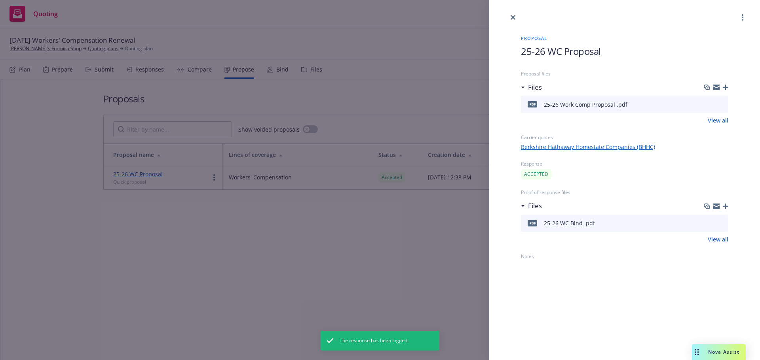
click at [724, 90] on icon "button" at bounding box center [726, 88] width 6 height 6
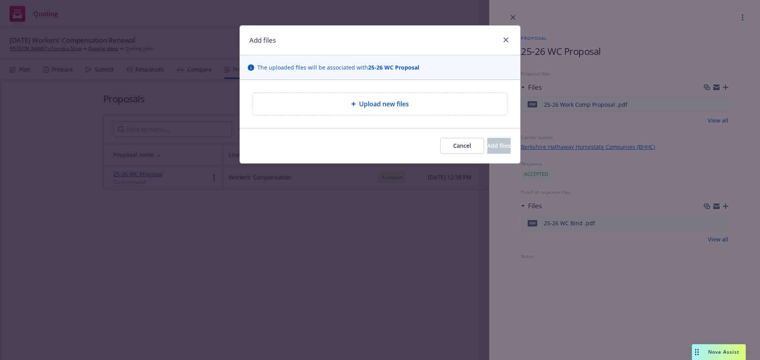
type textarea "x"
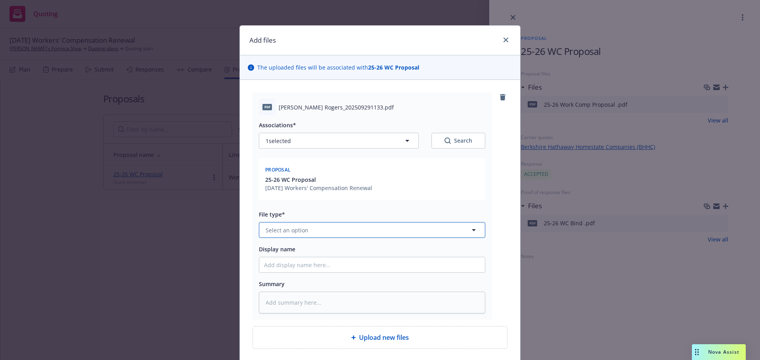
click at [304, 230] on span "Select an option" at bounding box center [287, 230] width 43 height 8
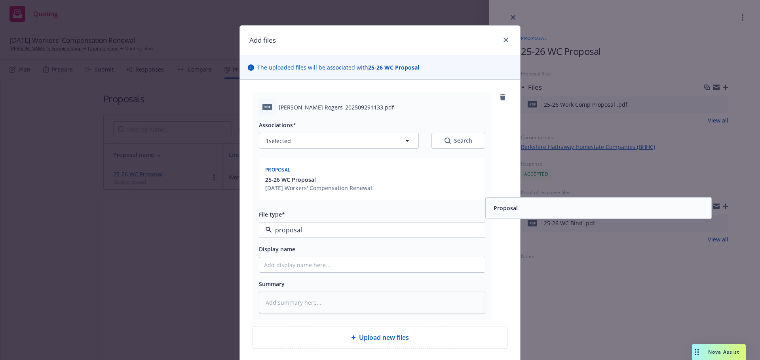
type input "proposal"
click at [498, 44] on div at bounding box center [504, 40] width 13 height 10
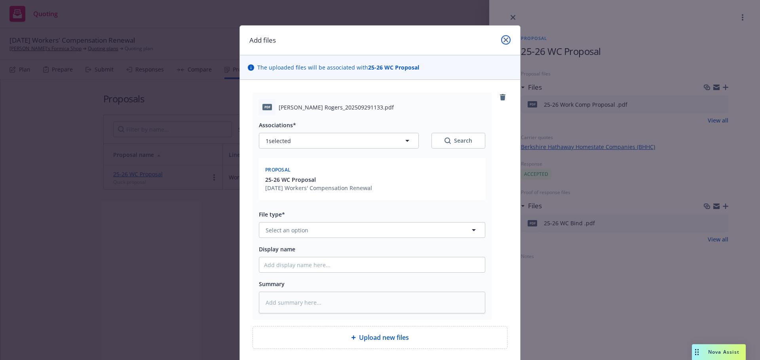
click at [503, 42] on icon "close" at bounding box center [505, 40] width 5 height 5
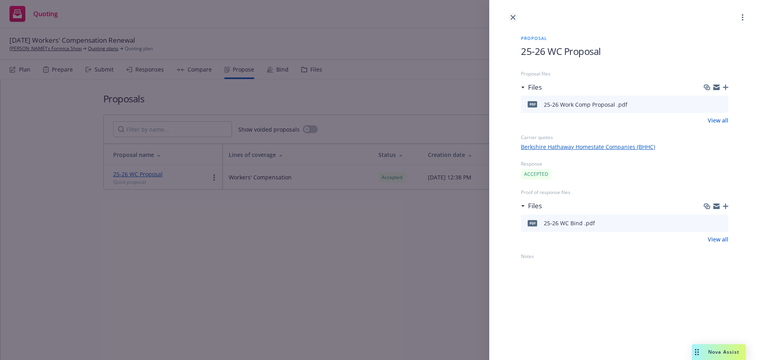
click at [513, 16] on icon "close" at bounding box center [512, 17] width 5 height 5
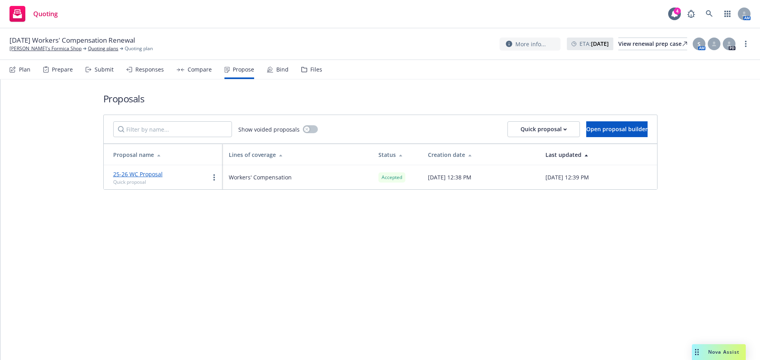
click at [276, 69] on div "Bind" at bounding box center [282, 69] width 12 height 6
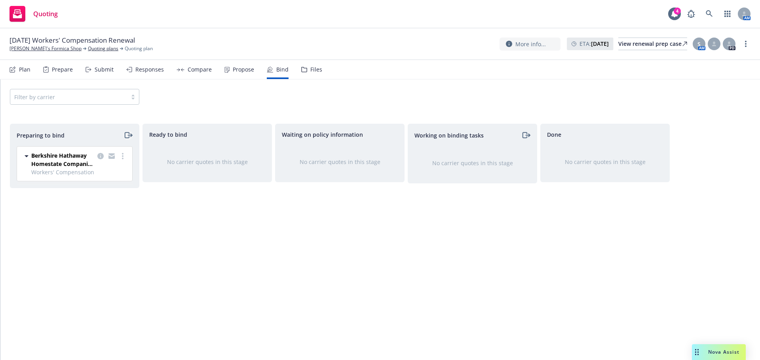
click at [127, 134] on icon "moveRight" at bounding box center [127, 135] width 9 height 9
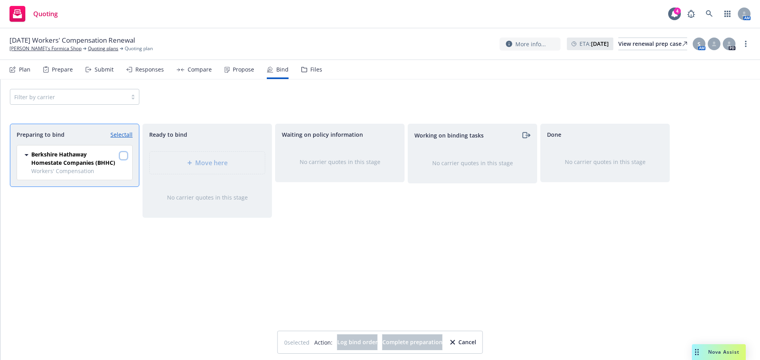
click at [123, 157] on input "checkbox" at bounding box center [124, 156] width 8 height 8
checkbox input "true"
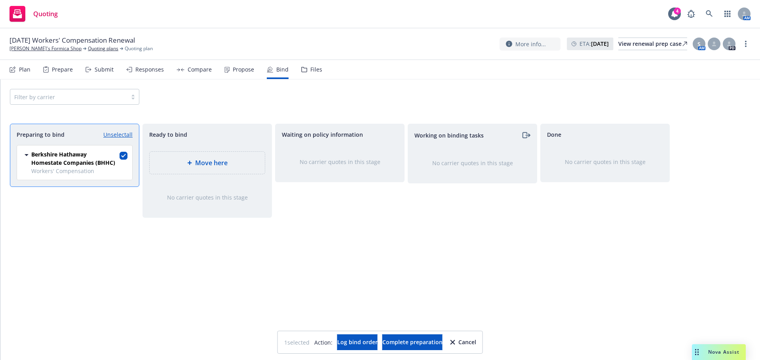
click at [260, 158] on div "Move here" at bounding box center [207, 163] width 115 height 22
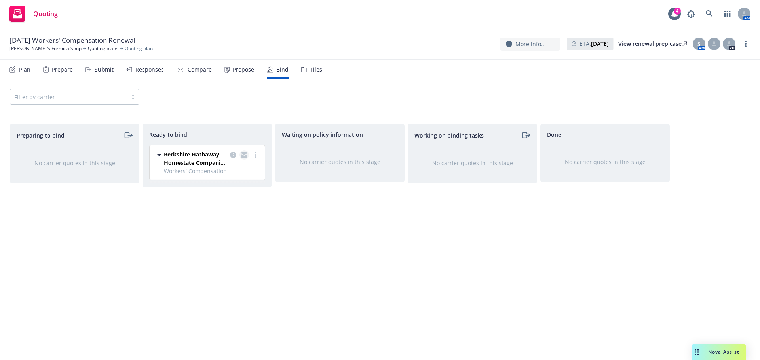
click at [245, 156] on icon "copy logging email" at bounding box center [244, 156] width 6 height 4
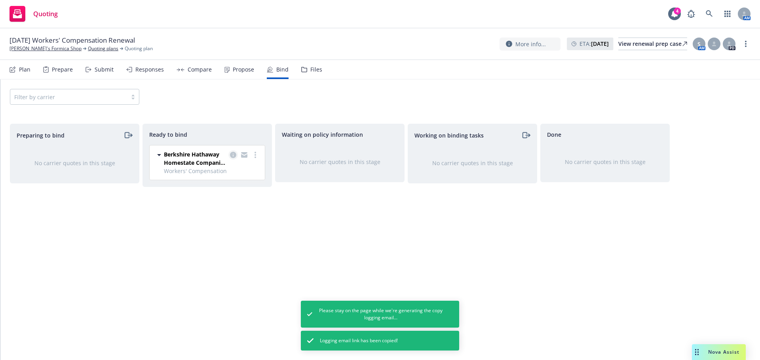
click at [232, 155] on icon "copy logging email" at bounding box center [233, 155] width 6 height 6
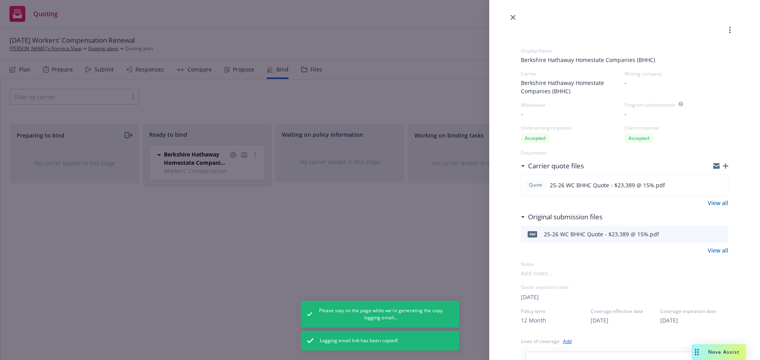
click at [723, 164] on icon "button" at bounding box center [726, 166] width 6 height 6
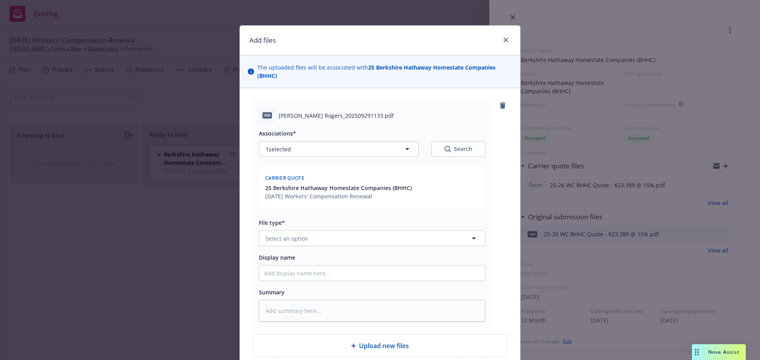
type textarea "x"
click at [305, 235] on button "Select an option" at bounding box center [372, 239] width 226 height 16
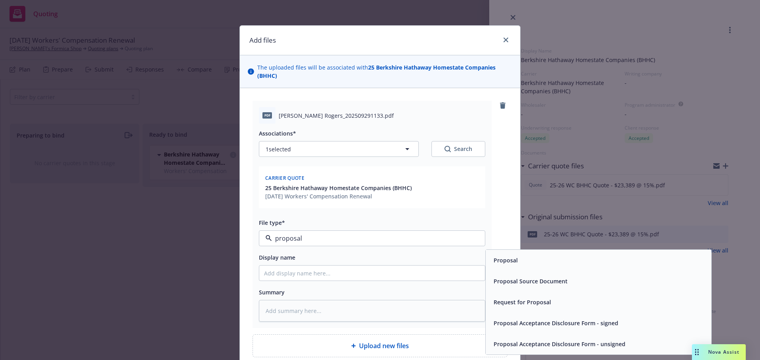
type input "proposal"
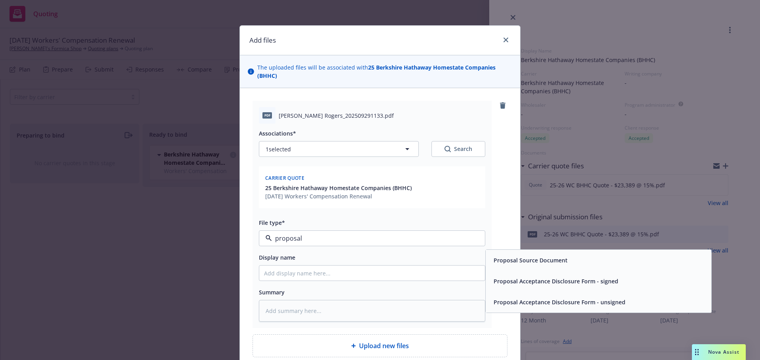
click at [551, 284] on span "Proposal Acceptance Disclosure Form - signed" at bounding box center [555, 281] width 125 height 8
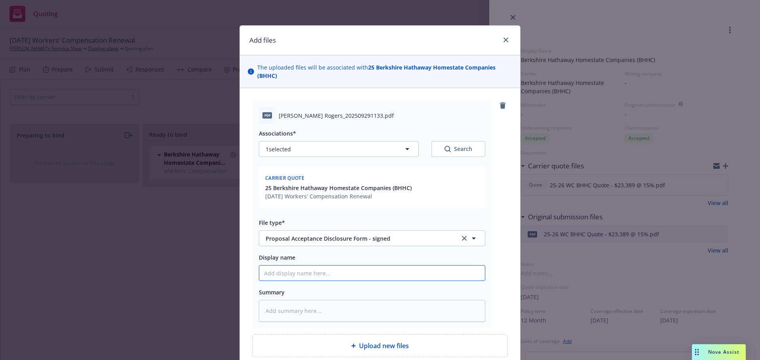
click at [325, 274] on input "Display name" at bounding box center [372, 273] width 226 height 15
type textarea "x"
type input "2"
type textarea "x"
type input "25"
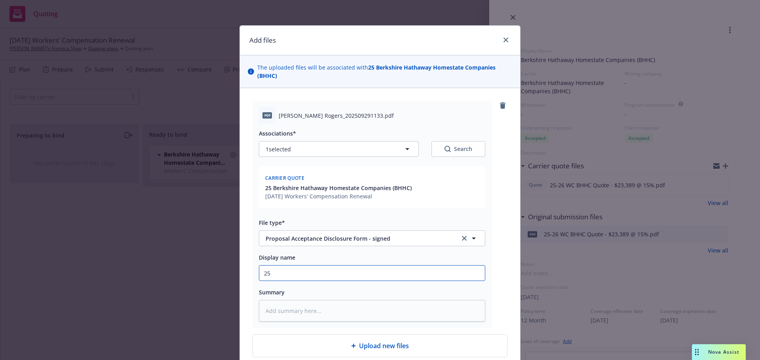
type textarea "x"
type input "25-"
type textarea "x"
type input "25-2"
type textarea "x"
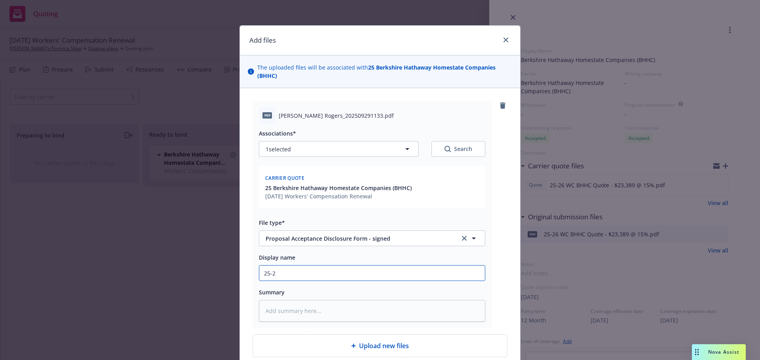
type input "25-26"
type textarea "x"
type input "25-26"
type textarea "x"
type input "25-26 W"
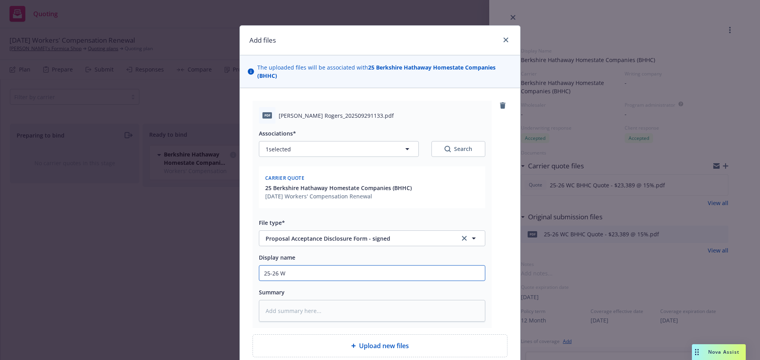
type textarea "x"
type input "25-26 WC"
type textarea "x"
type input "25-26 WC P"
type textarea "x"
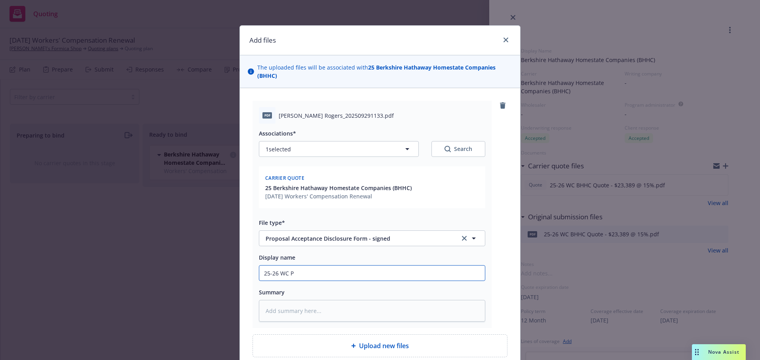
type input "25-26 WC Pr"
type textarea "x"
type input "25-26 WC Pro"
type textarea "x"
type input "25-26 WC Prop"
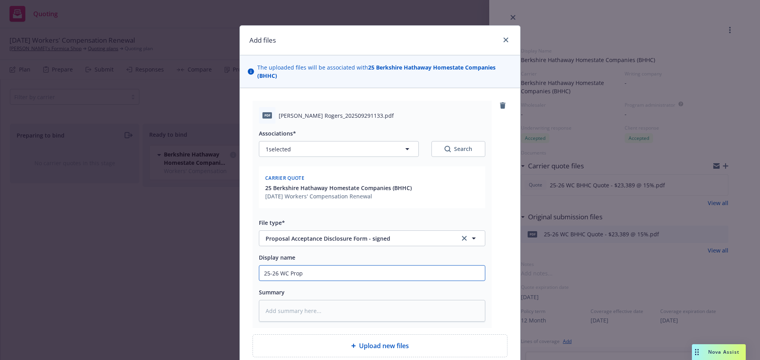
type textarea "x"
type input "25-26 WC Propo"
type textarea "x"
type input "25-26 WC Proposa"
type textarea "x"
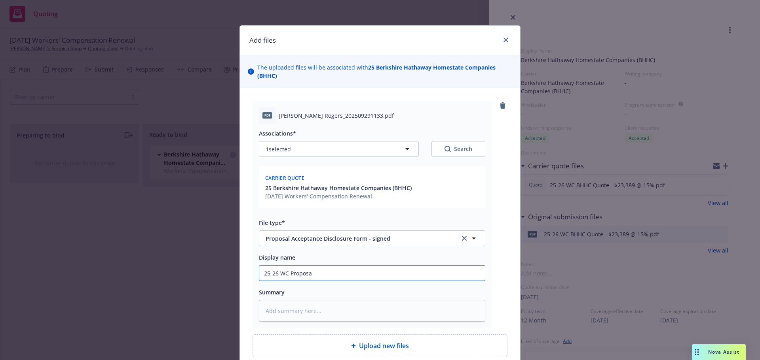
type input "25-26 WC Proposal"
type textarea "x"
type input "25-26 WC Proposal"
type textarea "x"
type input "25-26 WC Proposal A"
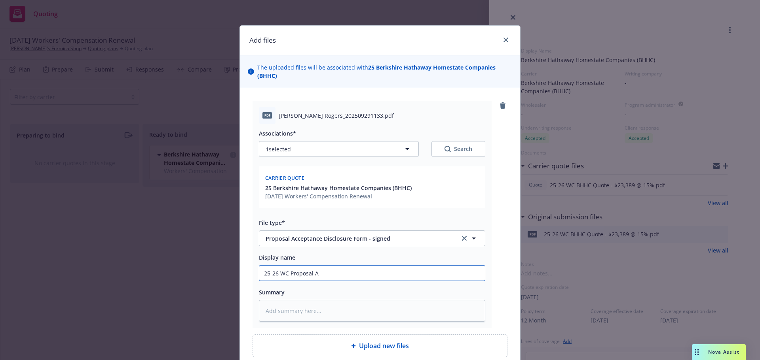
type textarea "x"
type input "25-26 WC Proposal Ac"
type textarea "x"
type input "25-26 WC Proposal Acc"
type textarea "x"
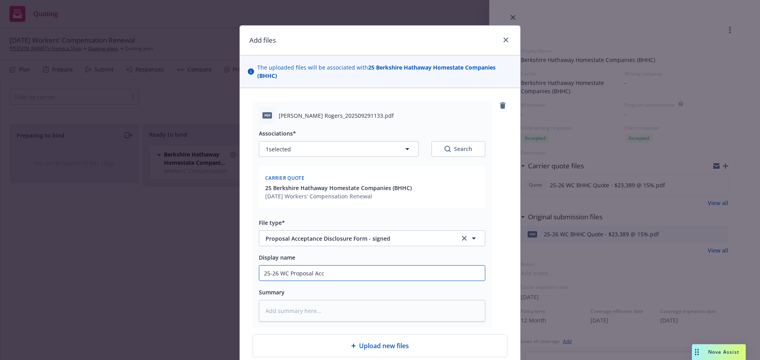
type input "25-26 WC Proposal Acce"
type textarea "x"
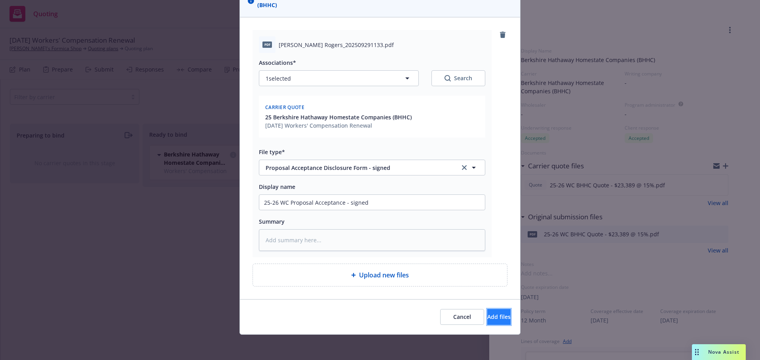
click at [487, 314] on span "Add files" at bounding box center [498, 317] width 23 height 8
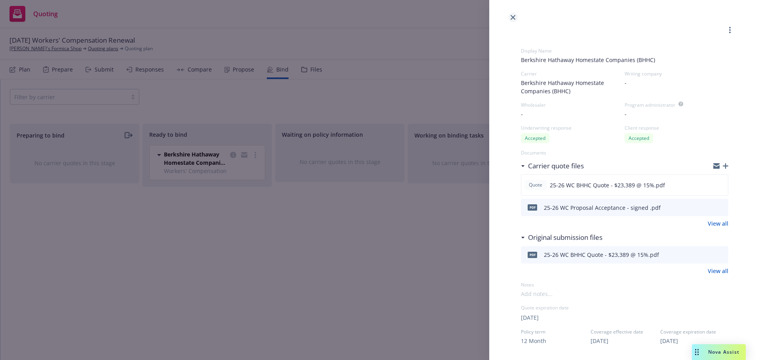
click at [514, 15] on link "close" at bounding box center [512, 17] width 9 height 9
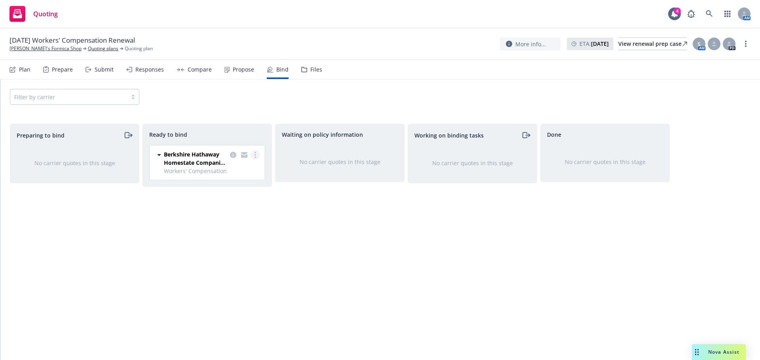
click at [256, 157] on link "more" at bounding box center [254, 154] width 9 height 9
click at [393, 228] on div "Waiting on policy information No carrier quotes in this stage" at bounding box center [339, 234] width 129 height 220
click at [607, 216] on div "Done No carrier quotes in this stage" at bounding box center [604, 234] width 129 height 220
click at [255, 158] on circle "more" at bounding box center [255, 158] width 2 height 2
click at [234, 174] on span "Log bind order" at bounding box center [217, 171] width 58 height 8
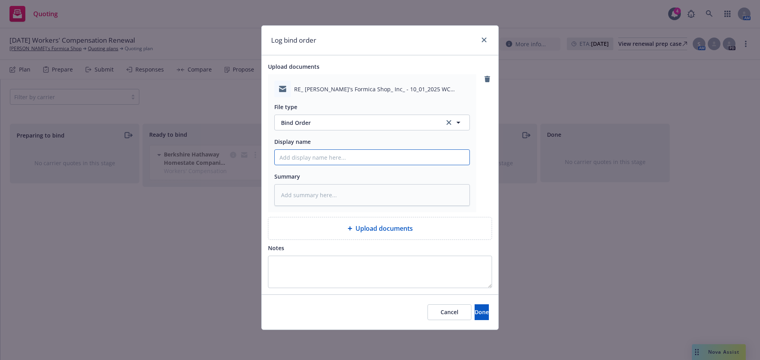
click at [312, 158] on input "Display name" at bounding box center [372, 157] width 195 height 15
click at [341, 195] on textarea at bounding box center [371, 195] width 195 height 22
paste textarea "09/29/2025 Hi Audrey, Effective 10/01/2025 please proceed to bind coverage and …"
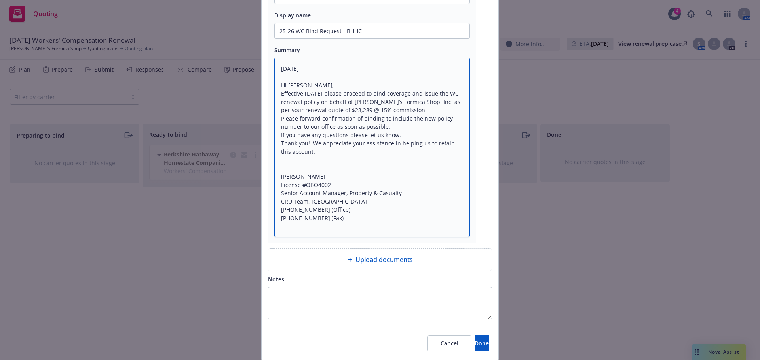
scroll to position [153, 0]
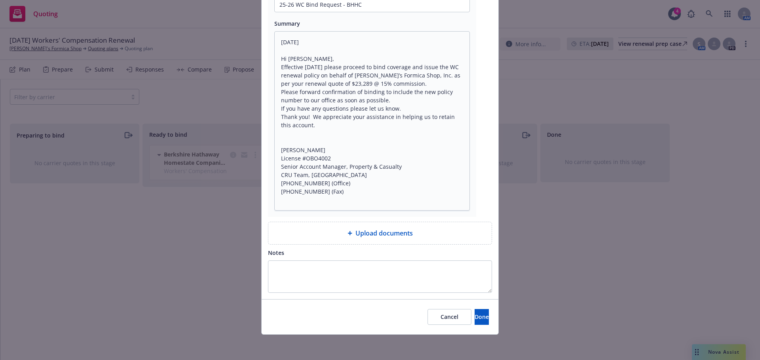
click at [472, 308] on div "Cancel Done" at bounding box center [380, 317] width 237 height 35
click at [474, 315] on button "Done" at bounding box center [481, 317] width 14 height 16
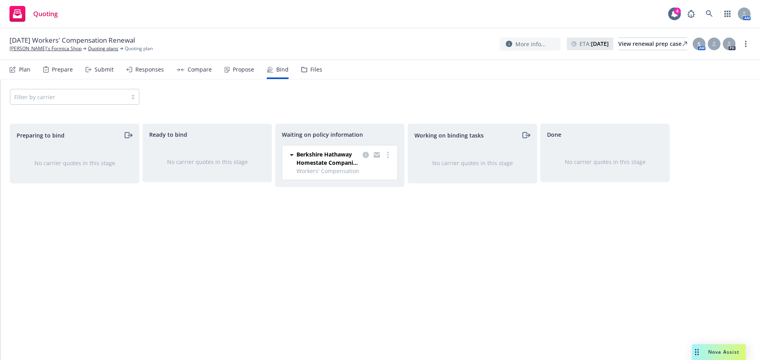
click at [46, 14] on span "Quoting" at bounding box center [45, 14] width 25 height 6
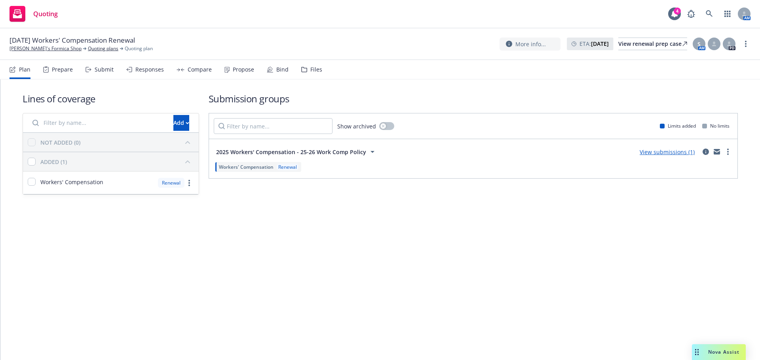
click at [36, 44] on span "10/01/25 Workers' Compensation Renewal" at bounding box center [71, 40] width 125 height 9
click at [36, 47] on link "John's Formica Shop" at bounding box center [45, 48] width 72 height 7
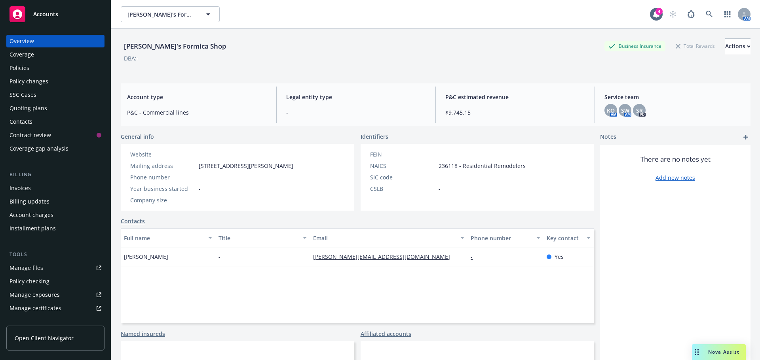
click at [47, 19] on div "Accounts" at bounding box center [55, 14] width 92 height 16
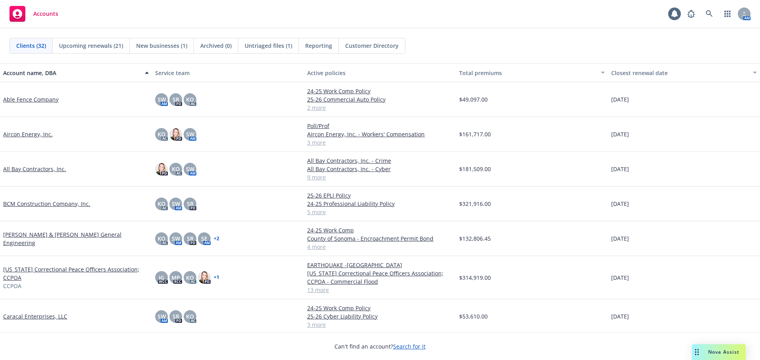
click at [32, 99] on link "Able Fence Company" at bounding box center [30, 99] width 55 height 8
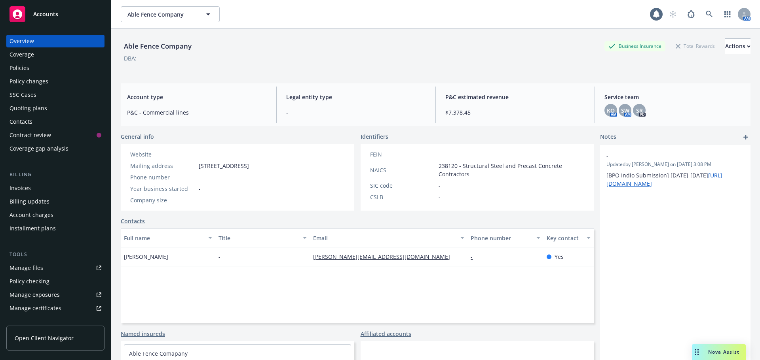
click at [34, 70] on div "Policies" at bounding box center [55, 68] width 92 height 13
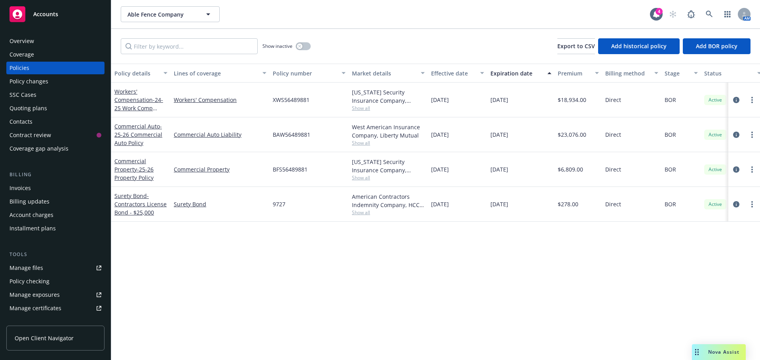
click at [30, 112] on div "Quoting plans" at bounding box center [28, 108] width 38 height 13
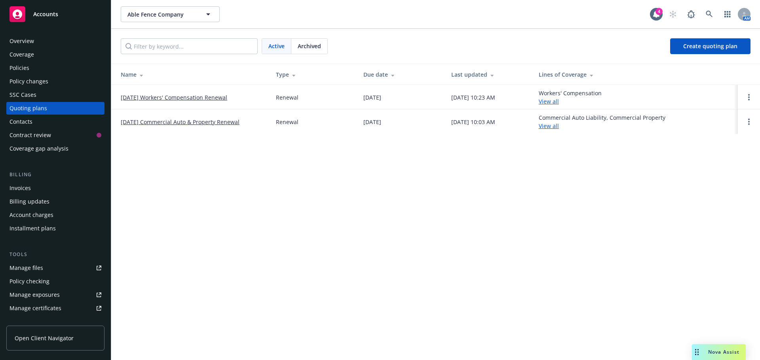
click at [203, 97] on link "[DATE] Workers' Compensation Renewal" at bounding box center [174, 97] width 106 height 8
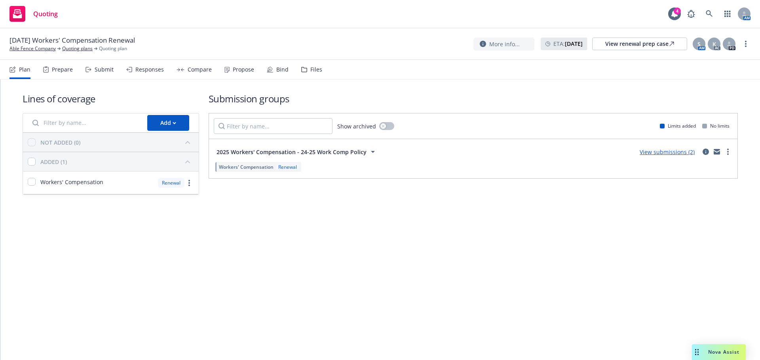
click at [239, 69] on div "Propose" at bounding box center [243, 69] width 21 height 6
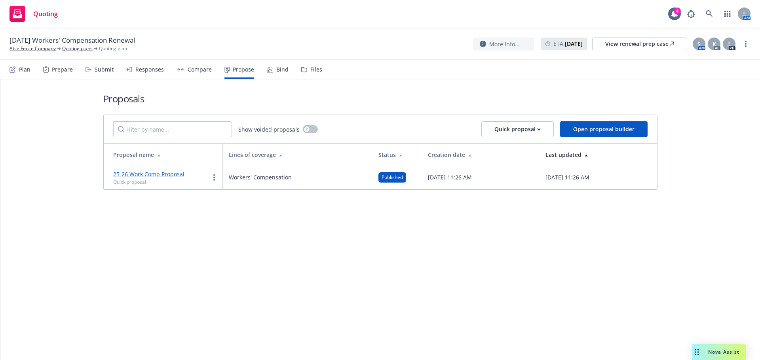
click at [279, 72] on div "Bind" at bounding box center [282, 69] width 12 height 6
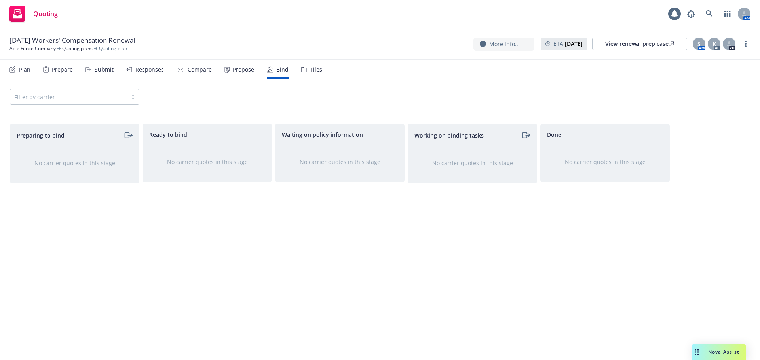
click at [233, 72] on div "Propose" at bounding box center [243, 69] width 21 height 6
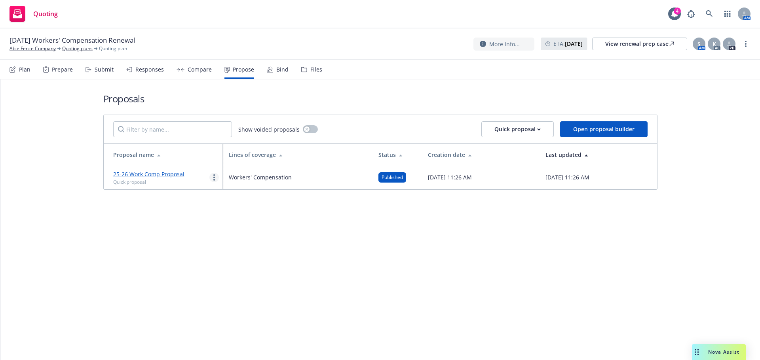
click at [211, 178] on link "more" at bounding box center [213, 177] width 9 height 9
click at [237, 228] on span "Log client response" at bounding box center [245, 229] width 70 height 8
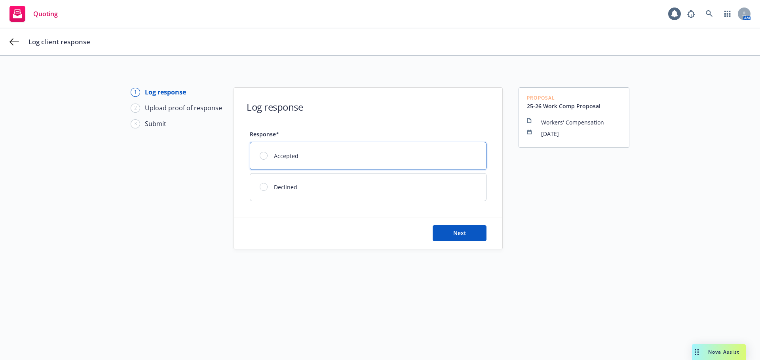
click at [268, 159] on div at bounding box center [267, 156] width 14 height 8
click at [444, 233] on button "Next" at bounding box center [460, 234] width 54 height 16
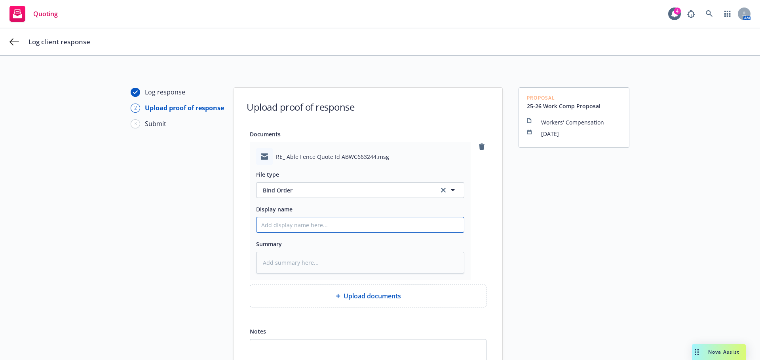
click at [285, 222] on input "Display name" at bounding box center [359, 225] width 207 height 15
click at [290, 222] on input "Display name" at bounding box center [359, 225] width 207 height 15
type textarea "x"
type input "2"
type textarea "x"
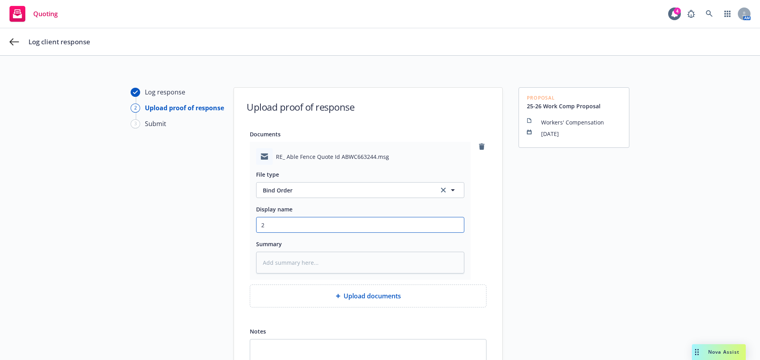
type input "25"
type textarea "x"
type input "25-"
type textarea "x"
type input "25-2"
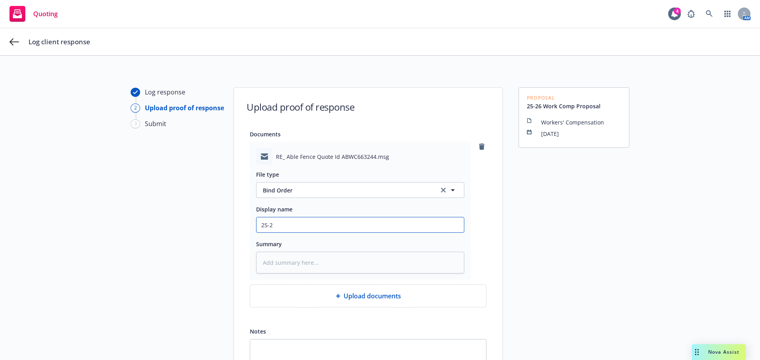
type textarea "x"
type input "25-26"
type textarea "x"
type input "25-26"
type textarea "x"
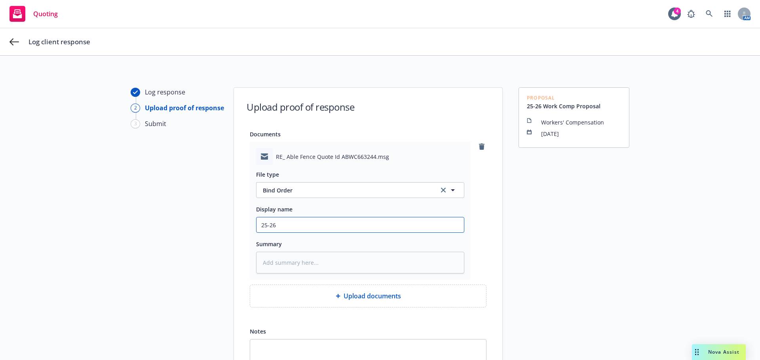
type input "25-26 W"
type textarea "x"
type input "25-26 WC"
type textarea "x"
type input "25-26 WC"
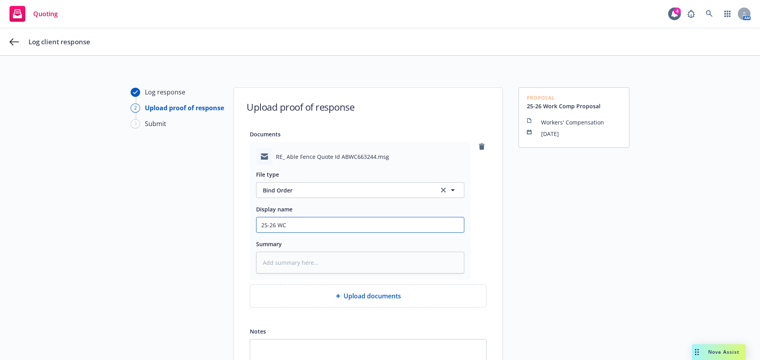
type textarea "x"
type input "25-26 WC B"
type textarea "x"
type input "25-26 WC Bin"
type textarea "x"
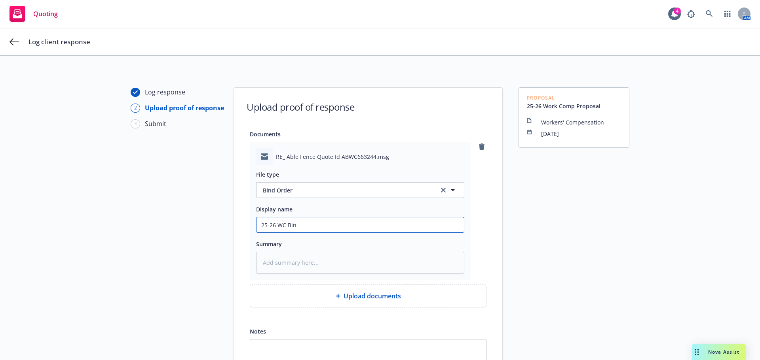
type input "25-26 WC Bind"
type textarea "x"
type input "25-26 WC Bind O"
type textarea "x"
type input "25-26 WC Bind Or"
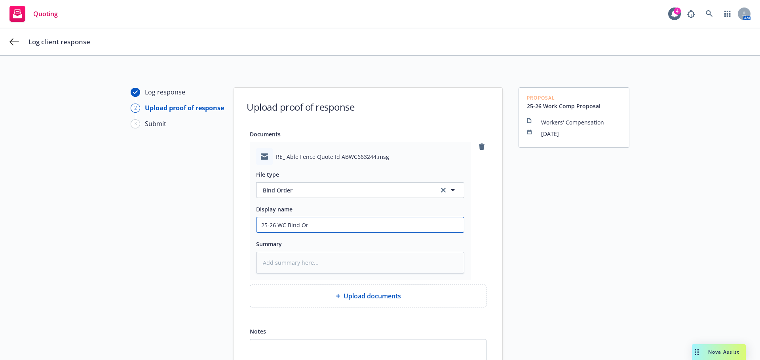
type textarea "x"
type input "25-26 WC Bind Ord"
type textarea "x"
type input "25-26 WC Bind Orde"
type textarea "x"
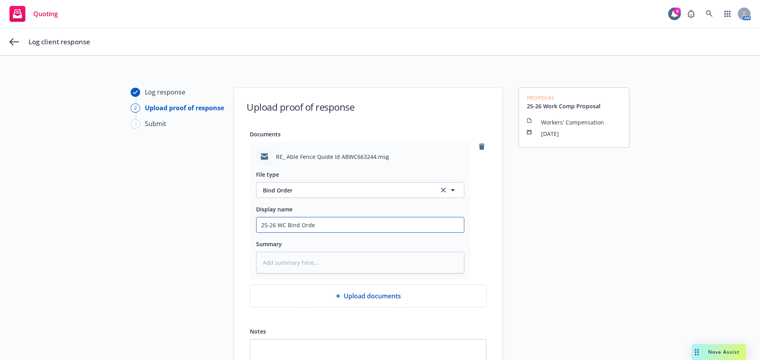
type input "25-26 WC Bind Order"
type textarea "x"
type input "25-26 WC Bind Order"
click at [298, 261] on textarea at bounding box center [360, 263] width 208 height 22
paste textarea "Hi [PERSON_NAME]: We want coverage to be bound effective 10/01. If you could ge…"
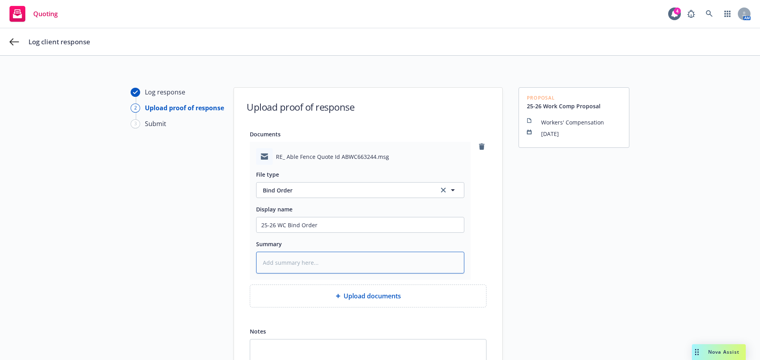
type textarea "x"
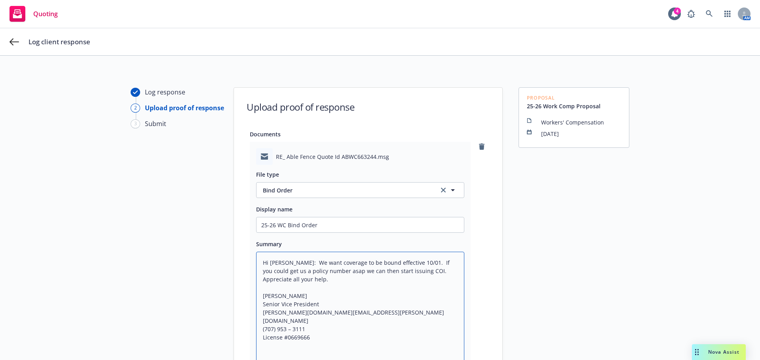
scroll to position [182, 0]
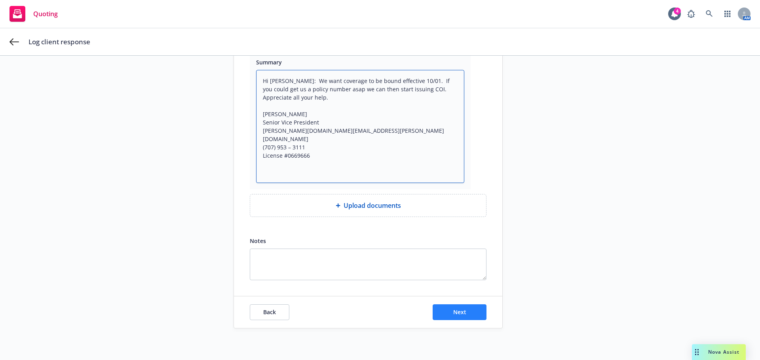
type textarea "Hi [PERSON_NAME]: We want coverage to be bound effective 10/01. If you could ge…"
click at [460, 310] on span "Next" at bounding box center [459, 313] width 13 height 8
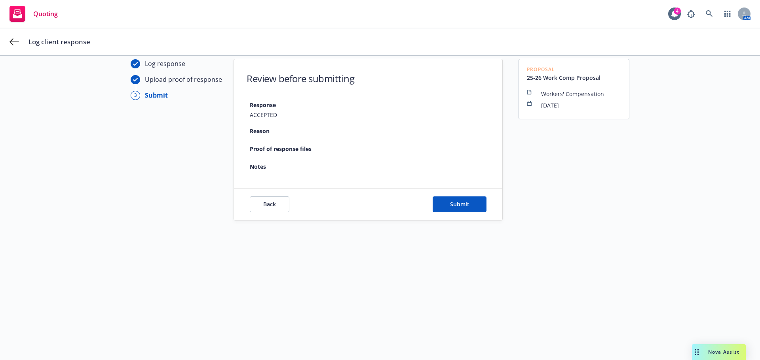
scroll to position [28, 0]
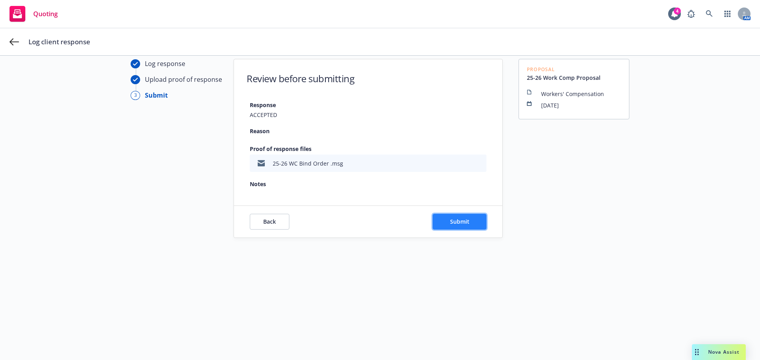
click at [455, 220] on span "Submit" at bounding box center [459, 222] width 19 height 8
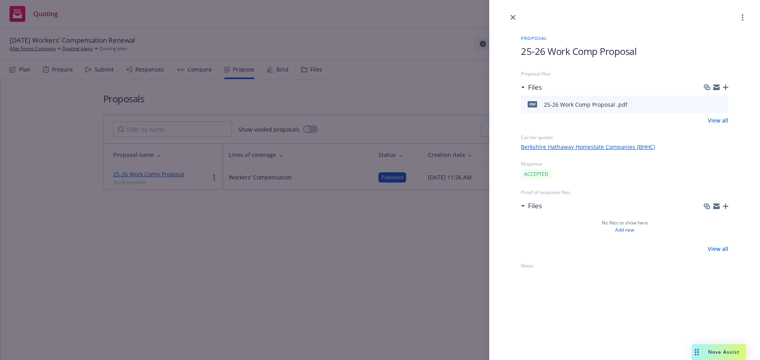
click at [725, 87] on icon "button" at bounding box center [726, 88] width 6 height 6
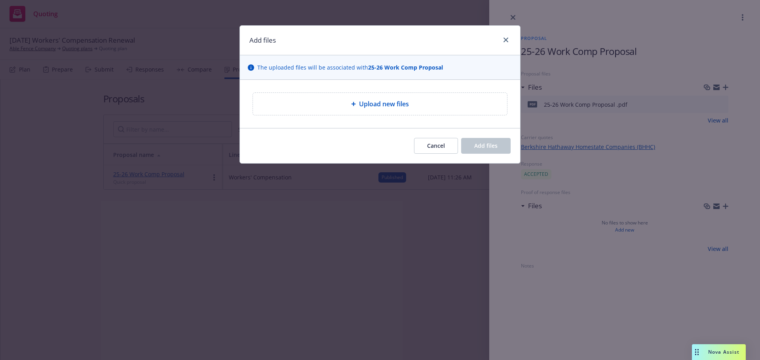
type textarea "x"
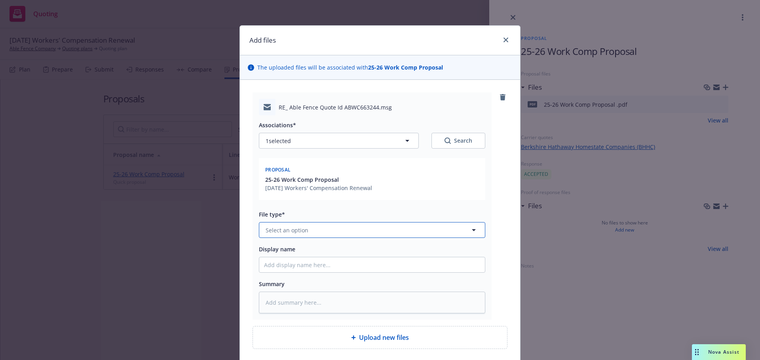
click at [323, 234] on button "Select an option" at bounding box center [372, 230] width 226 height 16
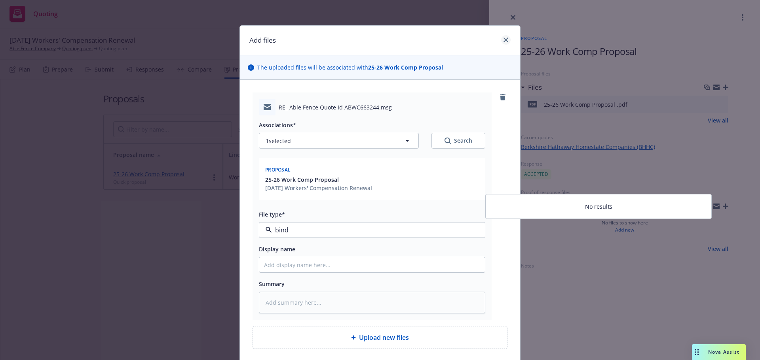
type input "bind"
click at [506, 40] on link "close" at bounding box center [505, 39] width 9 height 9
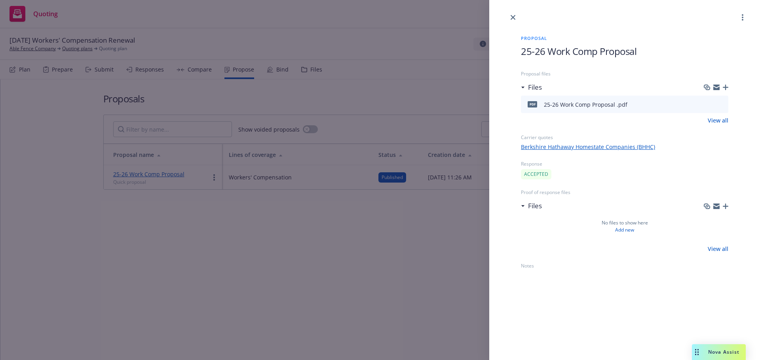
click at [512, 23] on div "Proposal 25-26 Work Comp Proposal Proposal files Files pdf 25-26 Work Comp Prop…" at bounding box center [624, 146] width 233 height 249
click at [512, 21] on link "close" at bounding box center [512, 17] width 9 height 9
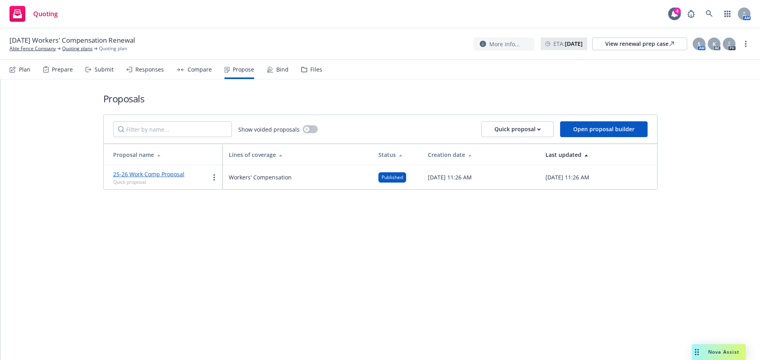
click at [276, 66] on div "Bind" at bounding box center [282, 69] width 12 height 6
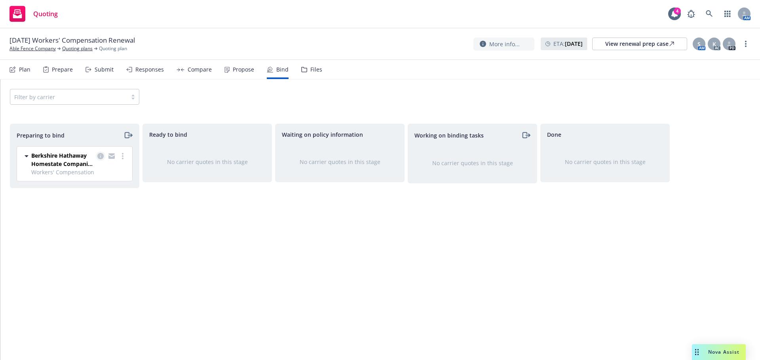
click at [101, 155] on icon "copy logging email" at bounding box center [100, 156] width 6 height 6
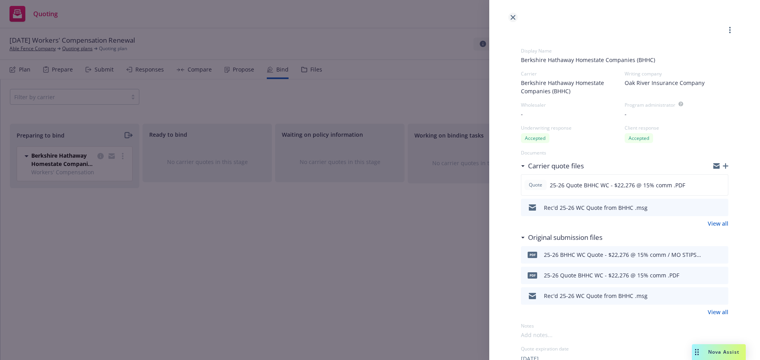
click at [514, 16] on icon "close" at bounding box center [512, 17] width 5 height 5
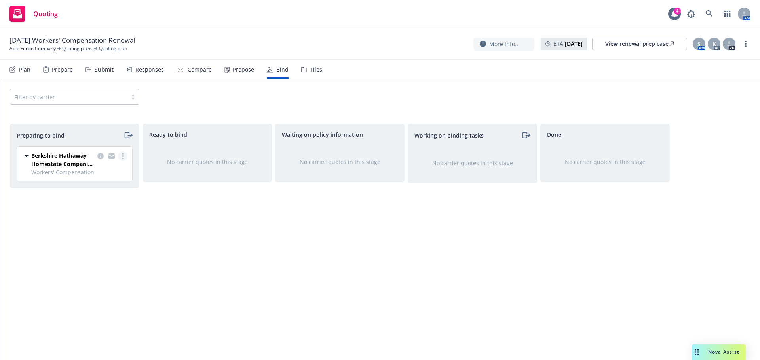
click at [123, 159] on circle "more" at bounding box center [123, 159] width 2 height 2
click at [93, 187] on span "Log bind order" at bounding box center [78, 188] width 58 height 8
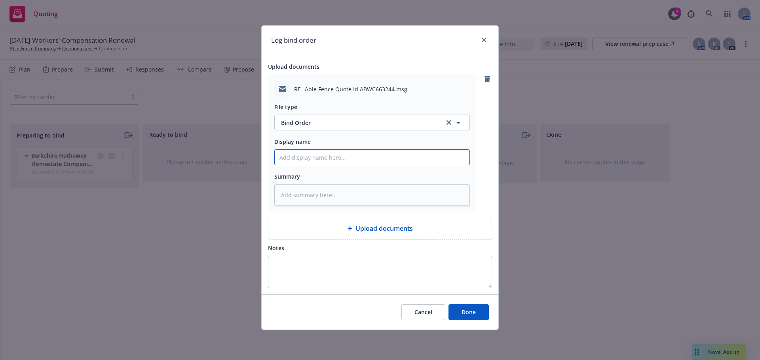
click at [290, 156] on input "Display name" at bounding box center [372, 157] width 195 height 15
type textarea "x"
type input "2"
type textarea "x"
type input "25"
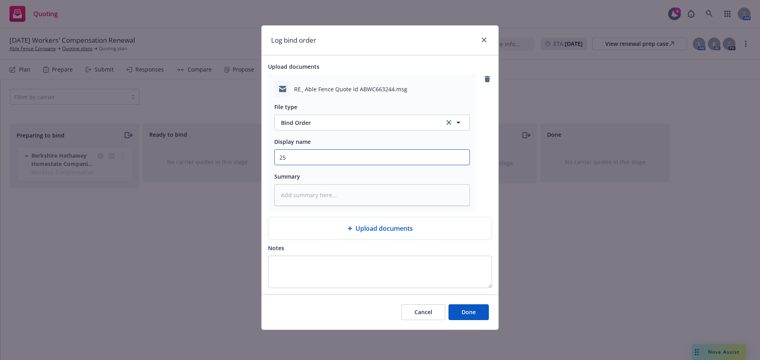
type textarea "x"
type input "250"
type textarea "x"
type input "2502"
type textarea "x"
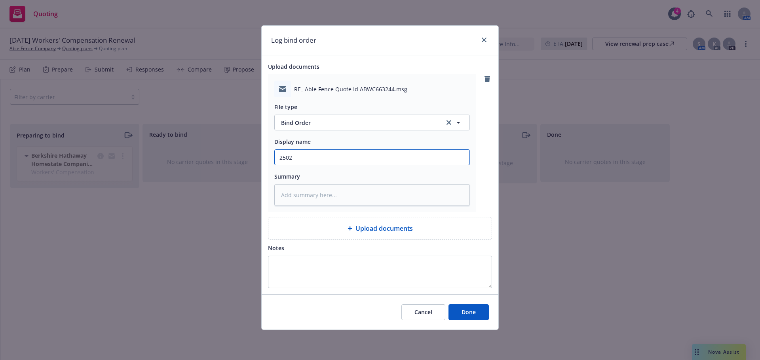
type input "25026"
type textarea "x"
type input "25026"
type textarea "x"
type input "25026"
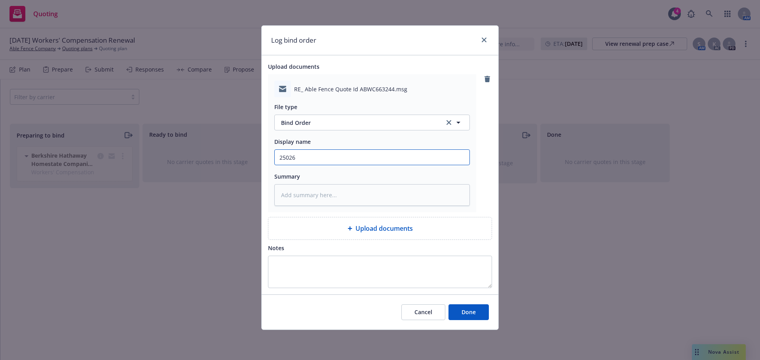
type textarea "x"
type input "2502"
type textarea "x"
type input "250"
type textarea "x"
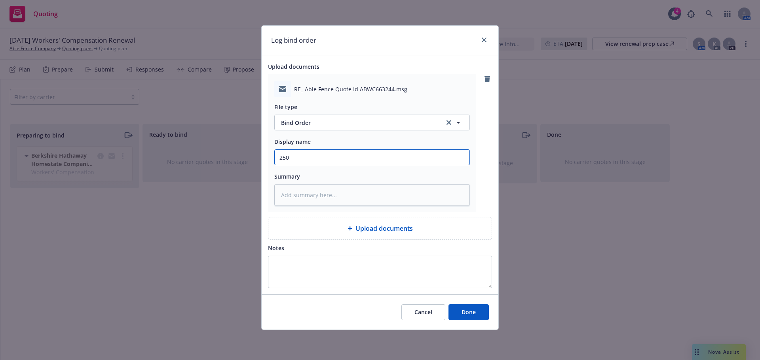
type input "250-"
type textarea "x"
type input "250-2"
type textarea "x"
type input "250-"
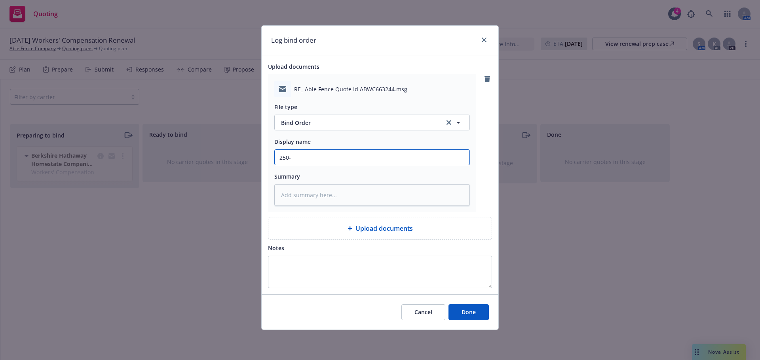
type textarea "x"
type input "250"
type textarea "x"
type input "25"
type textarea "x"
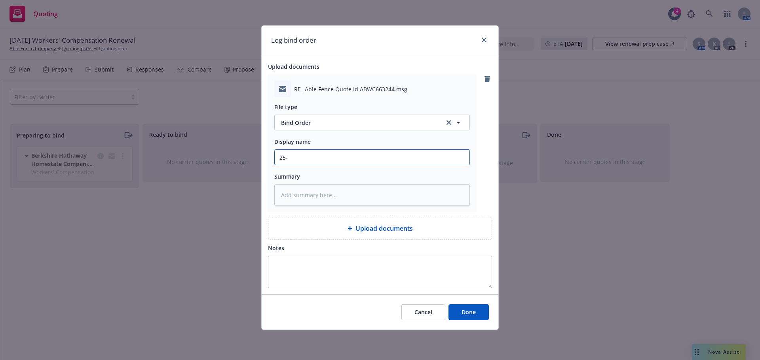
type input "25-2"
type textarea "x"
type input "25-26"
type textarea "x"
type input "25-26"
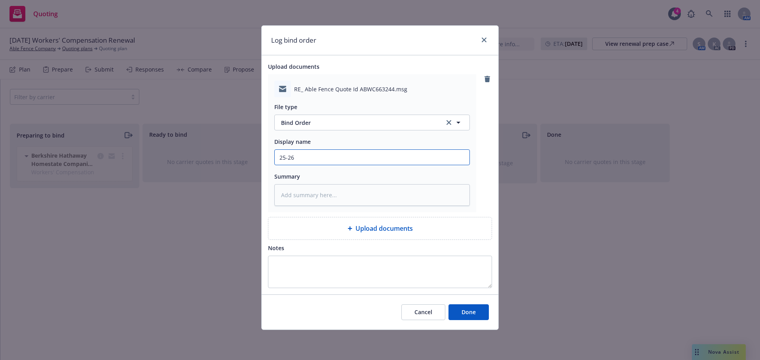
type textarea "x"
type input "25-26 W"
type textarea "x"
type input "25-26 WC"
type textarea "x"
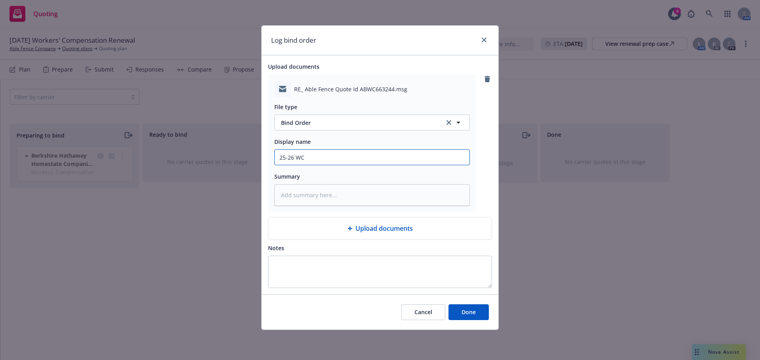
type input "25-26 WC H"
type textarea "x"
type input "25-26 WC HB"
type textarea "x"
type input "25-26 WC HBi"
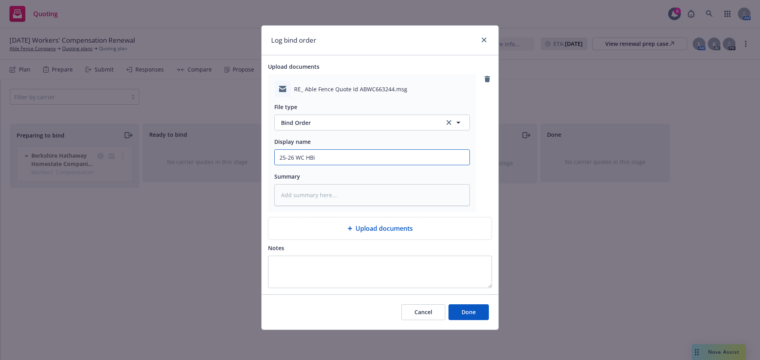
type textarea "x"
type input "25-26 WC HBin"
type textarea "x"
type input "25-26 WC HBind"
type textarea "x"
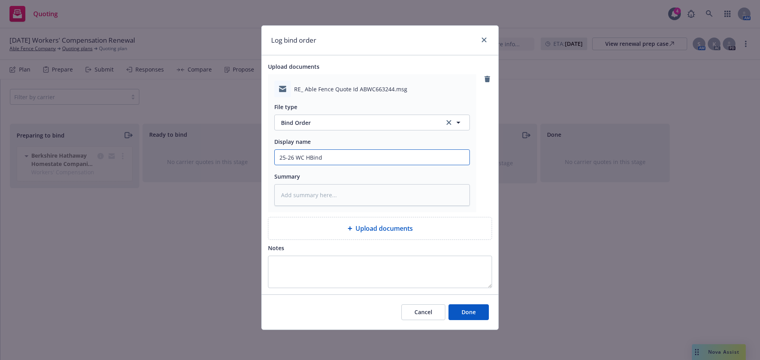
type input "25-26 WC HBin"
type textarea "x"
type input "25-26 WC HBi"
type textarea "x"
type input "25-26 WC HB"
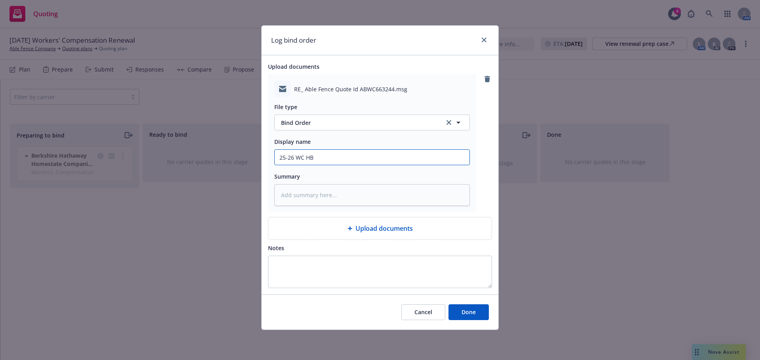
type textarea "x"
type input "25-26 WC H"
type textarea "x"
type input "25-26 WC"
type textarea "x"
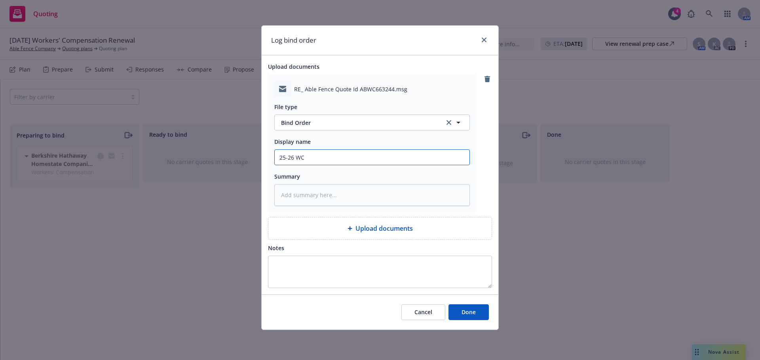
type input "25-26 WC B"
type textarea "x"
type input "25-26 WC Bi"
type textarea "x"
type input "25-26 WC Bin"
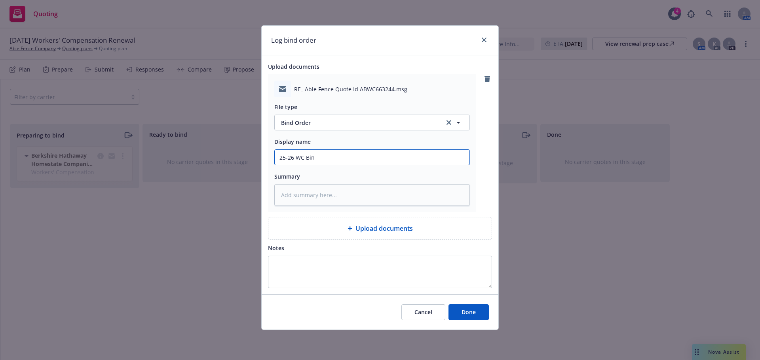
type textarea "x"
type input "25-26 WC Bind"
type textarea "x"
type input "25-26 WC Bind"
type textarea "x"
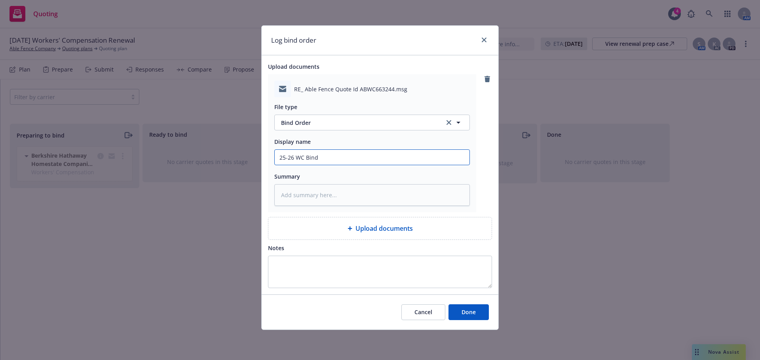
type input "25-26 WC Bind R"
type textarea "x"
type input "25-26 WC Bind Re"
type textarea "x"
type input "25-26 WC Bind Req"
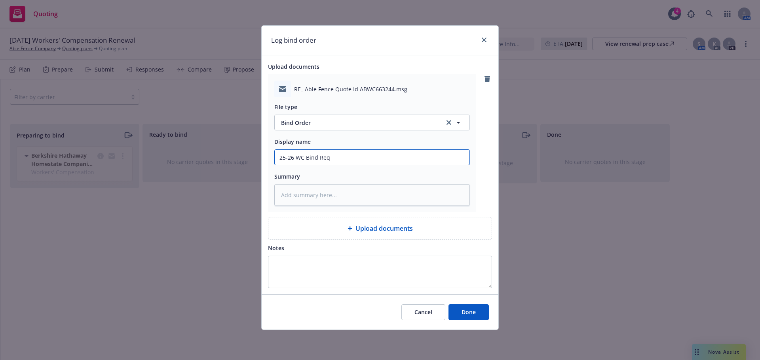
type textarea "x"
type input "25-26 WC Bind Reqt"
type textarea "x"
type input "25-26 WC Bind Reqt"
type textarea "x"
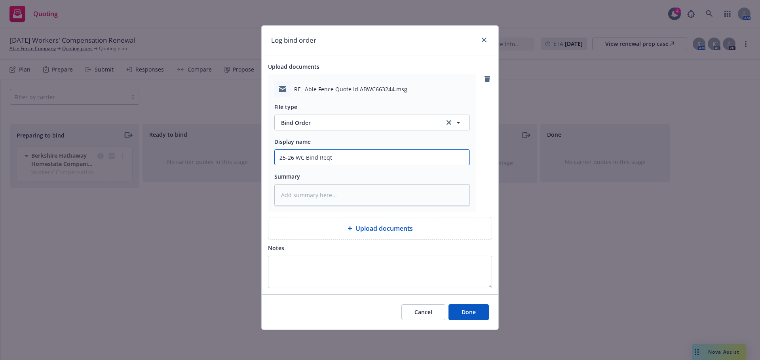
type input "25-26 WC Bind Reqt -"
type textarea "x"
type input "25-26 WC Bind Reqt -"
type textarea "x"
type input "25-26 WC Bind Reqt - B"
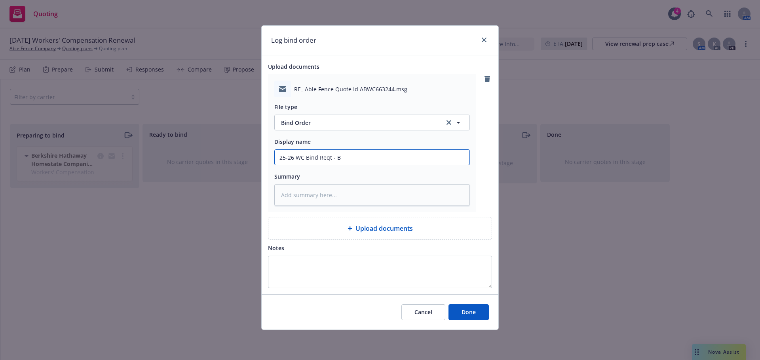
type textarea "x"
type input "25-26 WC Bind Reqt - BH"
type textarea "x"
type input "25-26 WC Bind Reqt - BHH"
type textarea "x"
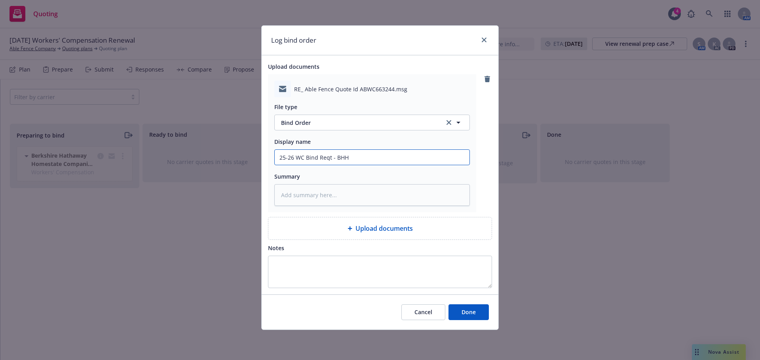
type input "25-26 WC Bind Reqt - BHHC"
type textarea "x"
type input "25-26 WC Bind Reqt - BHHC"
click at [464, 313] on span "Done" at bounding box center [468, 313] width 14 height 8
type textarea "x"
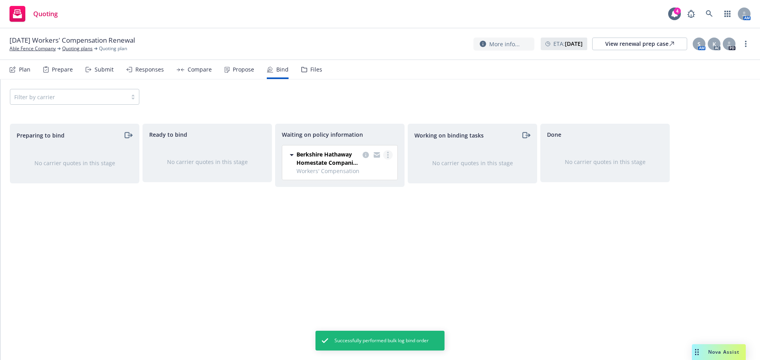
click at [387, 156] on link "more" at bounding box center [387, 154] width 9 height 9
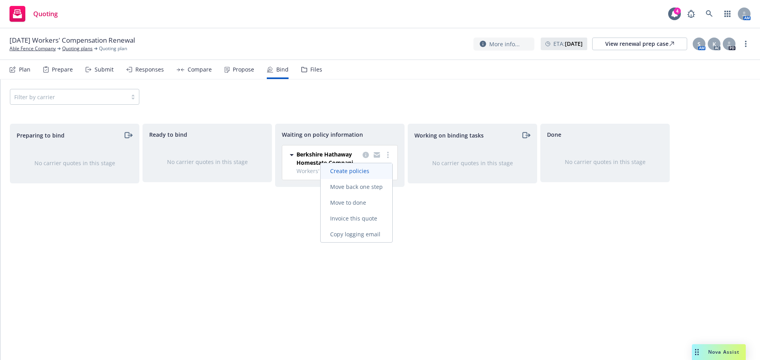
click at [342, 169] on span "Create policies" at bounding box center [350, 171] width 58 height 8
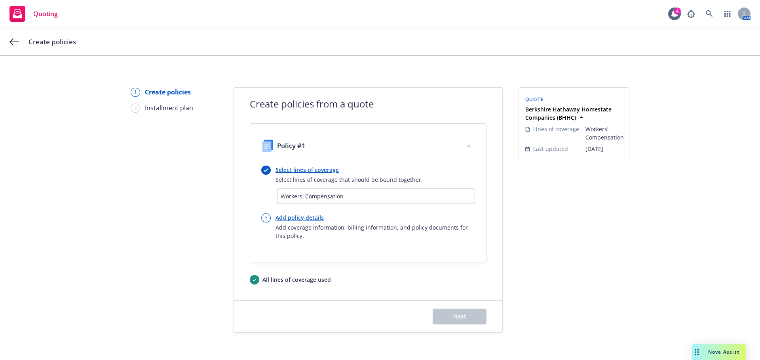
click at [296, 218] on link "Add policy details" at bounding box center [374, 218] width 199 height 8
select select "12"
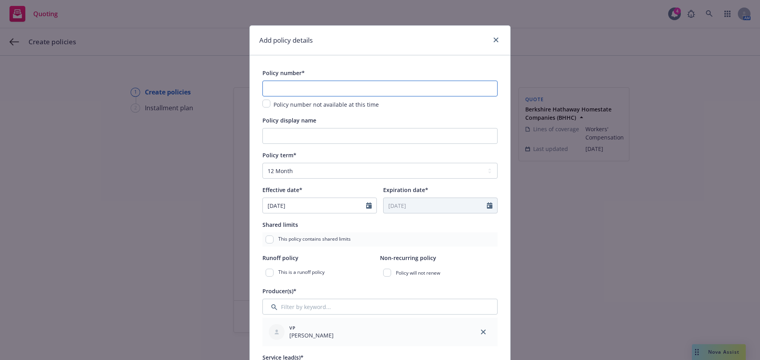
click at [280, 86] on input "text" at bounding box center [379, 89] width 235 height 16
type input "ABWC663244"
type input "1"
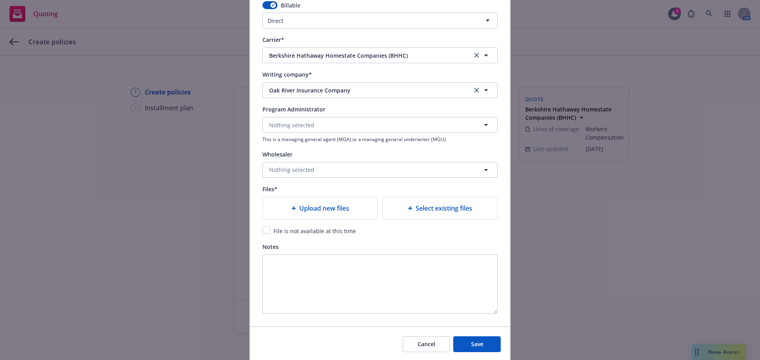
scroll to position [752, 0]
type input "25-26 WC Policy"
click at [267, 230] on input "checkbox" at bounding box center [266, 230] width 8 height 8
checkbox input "true"
click at [471, 345] on span "Save" at bounding box center [477, 344] width 12 height 8
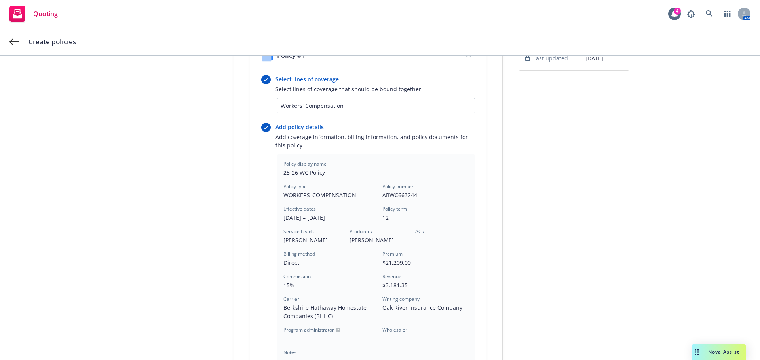
scroll to position [198, 0]
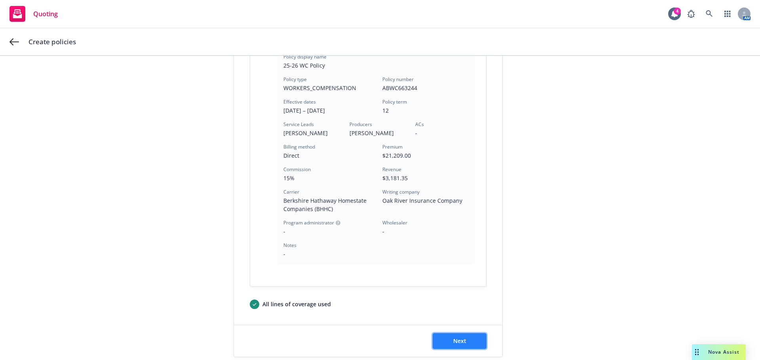
click at [449, 349] on button "Next" at bounding box center [460, 342] width 54 height 16
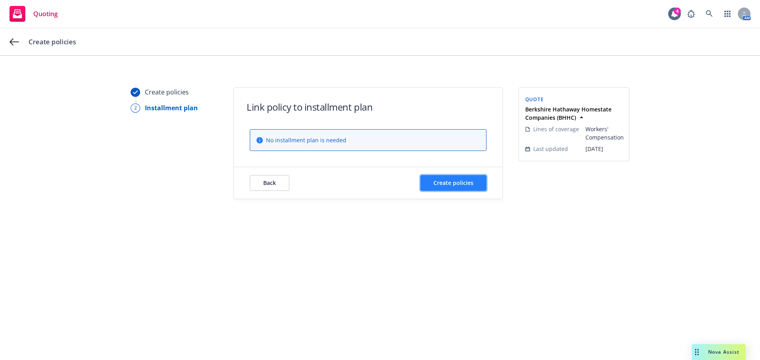
click at [442, 188] on button "Create policies" at bounding box center [453, 183] width 66 height 16
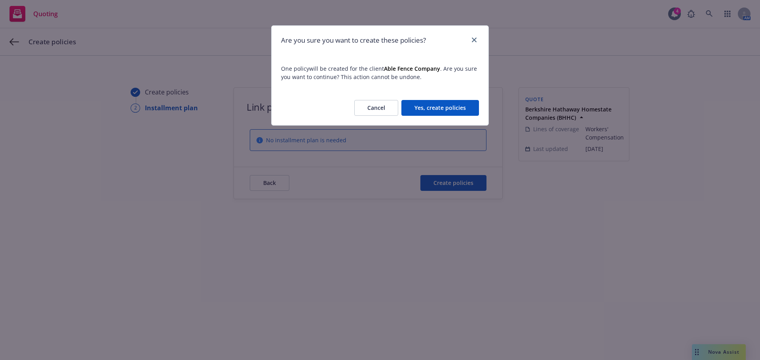
click at [442, 108] on button "Yes, create policies" at bounding box center [440, 108] width 78 height 16
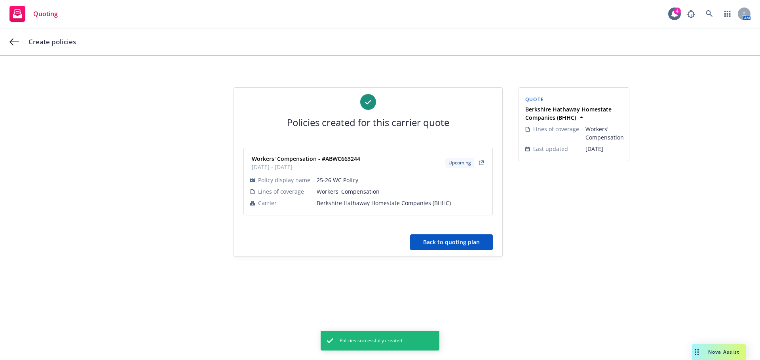
click at [455, 244] on button "Back to quoting plan" at bounding box center [451, 243] width 83 height 16
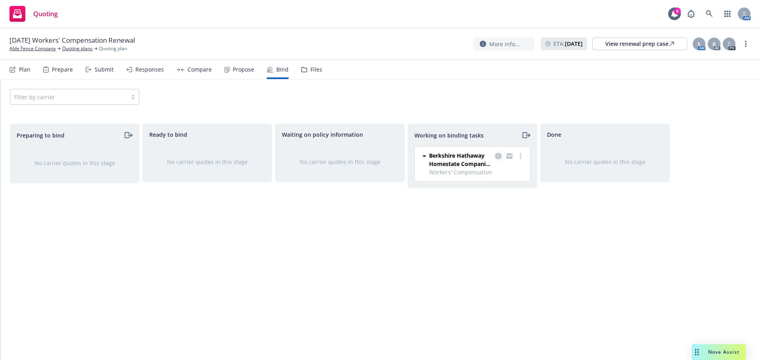
click at [497, 157] on icon "copy logging email" at bounding box center [498, 156] width 6 height 6
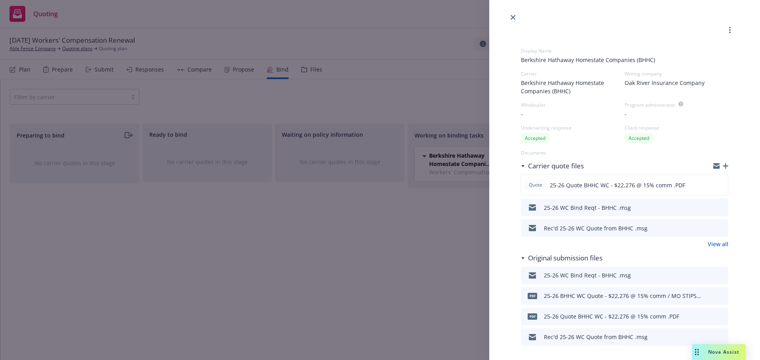
click at [723, 167] on icon "button" at bounding box center [726, 166] width 6 height 6
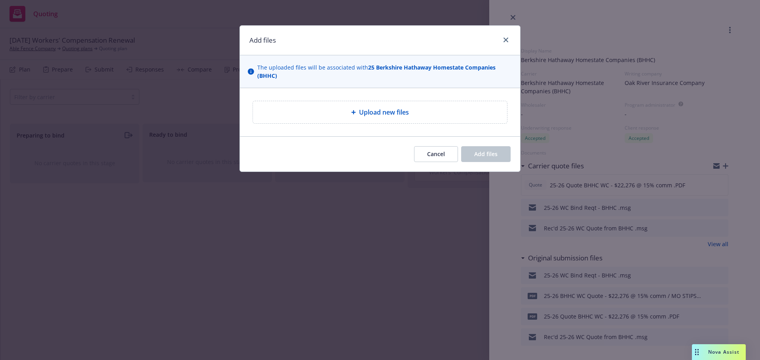
type textarea "x"
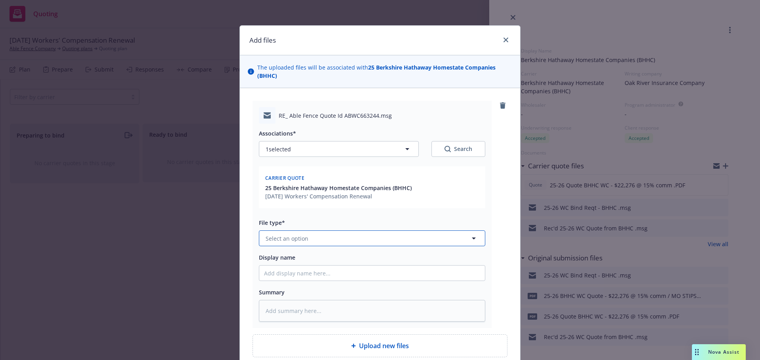
click at [291, 233] on button "Select an option" at bounding box center [372, 239] width 226 height 16
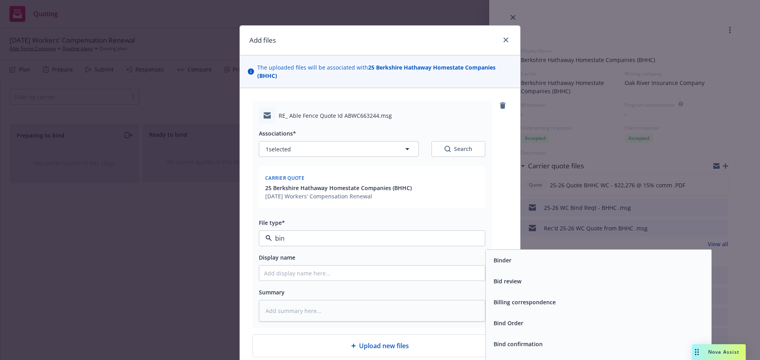
type input "bind"
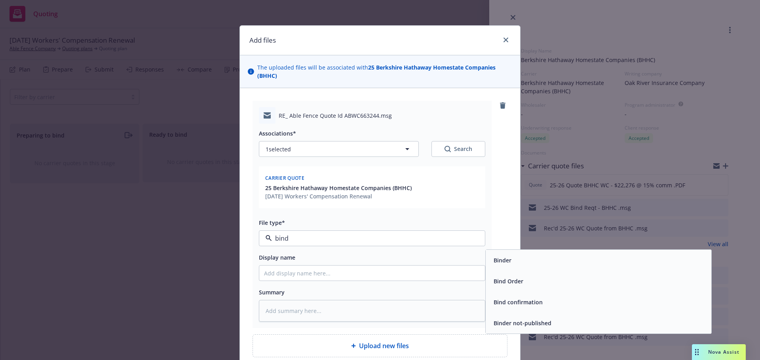
click at [533, 304] on span "Bind confirmation" at bounding box center [517, 302] width 49 height 8
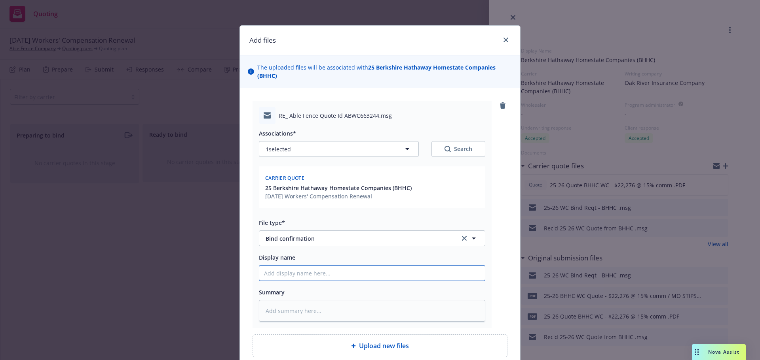
click at [299, 275] on input "Display name" at bounding box center [372, 273] width 226 height 15
type textarea "x"
type input "2"
type textarea "x"
type input "25"
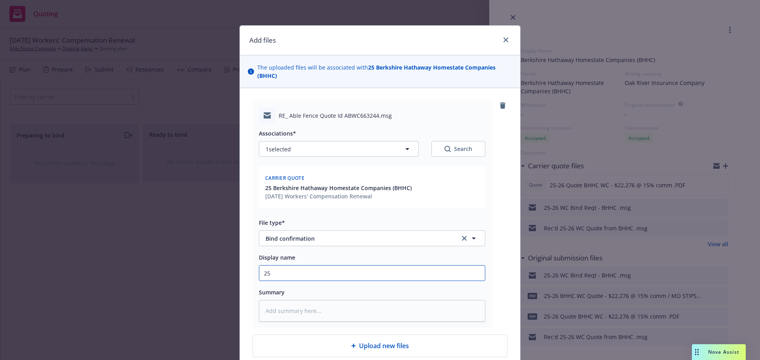
type textarea "x"
type input "25-"
type textarea "x"
type input "25-2"
type textarea "x"
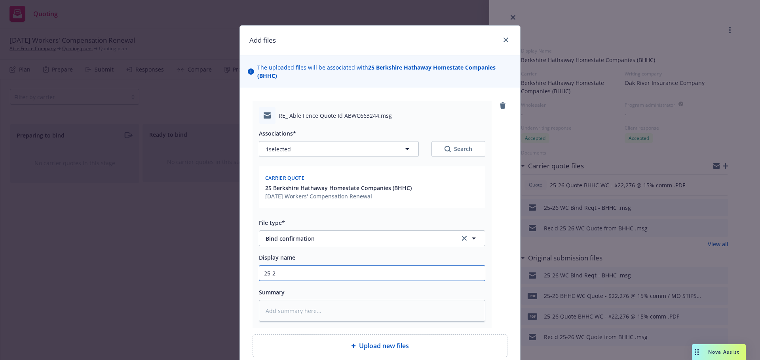
type input "25-26"
type textarea "x"
type input "25-26"
type textarea "x"
type input "25-26 W"
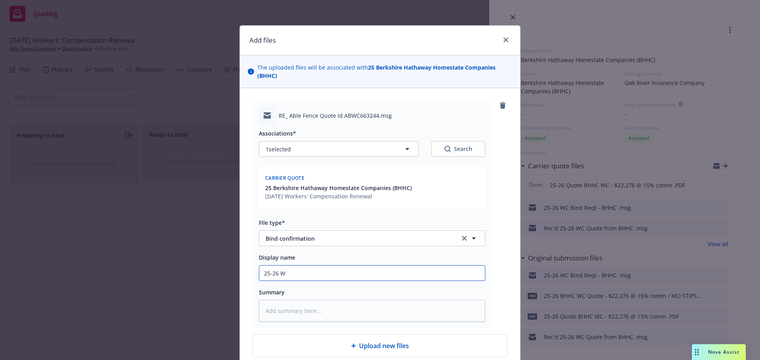
type textarea "x"
type input "25-26 Wc"
type textarea "x"
type input "25-26 Wc B"
type textarea "x"
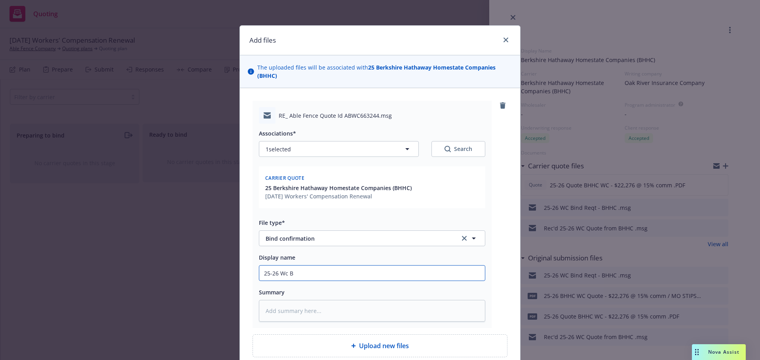
type input "25-26 Wc"
type textarea "x"
type input "25-26 Wc"
type textarea "x"
type input "25-26 W"
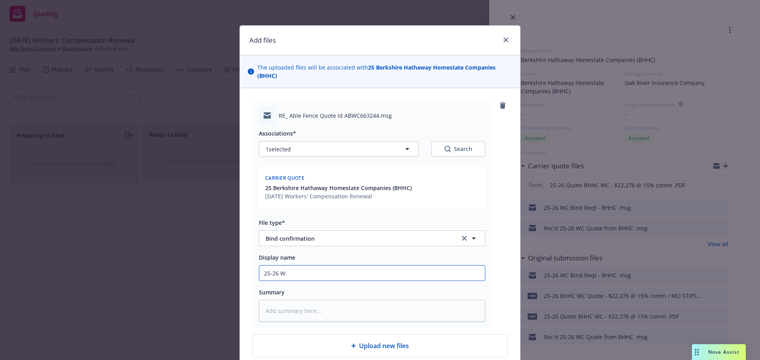
type textarea "x"
type input "25-26 WC"
type textarea "x"
type input "25-26 WC"
type textarea "x"
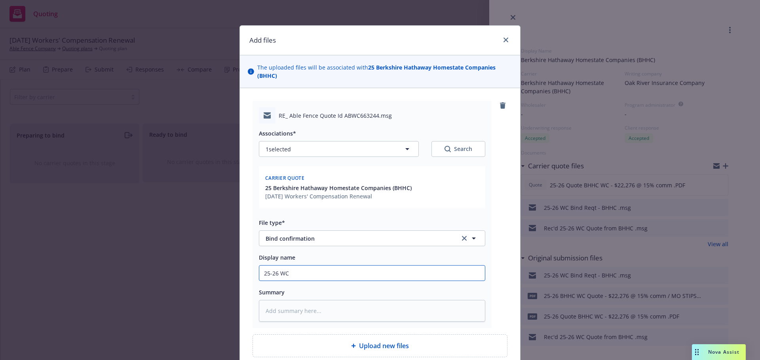
type input "25-26 WC B"
type textarea "x"
type input "25-26 WC Bi"
type textarea "x"
type input "25-26 WC Bin"
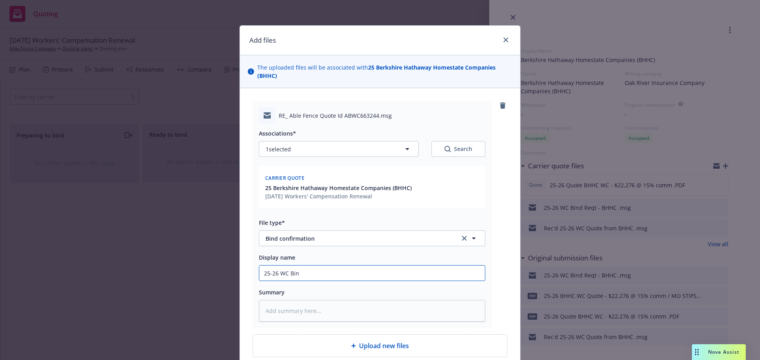
type textarea "x"
type input "25-26 WC Bind"
type textarea "x"
type input "25-26 WC Bind"
type textarea "x"
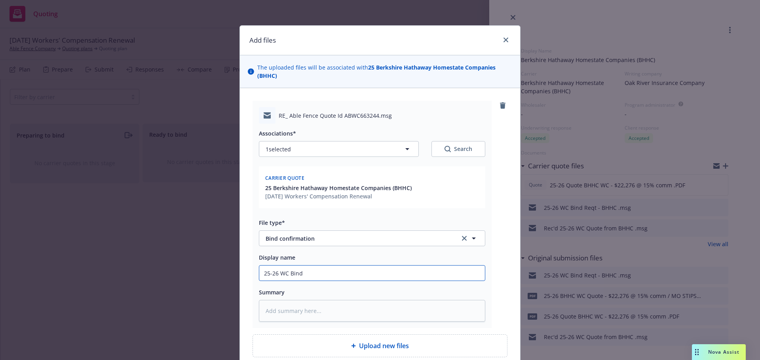
type input "25-26 WC Bind c"
type textarea "x"
type input "25-26 WC Bind co"
type textarea "x"
type input "25-26 WC Bind cof"
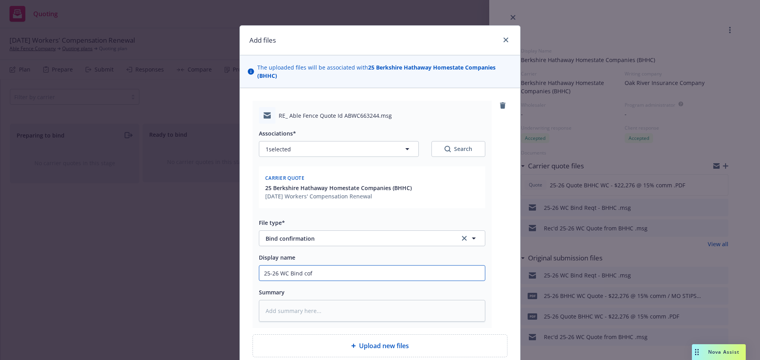
type textarea "x"
type input "25-26 WC Bind co"
type textarea "x"
type input "25-26 WC Bind c"
type textarea "x"
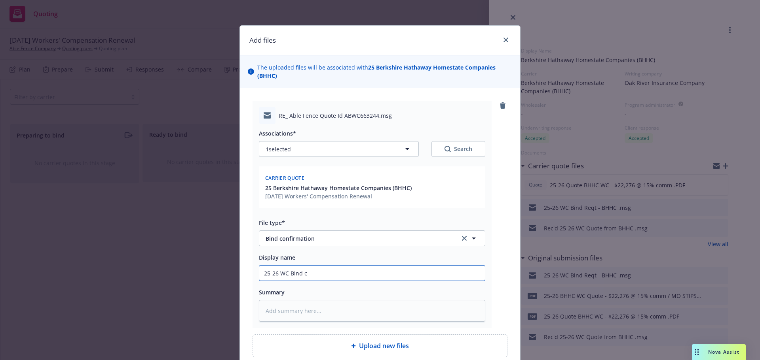
type input "25-26 WC Bind"
type textarea "x"
type input "25-26 WC Bind c"
type textarea "x"
type input "25-26 WC Bind co"
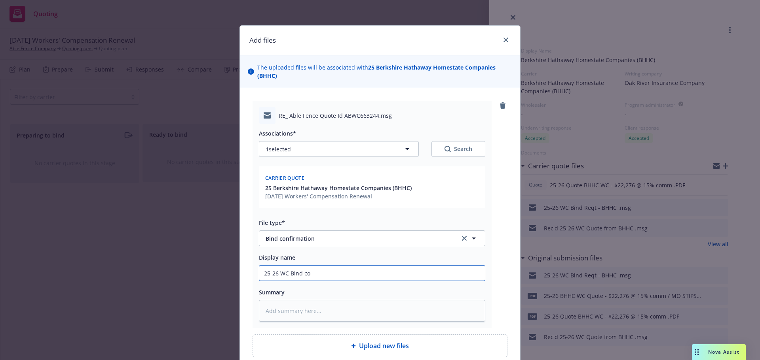
type textarea "x"
type input "25-26 WC Bind con"
type textarea "x"
type input "25-26 WC Bind conf"
type textarea "x"
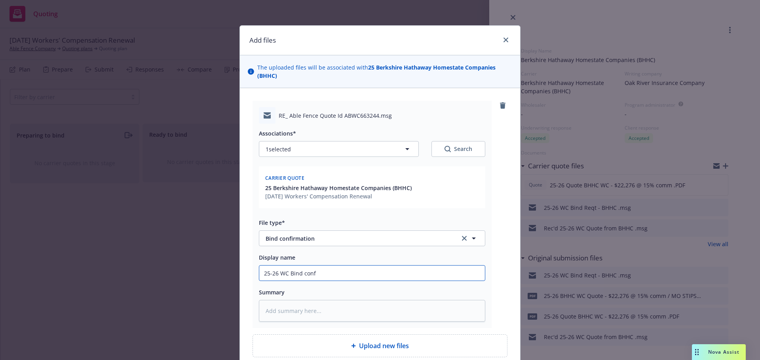
type input "25-26 WC Bind confi"
click at [300, 302] on textarea at bounding box center [372, 311] width 226 height 22
paste textarea "Hi Steve, Coverage has been bound per your request, and a copy of the binder in…"
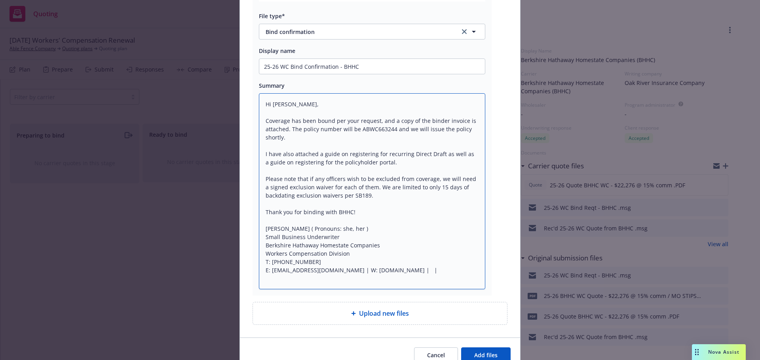
scroll to position [245, 0]
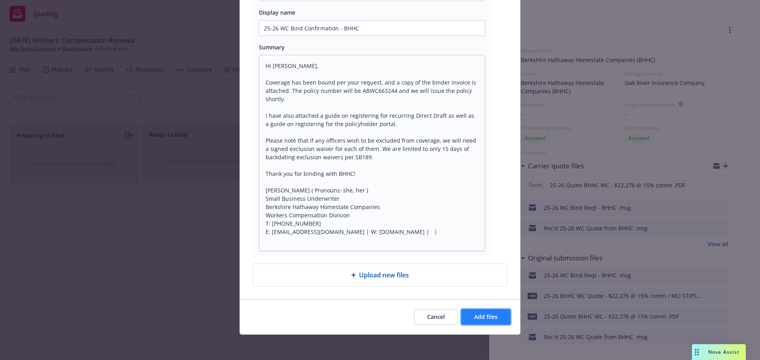
click at [493, 317] on span "Add files" at bounding box center [485, 317] width 23 height 8
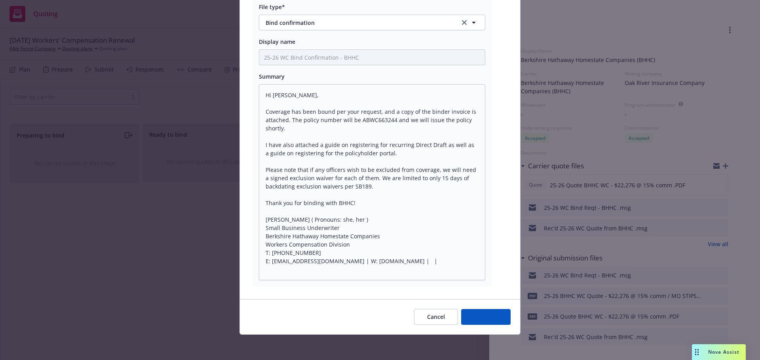
scroll to position [216, 0]
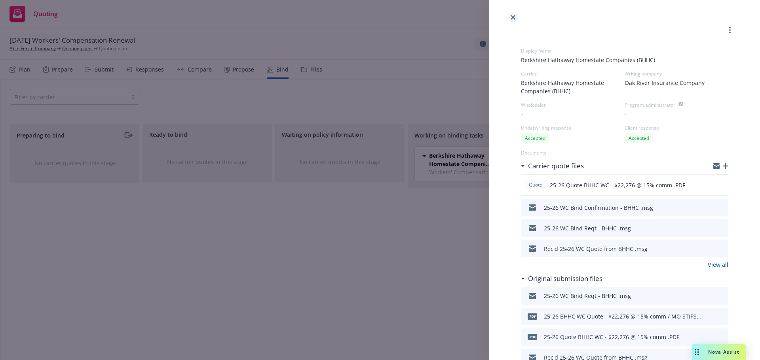
click at [508, 19] on link "close" at bounding box center [512, 17] width 9 height 9
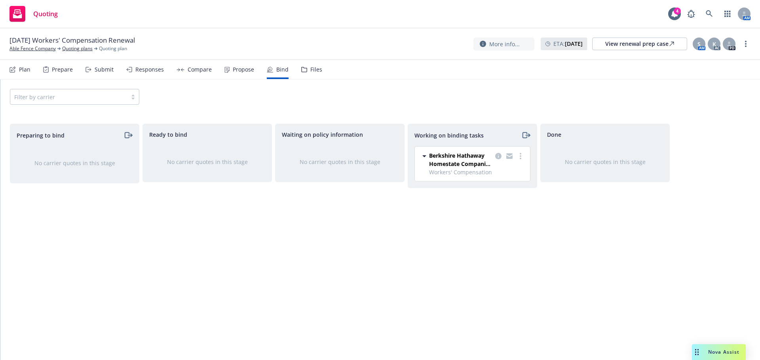
click at [58, 237] on div "Preparing to bind No carrier quotes in this stage" at bounding box center [74, 234] width 129 height 220
click at [35, 48] on link "Able Fence Company" at bounding box center [32, 48] width 46 height 7
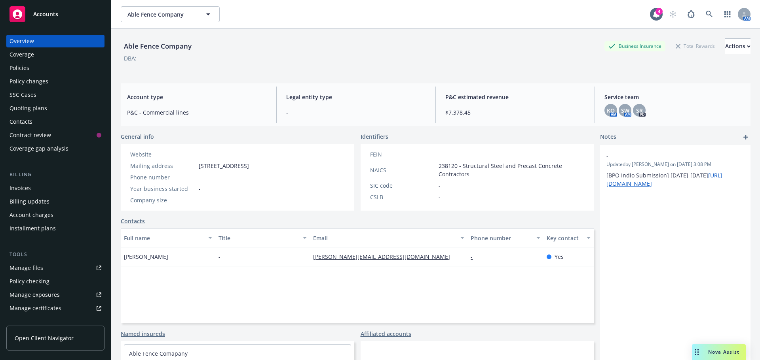
click at [40, 15] on span "Accounts" at bounding box center [45, 14] width 25 height 6
